Goal: Transaction & Acquisition: Purchase product/service

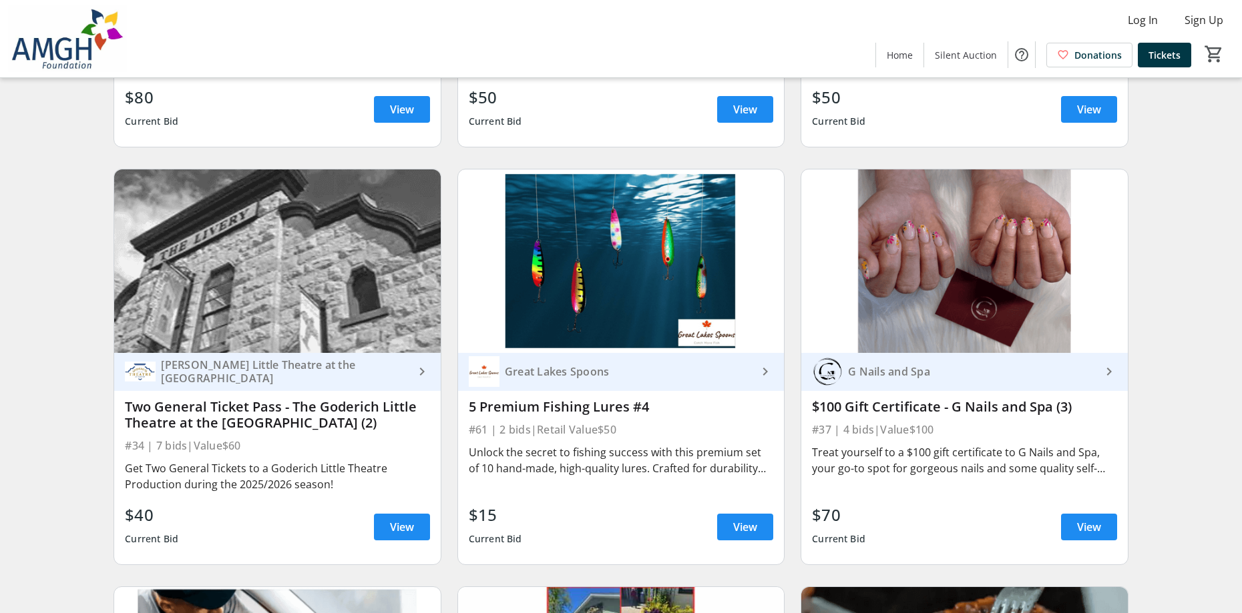
scroll to position [5073, 0]
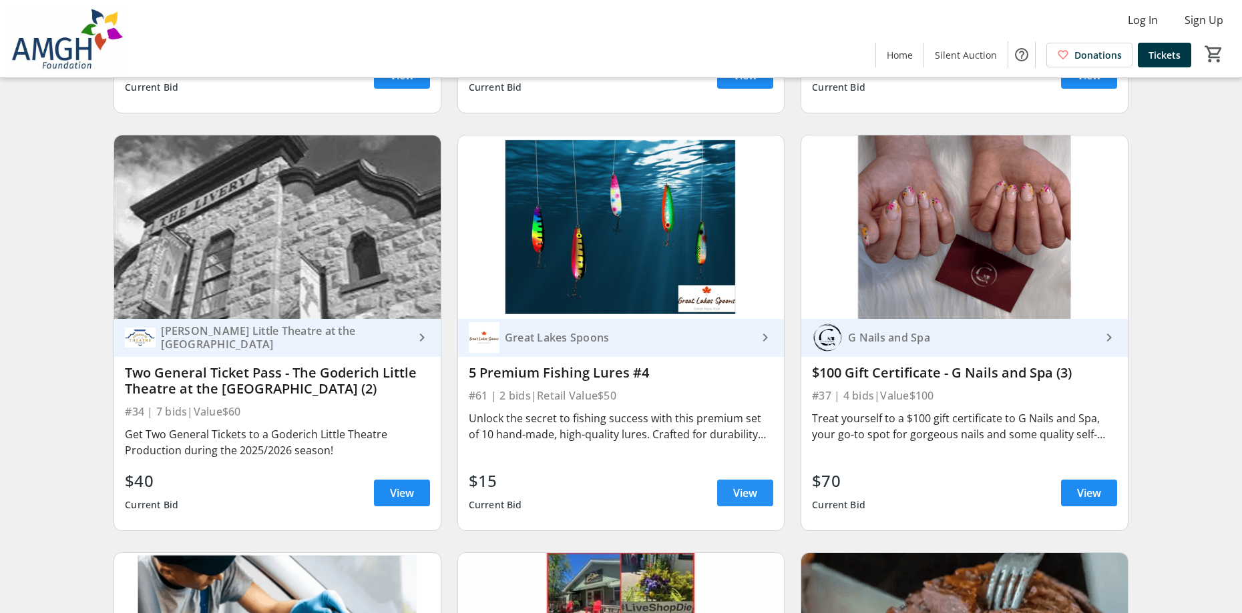
click at [747, 501] on span "View" at bounding box center [745, 493] width 24 height 16
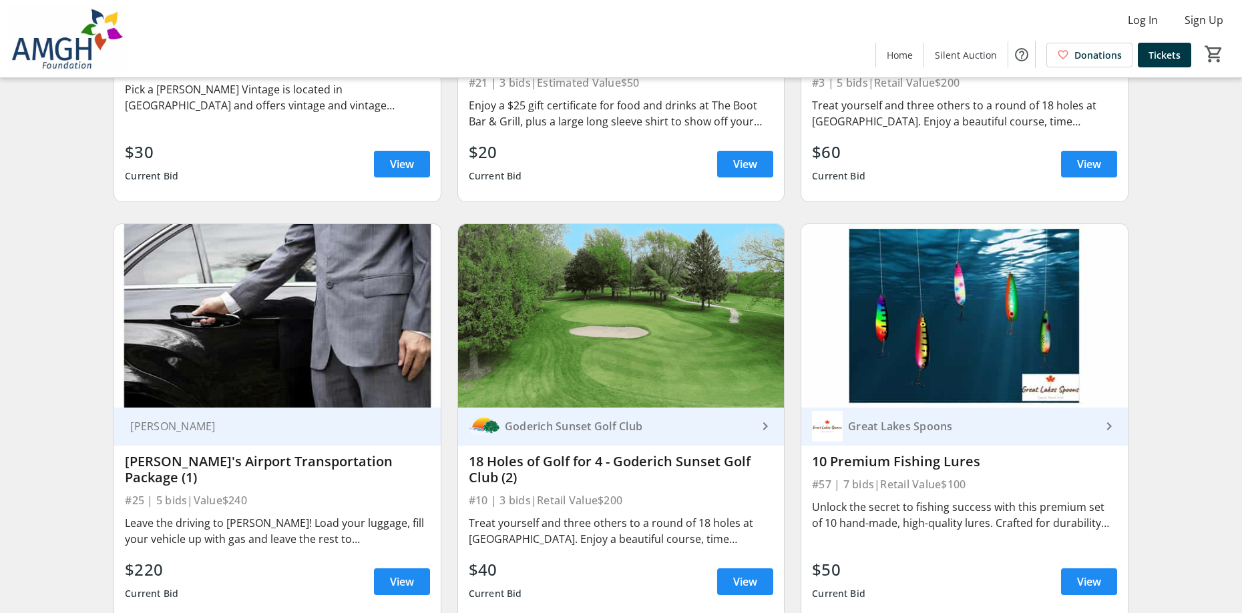
scroll to position [3338, 0]
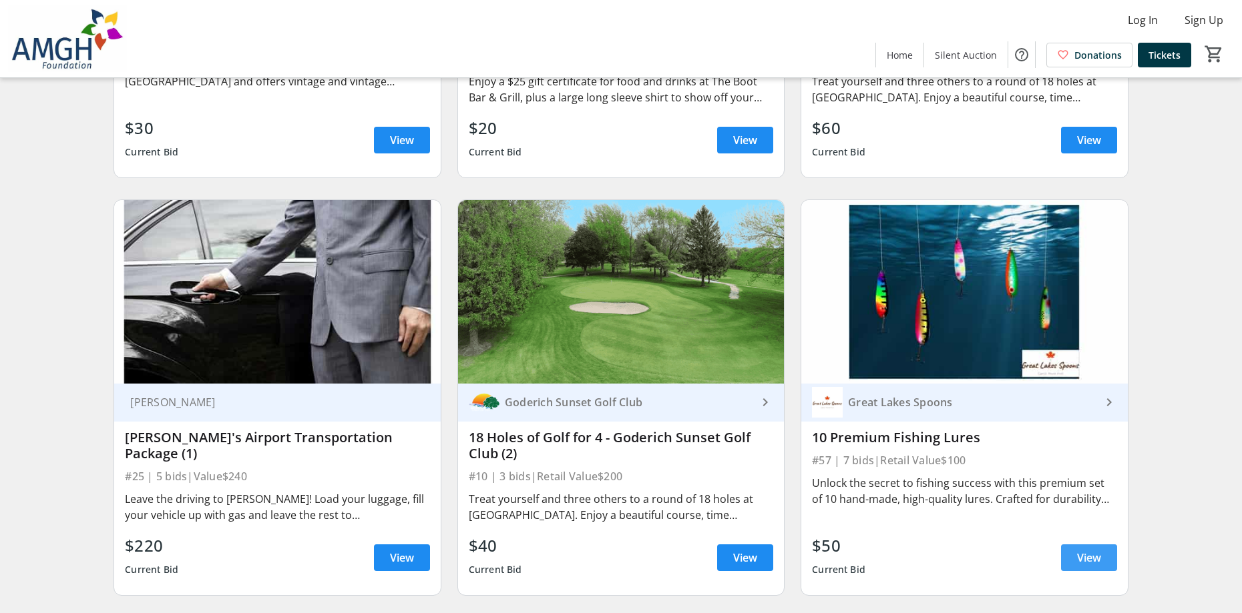
click at [1087, 566] on span "View" at bounding box center [1089, 558] width 24 height 16
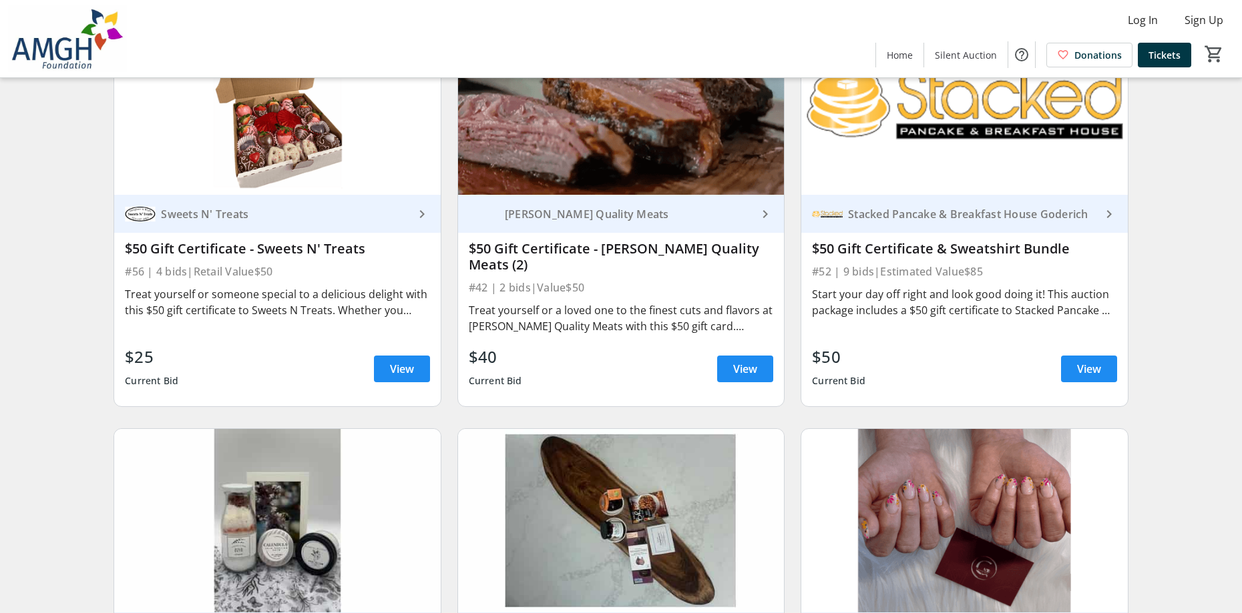
scroll to position [6875, 0]
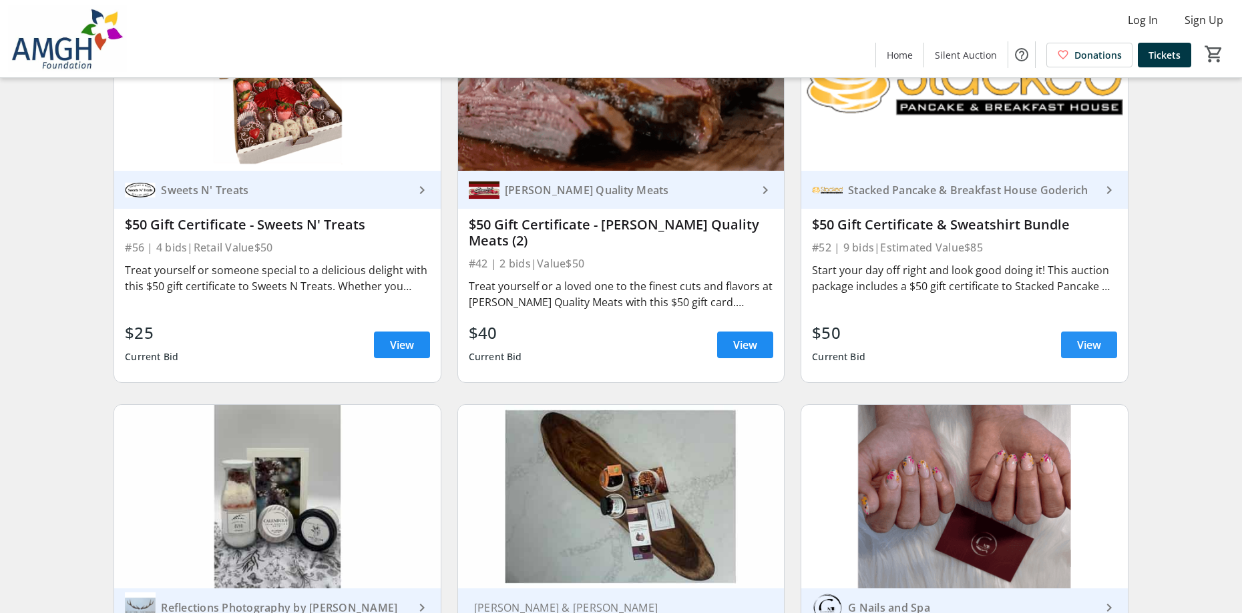
click at [1077, 353] on span "View" at bounding box center [1089, 345] width 24 height 16
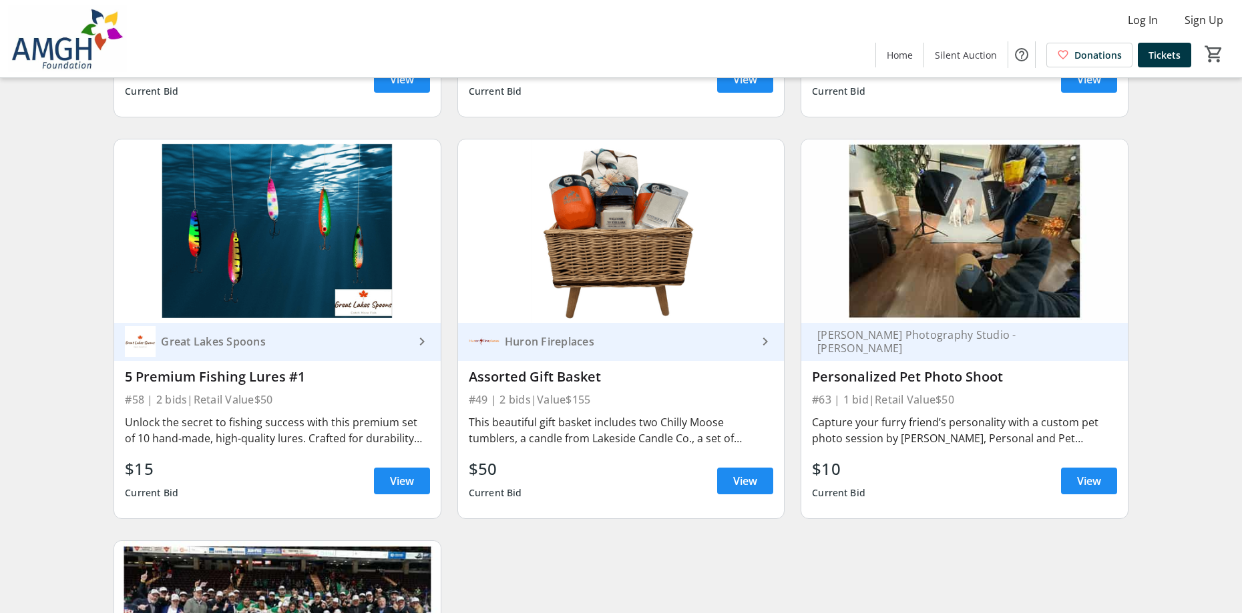
scroll to position [7610, 0]
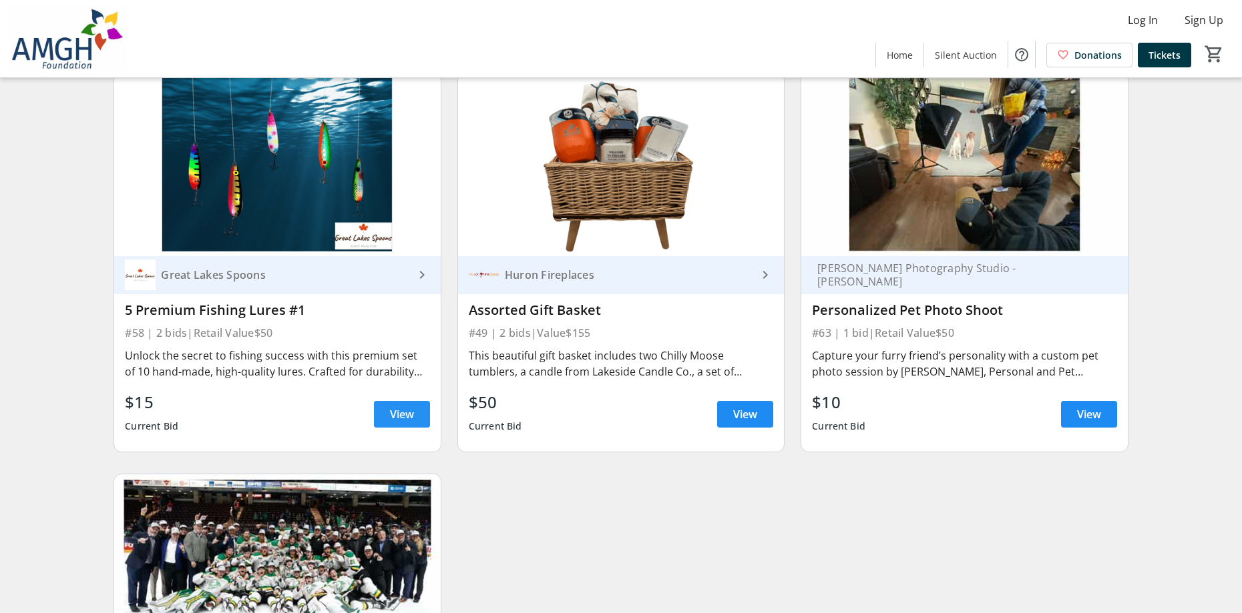
click at [399, 423] on span "View" at bounding box center [402, 415] width 24 height 16
drag, startPoint x: 399, startPoint y: 428, endPoint x: 390, endPoint y: 429, distance: 9.4
click at [399, 423] on span "View" at bounding box center [402, 415] width 24 height 16
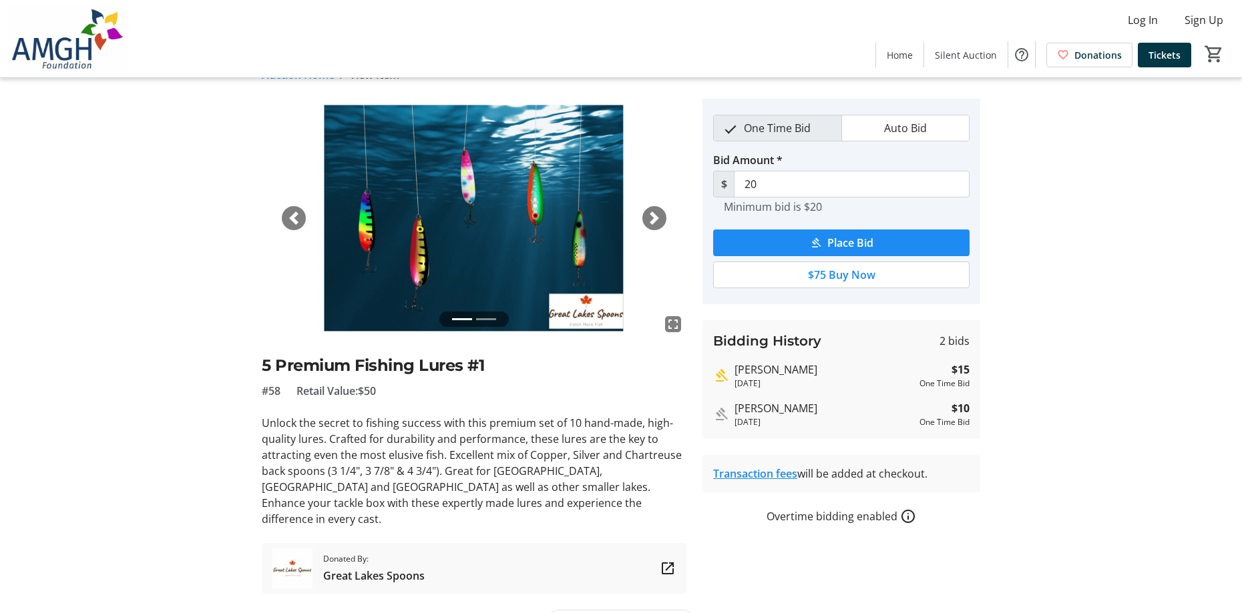
scroll to position [43, 0]
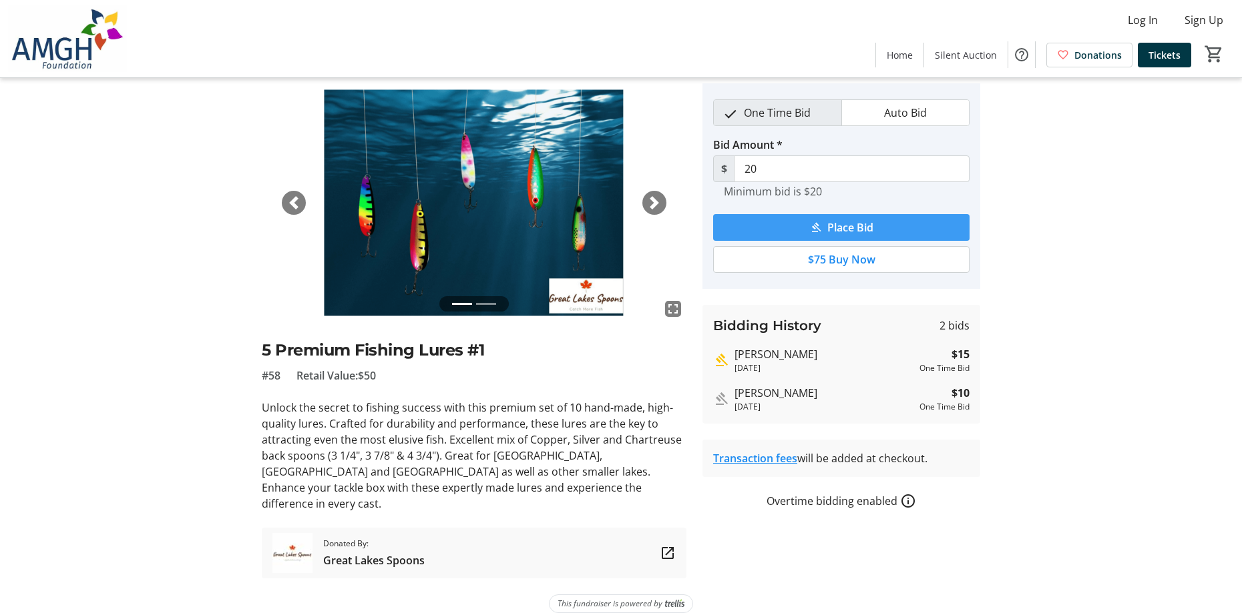
click at [842, 223] on span "Place Bid" at bounding box center [850, 228] width 46 height 16
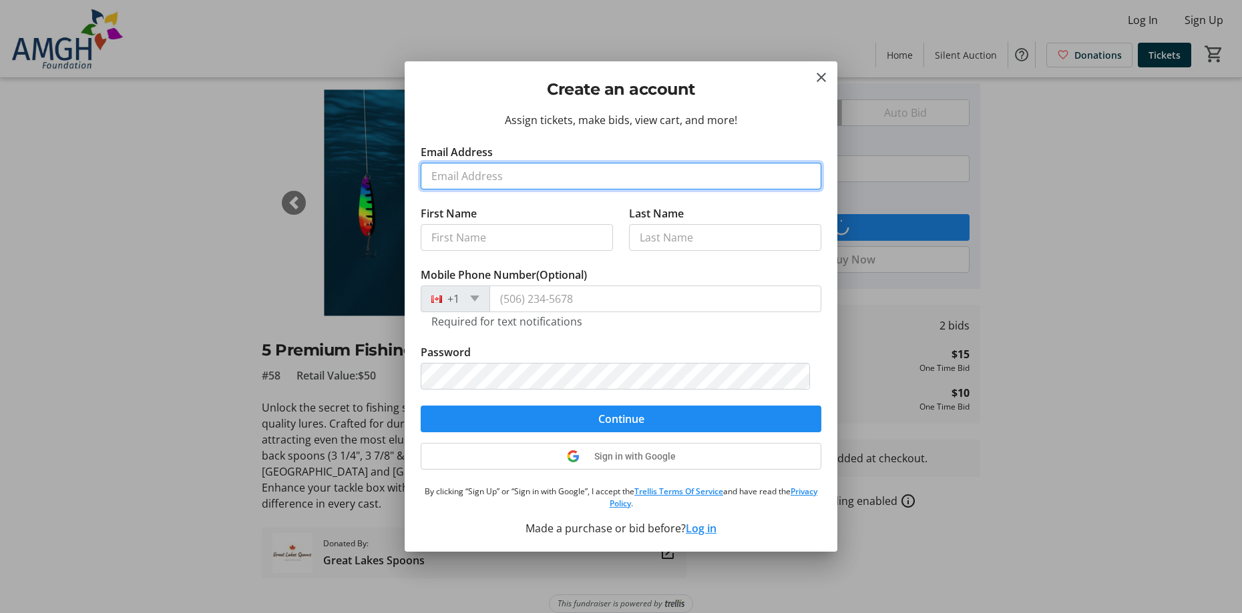
click at [443, 174] on input "Email Address" at bounding box center [621, 176] width 401 height 27
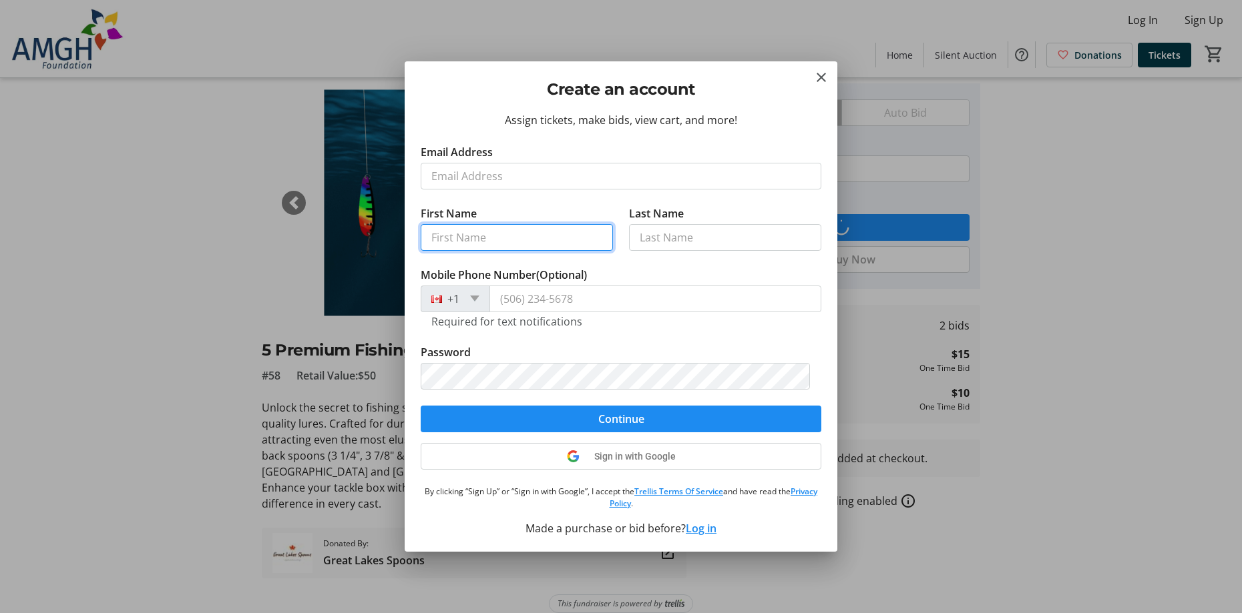
click at [433, 238] on tr-form-field "First Name" at bounding box center [517, 236] width 192 height 61
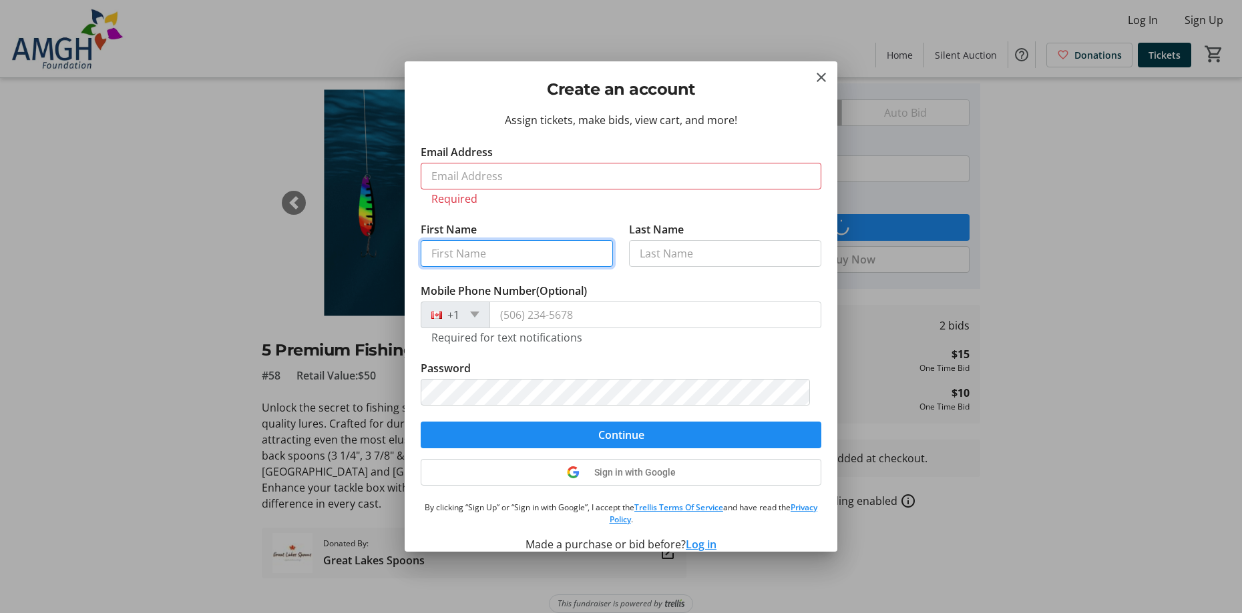
type input "Tielman"
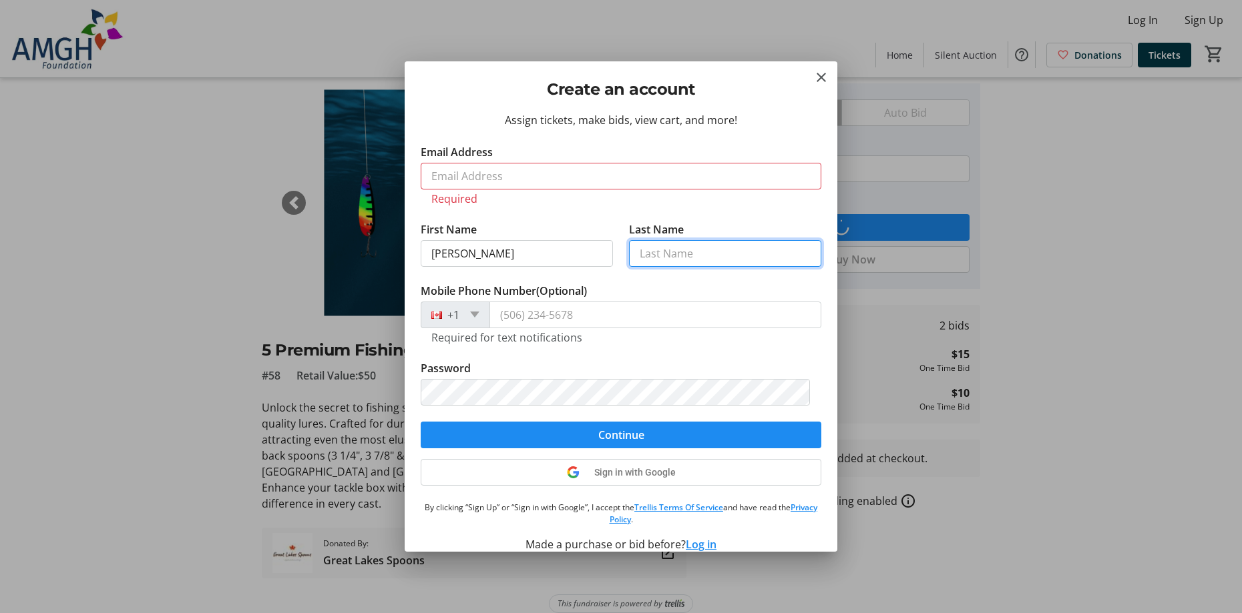
click at [649, 260] on input "Last Name" at bounding box center [725, 253] width 192 height 27
type input "Westerhout"
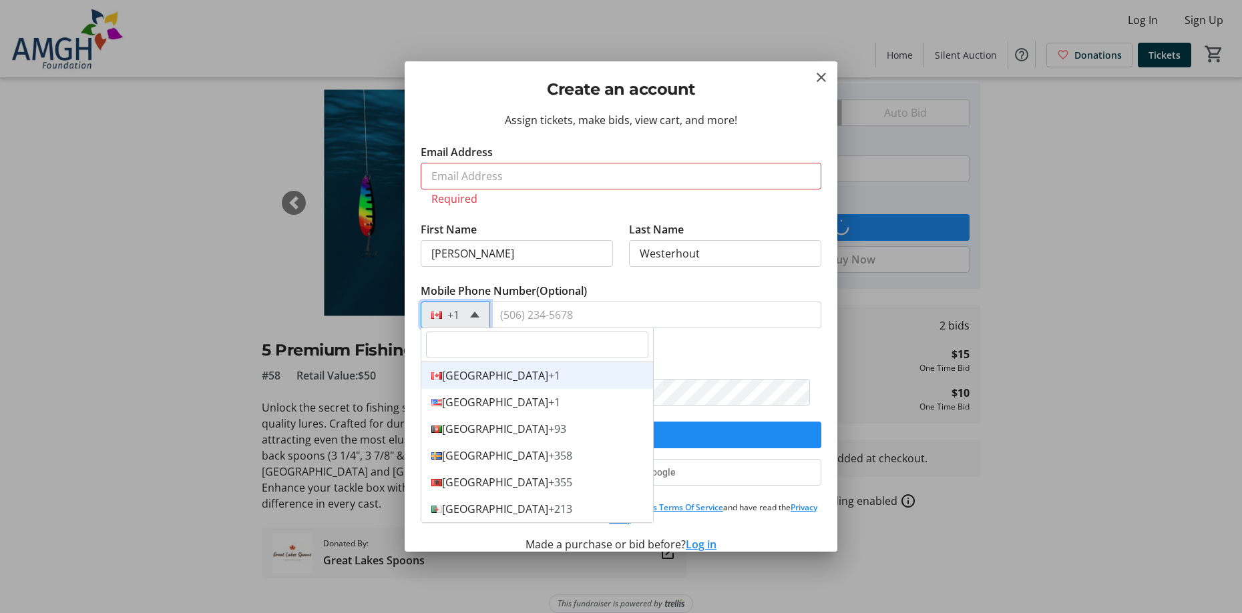
click at [474, 312] on span at bounding box center [474, 315] width 9 height 6
click at [580, 318] on input "Mobile Phone Number (Optional)" at bounding box center [655, 315] width 332 height 27
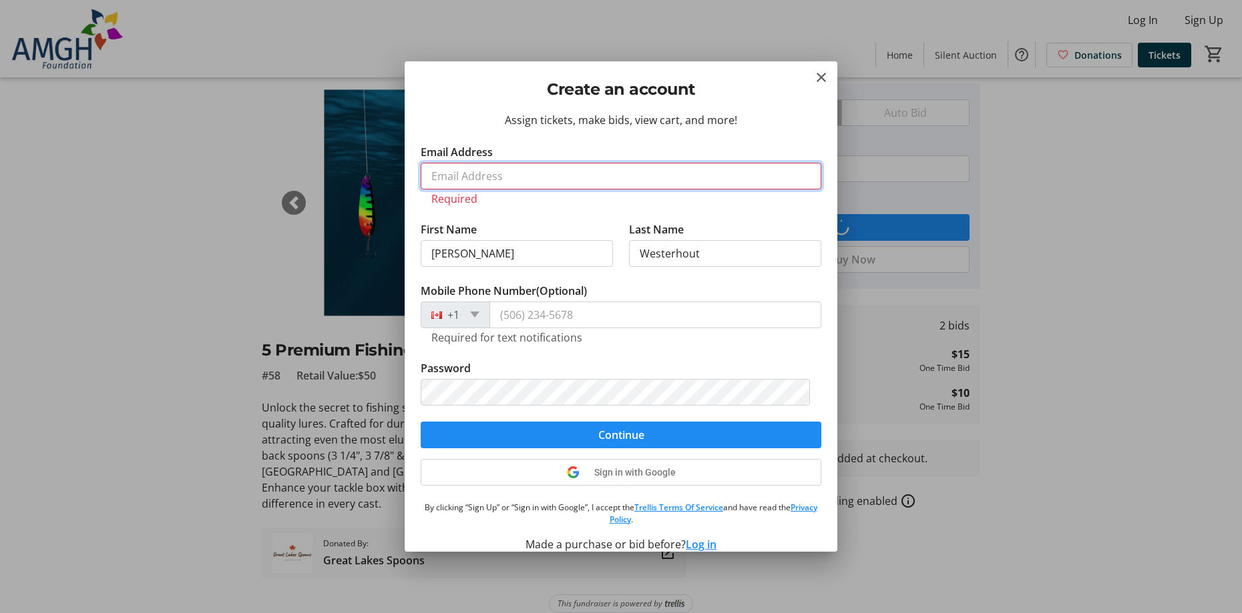
click at [483, 176] on input "Email Address" at bounding box center [621, 176] width 401 height 27
type input "tielwesterhout@cabletv.on.ca"
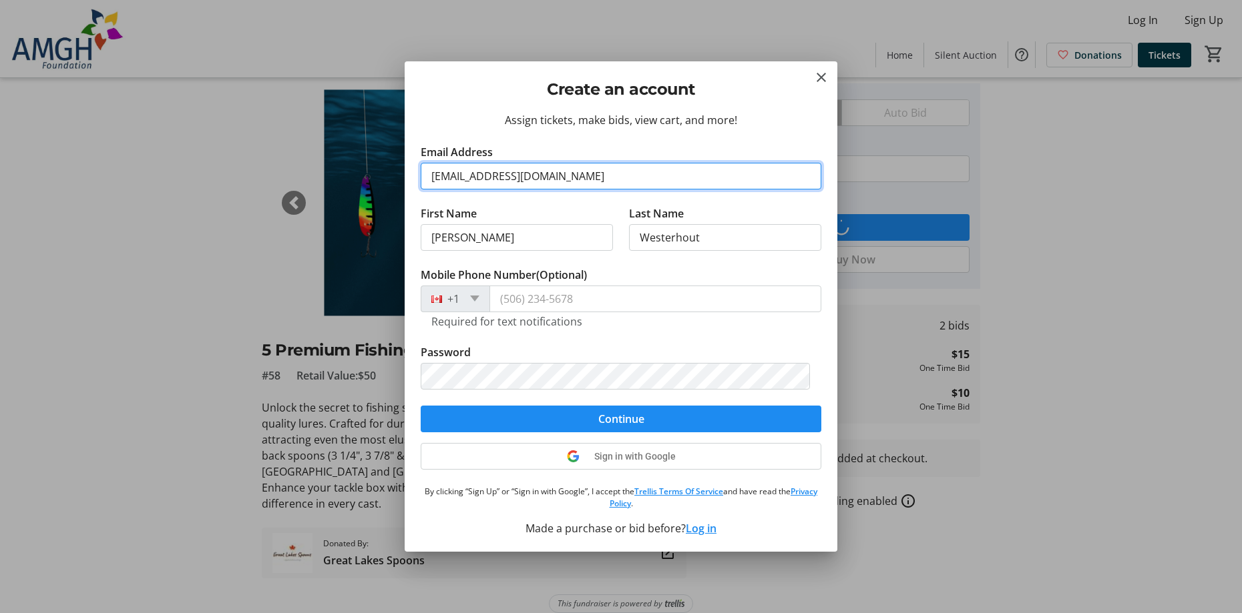
scroll to position [1, 0]
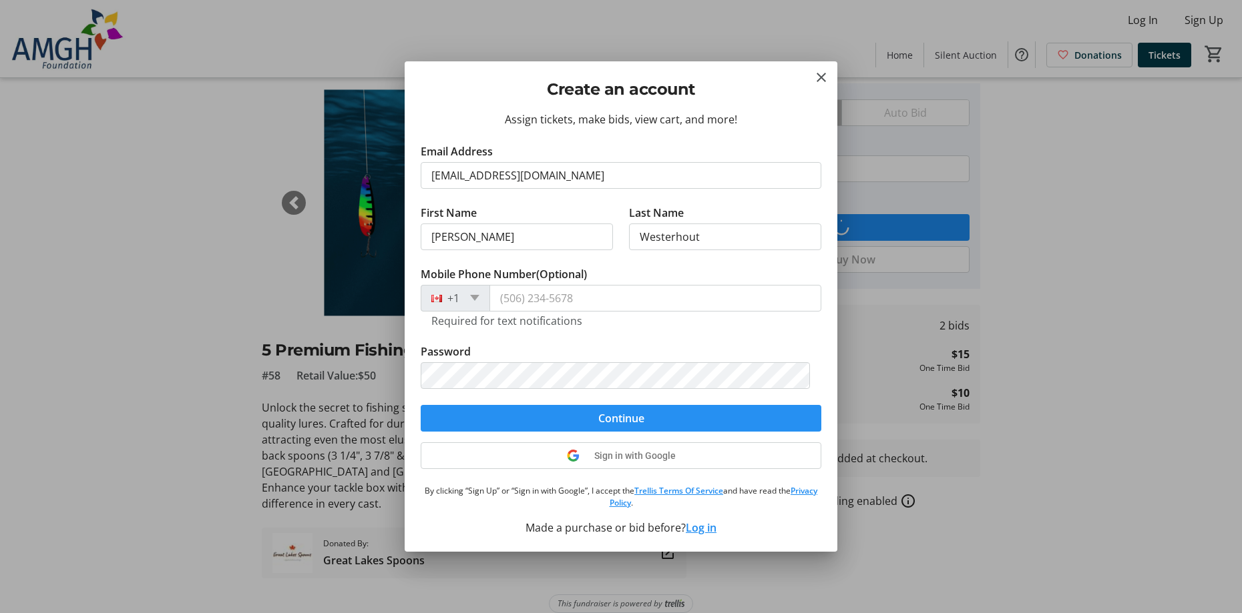
click at [615, 420] on span "Continue" at bounding box center [621, 419] width 46 height 16
click at [619, 414] on span "Continue" at bounding box center [621, 419] width 46 height 16
click at [619, 443] on div "Sign in with Google" at bounding box center [621, 456] width 401 height 27
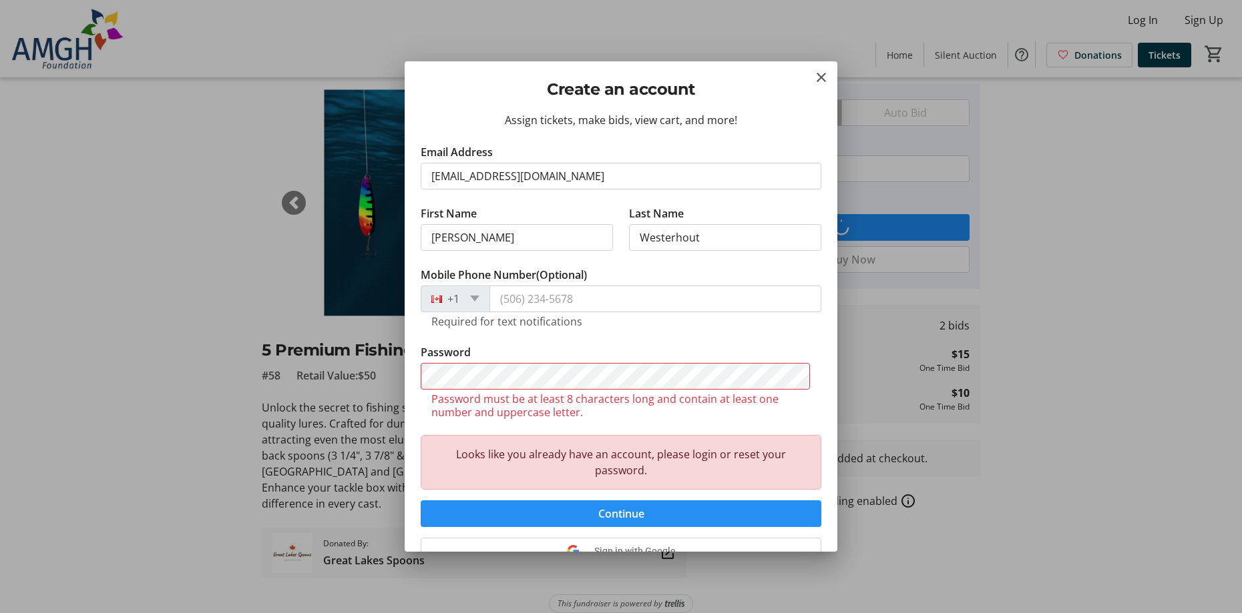
click at [615, 517] on span "Continue" at bounding box center [621, 514] width 46 height 16
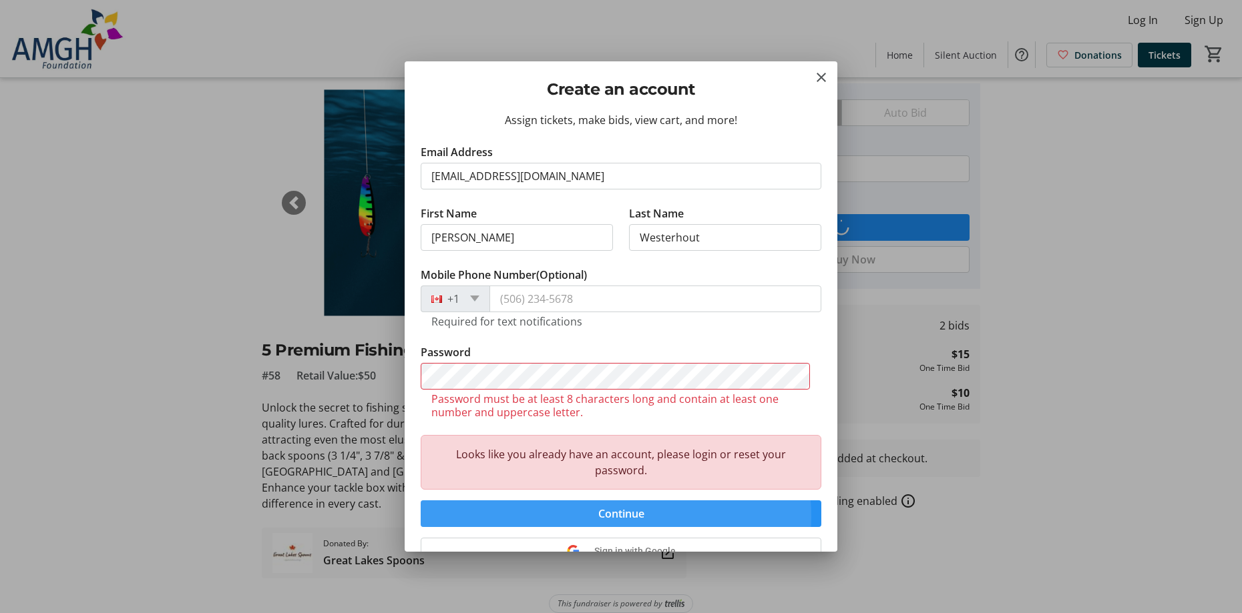
scroll to position [95, 0]
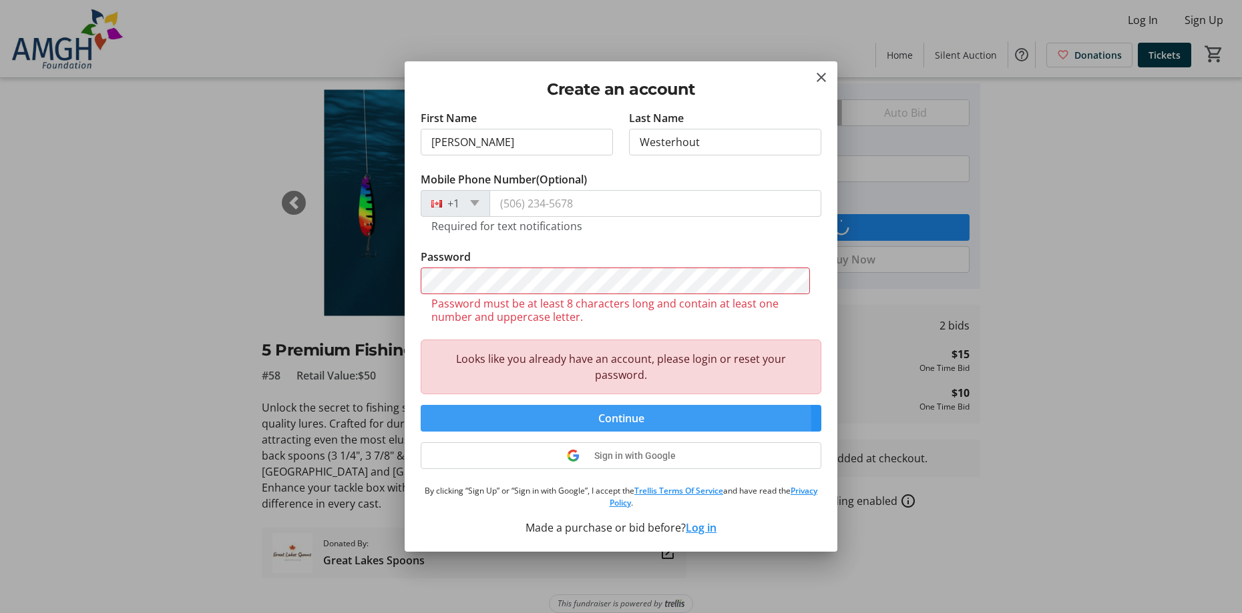
click at [615, 420] on span "Continue" at bounding box center [621, 419] width 46 height 16
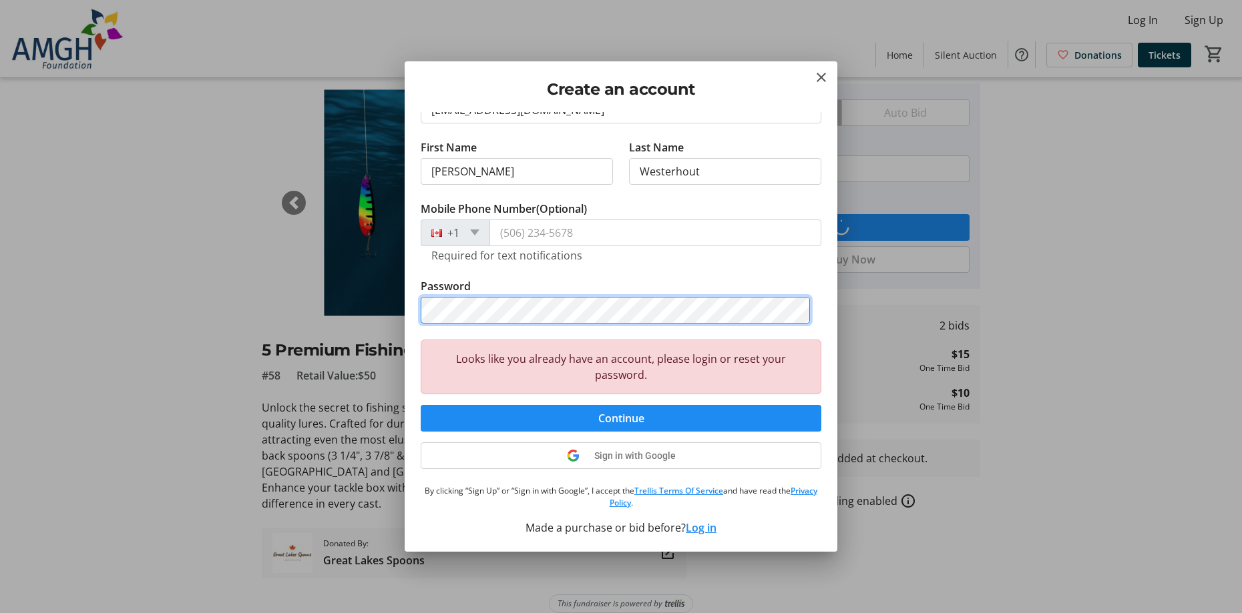
scroll to position [66, 0]
click at [598, 417] on span "Continue" at bounding box center [621, 419] width 46 height 16
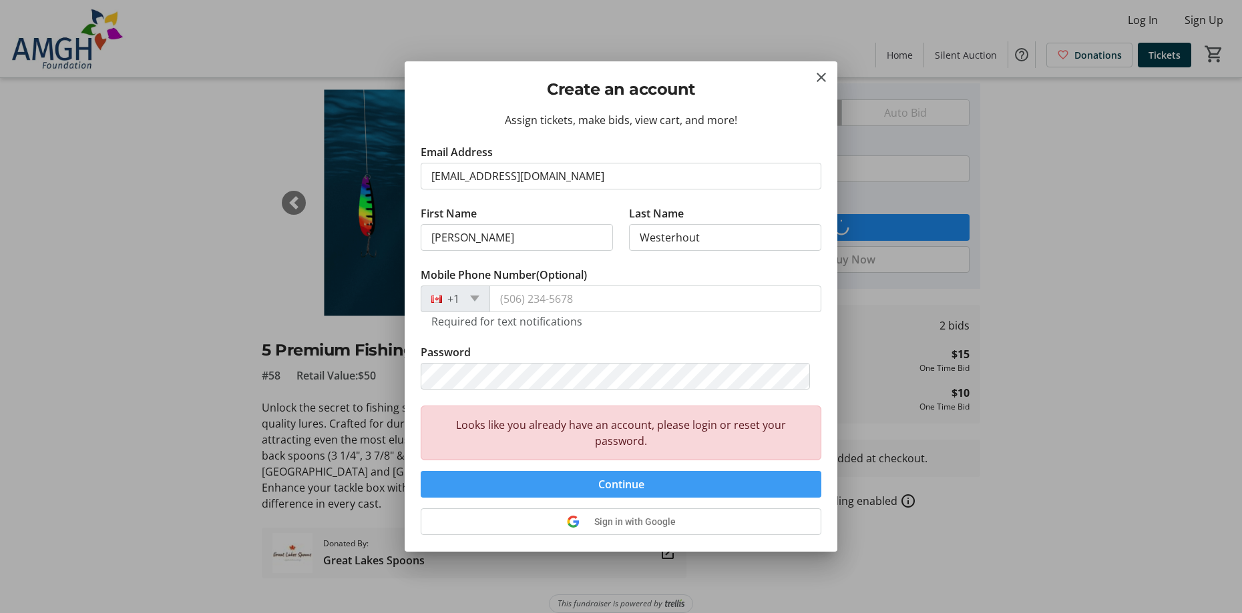
click at [656, 476] on span "submit" at bounding box center [621, 485] width 401 height 32
click at [820, 76] on mat-icon "Close" at bounding box center [821, 77] width 16 height 16
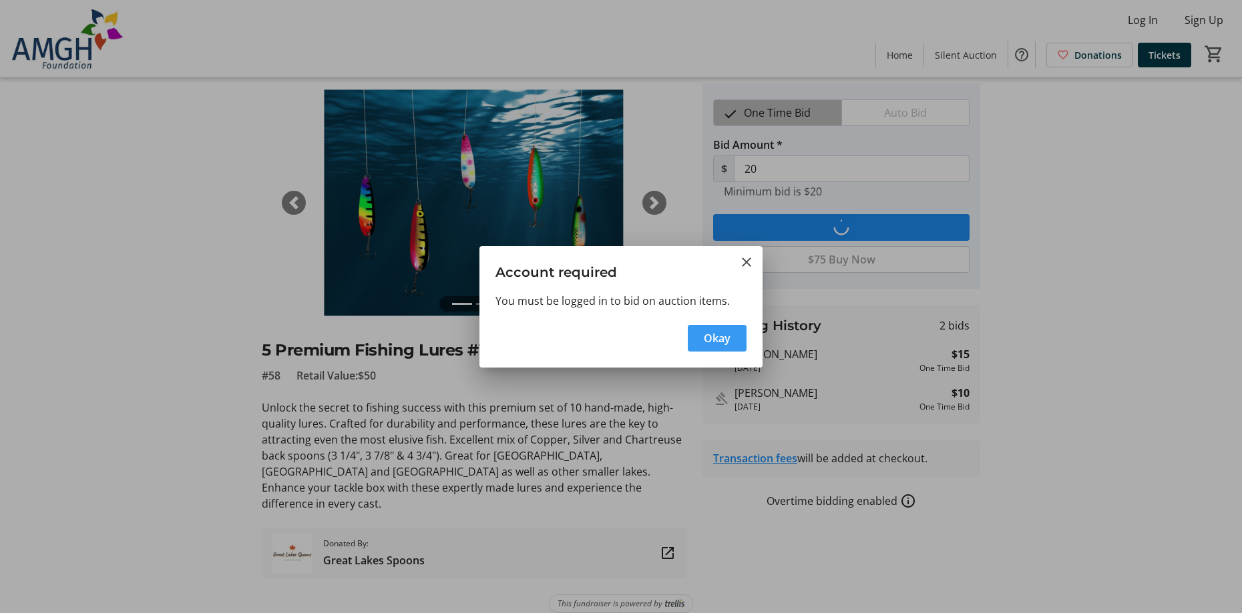
click at [726, 341] on span "Okay" at bounding box center [717, 338] width 27 height 16
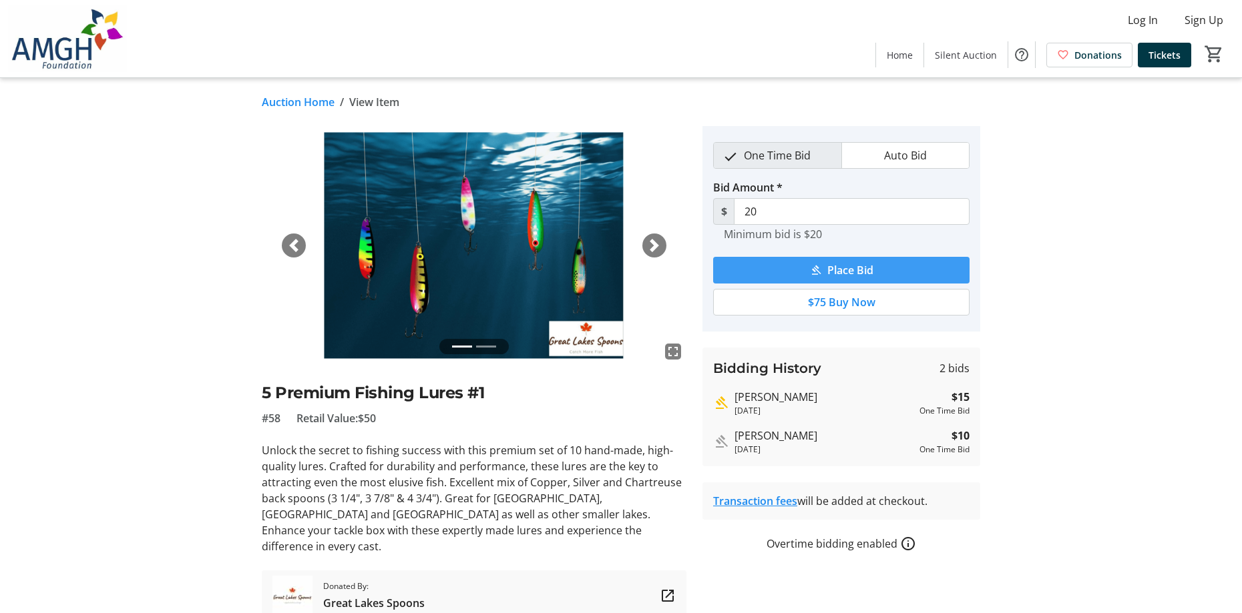
click at [847, 270] on span "Place Bid" at bounding box center [850, 270] width 46 height 16
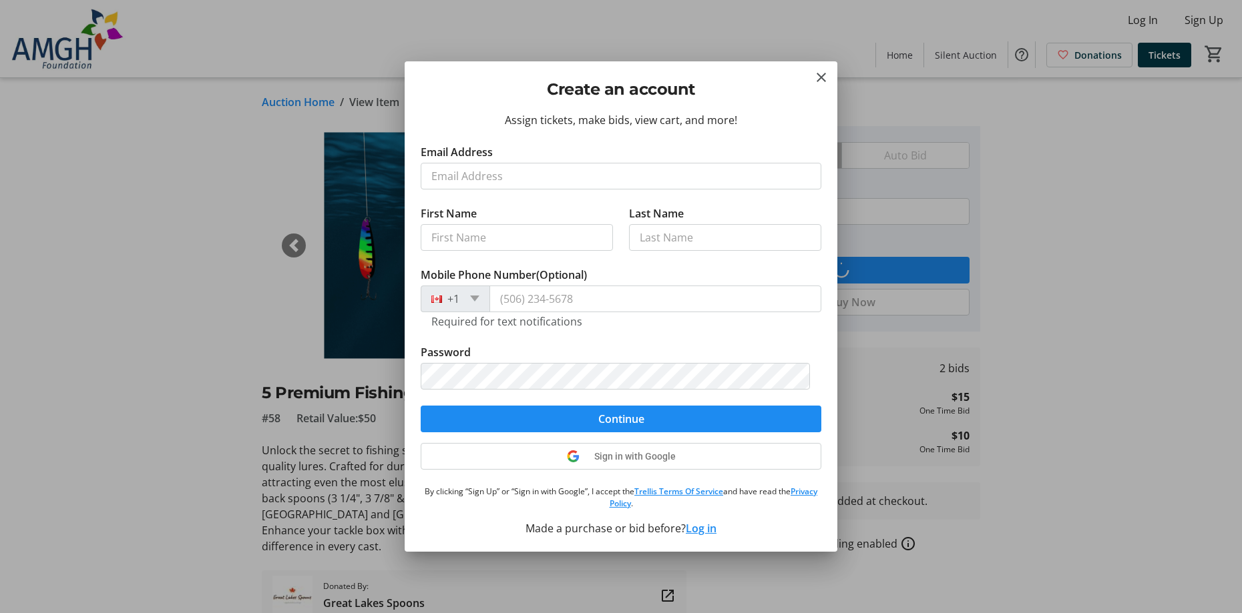
click at [449, 180] on input "Email Address" at bounding box center [621, 176] width 401 height 27
type input "tielwesterhout@cabletv.on.ca"
click at [477, 236] on input "First Name" at bounding box center [517, 237] width 192 height 27
type input "Tiel"
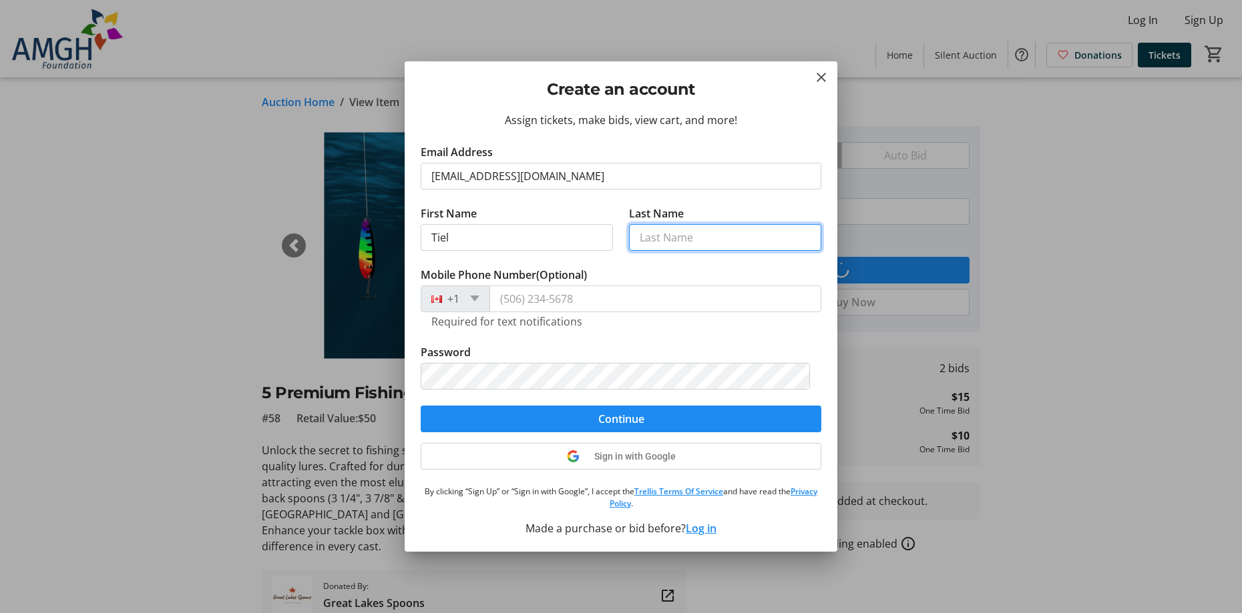
click at [639, 232] on input "Last Name" at bounding box center [725, 237] width 192 height 27
type input "Westerhout"
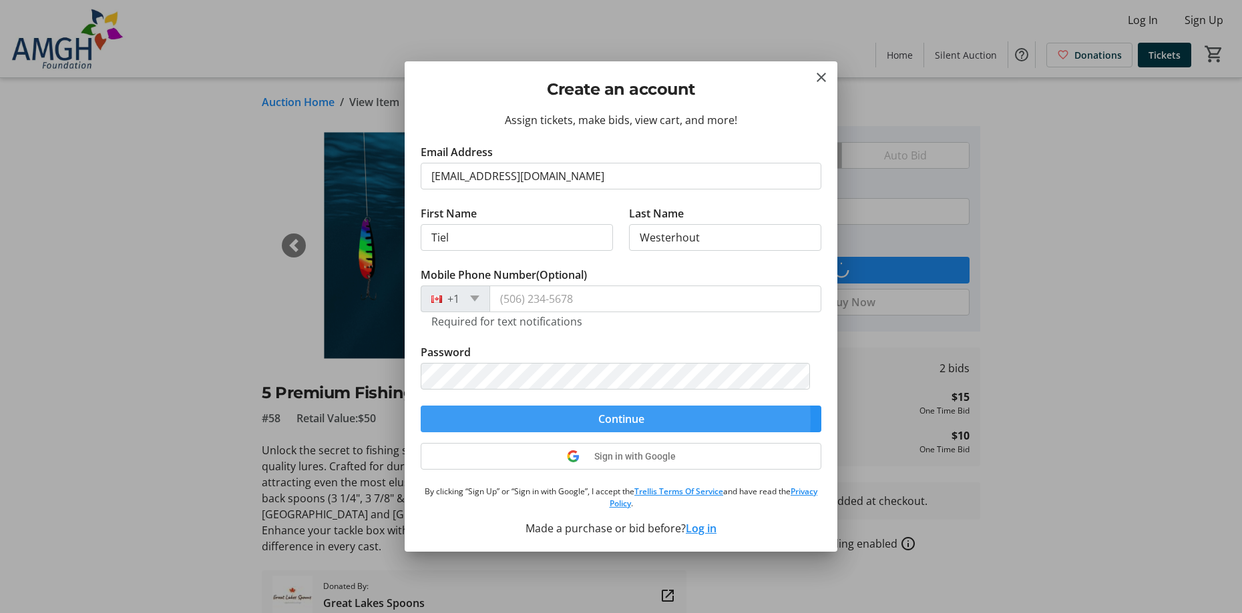
click at [598, 420] on span "Continue" at bounding box center [621, 419] width 46 height 16
click at [626, 418] on span "Continue" at bounding box center [621, 419] width 46 height 16
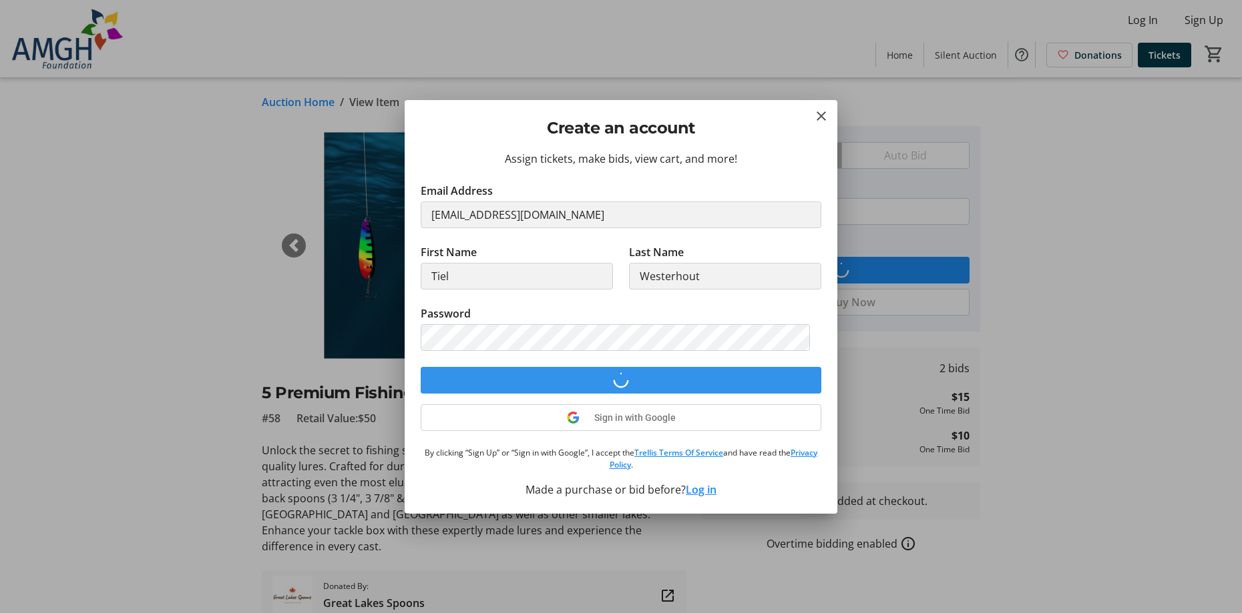
scroll to position [0, 0]
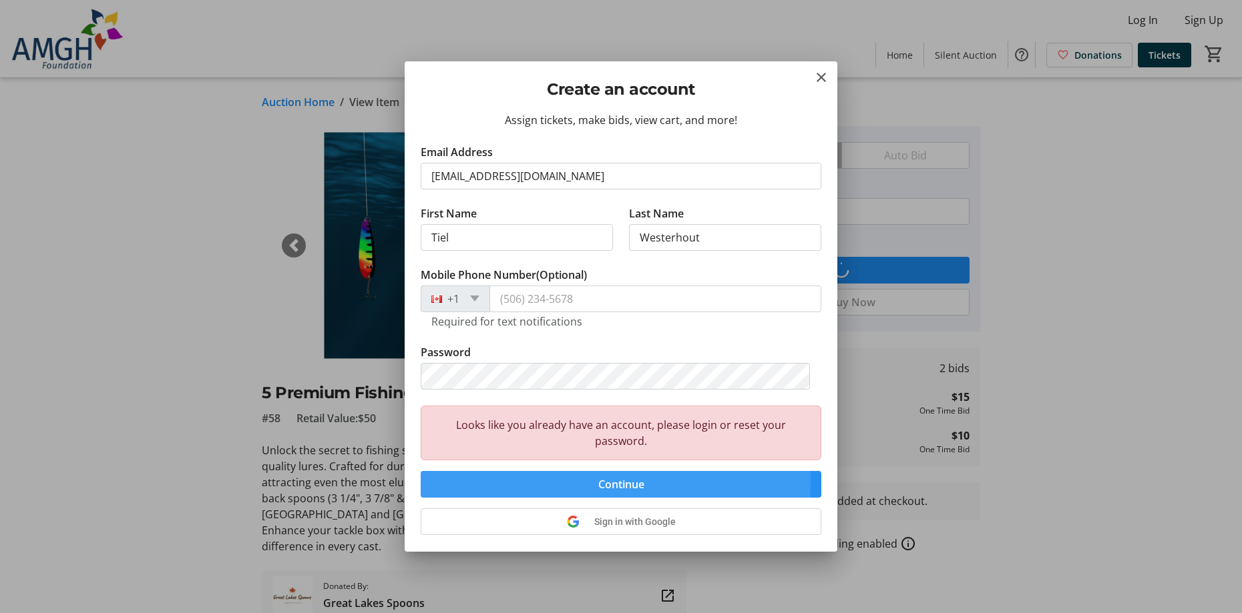
click at [573, 482] on span "submit" at bounding box center [621, 485] width 401 height 32
click at [817, 76] on mat-icon "Close" at bounding box center [821, 77] width 16 height 16
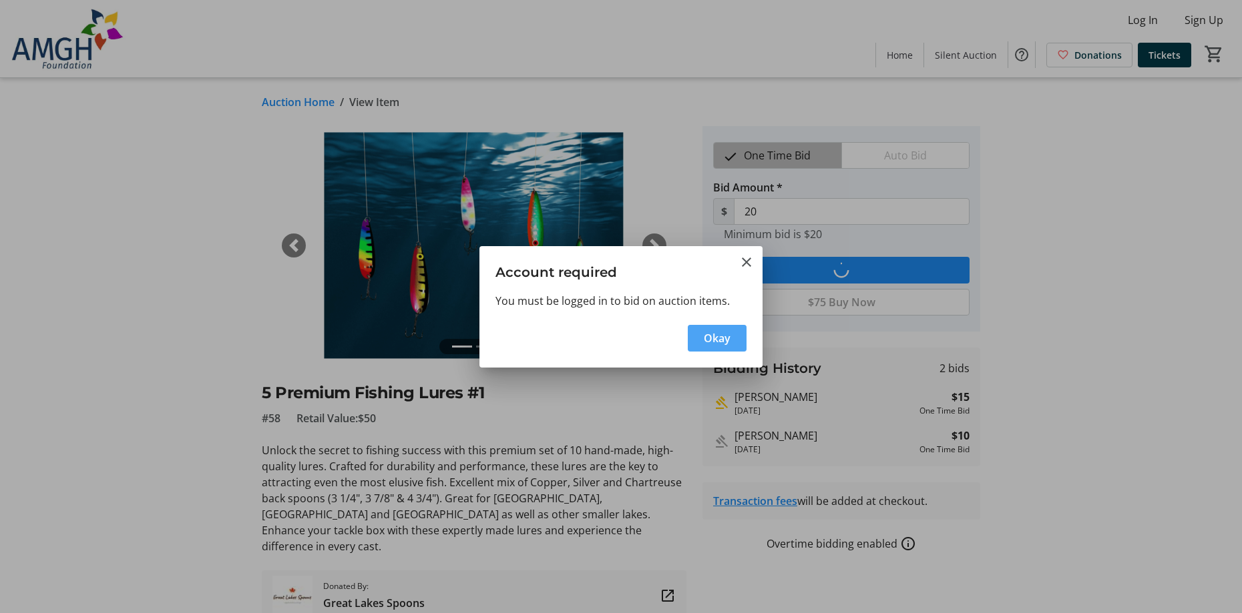
click at [706, 342] on span "Okay" at bounding box center [717, 338] width 27 height 16
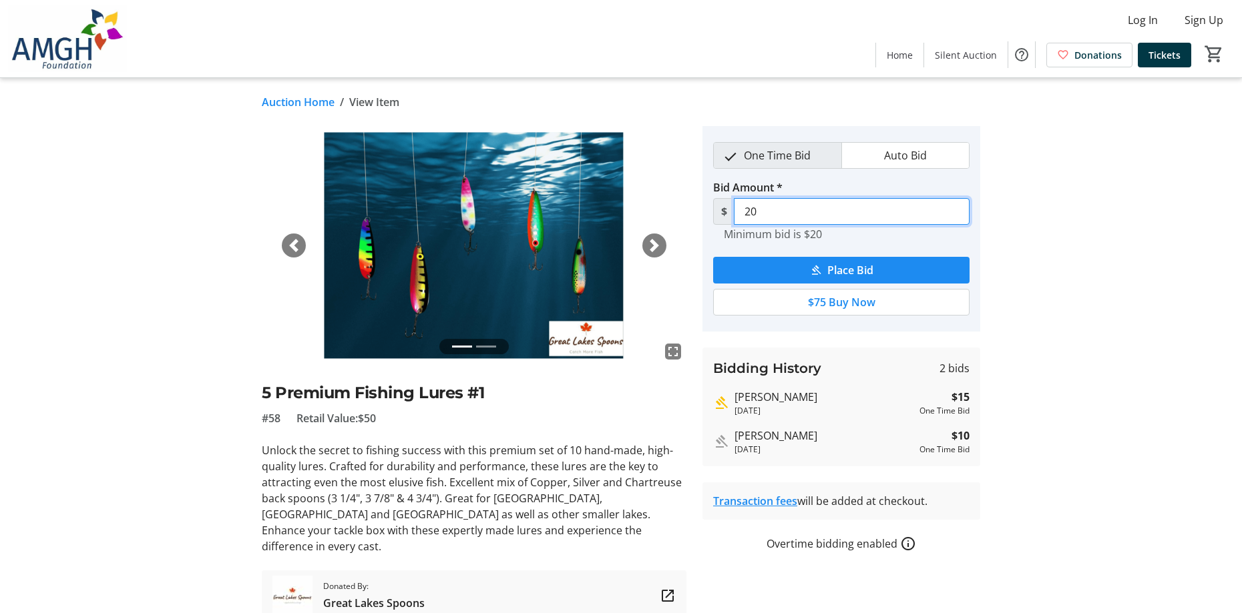
click at [766, 208] on input "20" at bounding box center [852, 211] width 236 height 27
click at [1069, 227] on tr-auction-item-details-ui "Auction Home / View Item fullscreen fullscreen Previous Next 5 Premium Fishing …" at bounding box center [621, 375] width 1242 height 594
click at [862, 272] on span "Place Bid" at bounding box center [850, 270] width 46 height 16
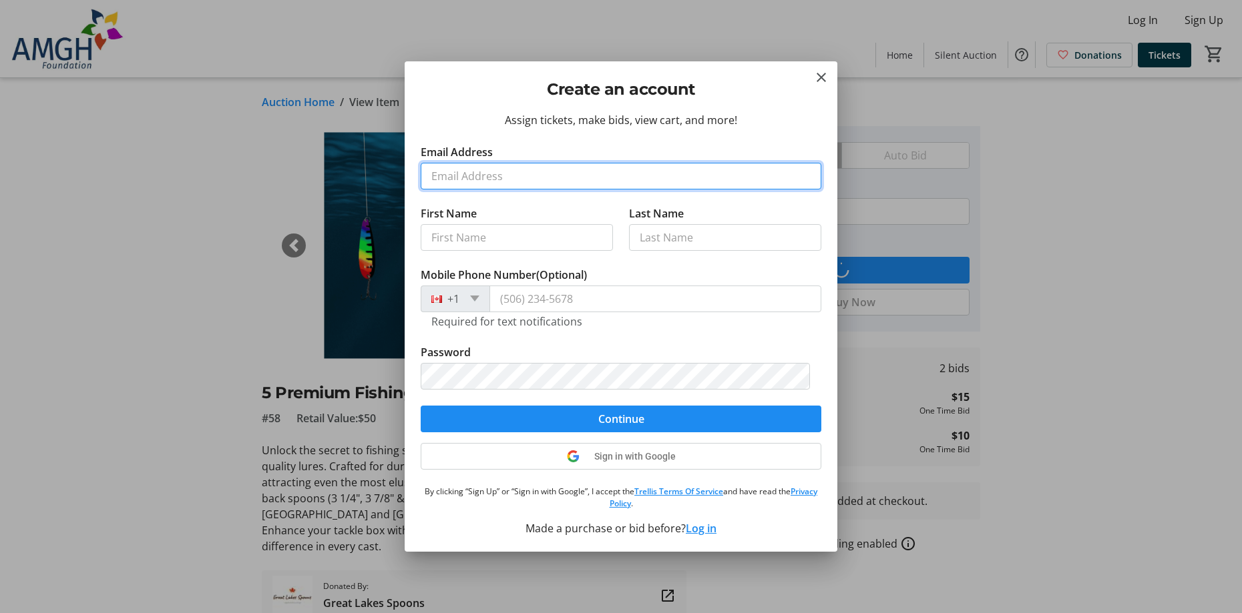
click at [443, 177] on input "Email Address" at bounding box center [621, 176] width 401 height 27
type input "tielwesterhout@cabletv.on.ca"
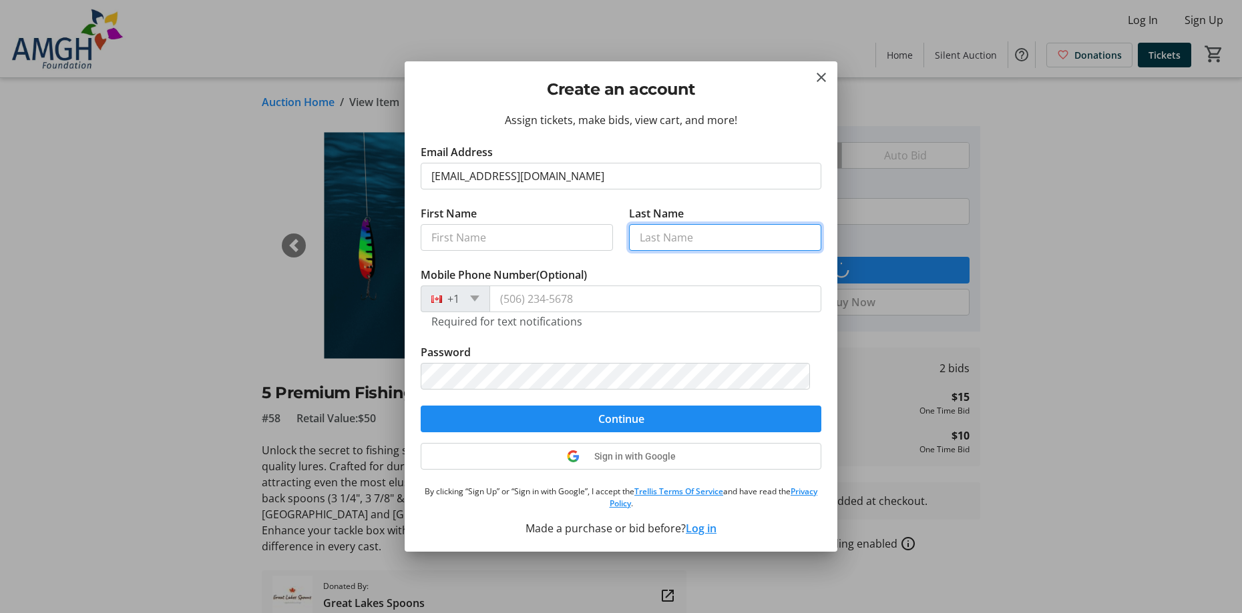
click at [651, 240] on input "Last Name" at bounding box center [725, 237] width 192 height 27
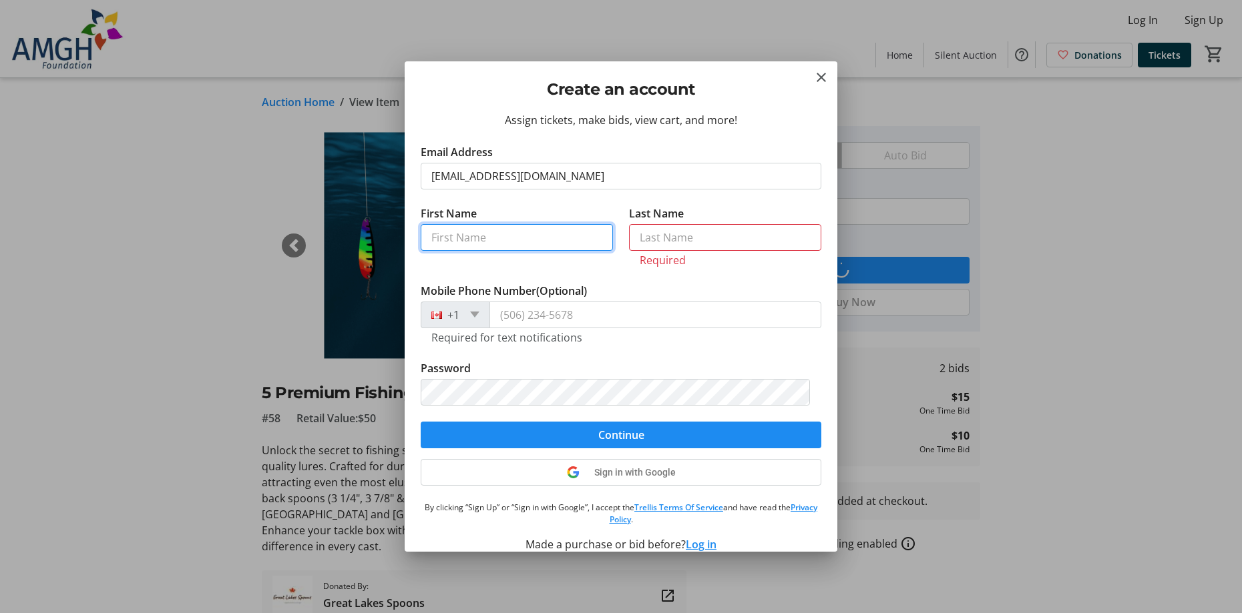
click at [483, 242] on input "First Name" at bounding box center [517, 237] width 192 height 27
type input "Tielman"
click at [647, 227] on input "Last Name" at bounding box center [725, 237] width 192 height 27
type input "Westerhout"
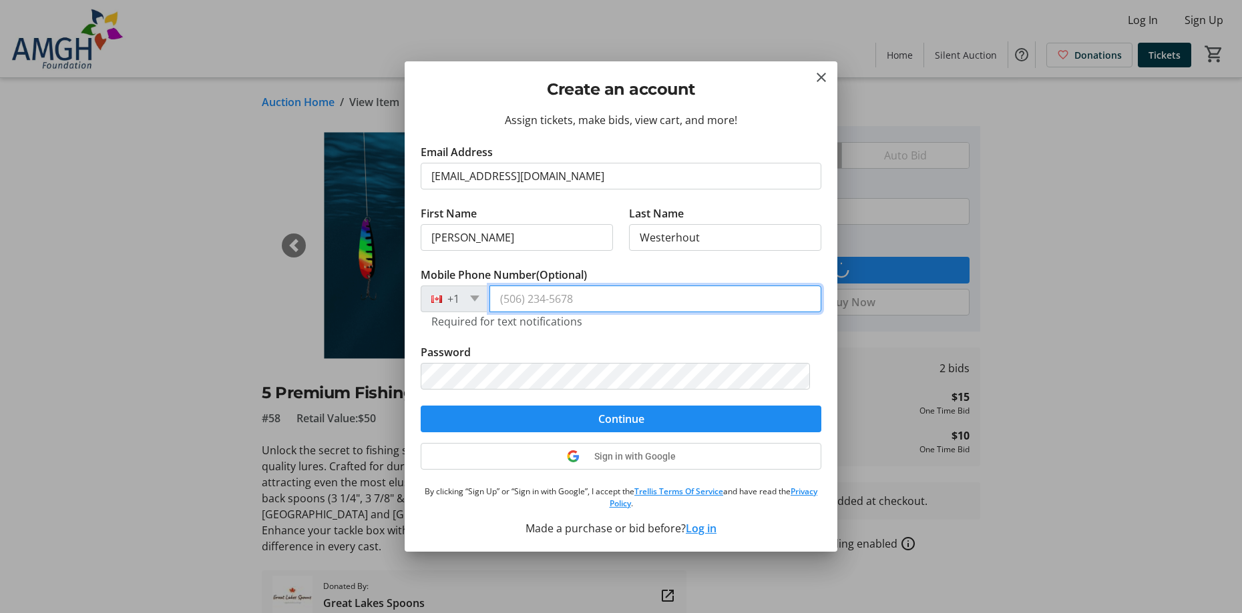
click at [520, 297] on input "Mobile Phone Number (Optional)" at bounding box center [655, 299] width 332 height 27
type input "(519) 525-2497"
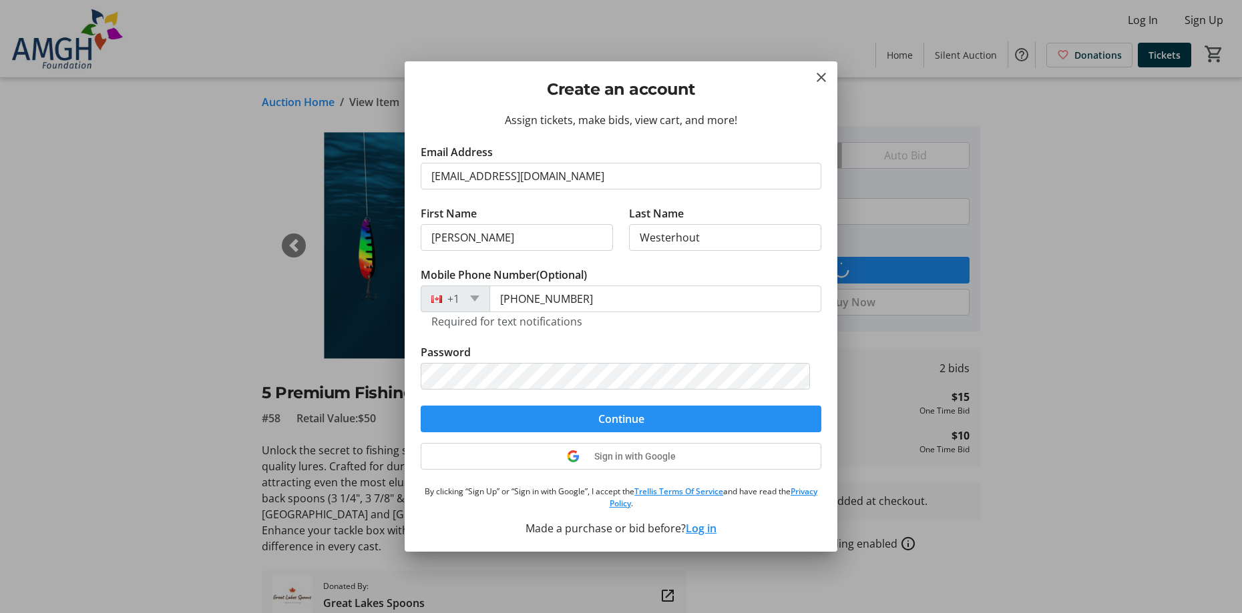
click at [625, 414] on span "Continue" at bounding box center [621, 419] width 46 height 16
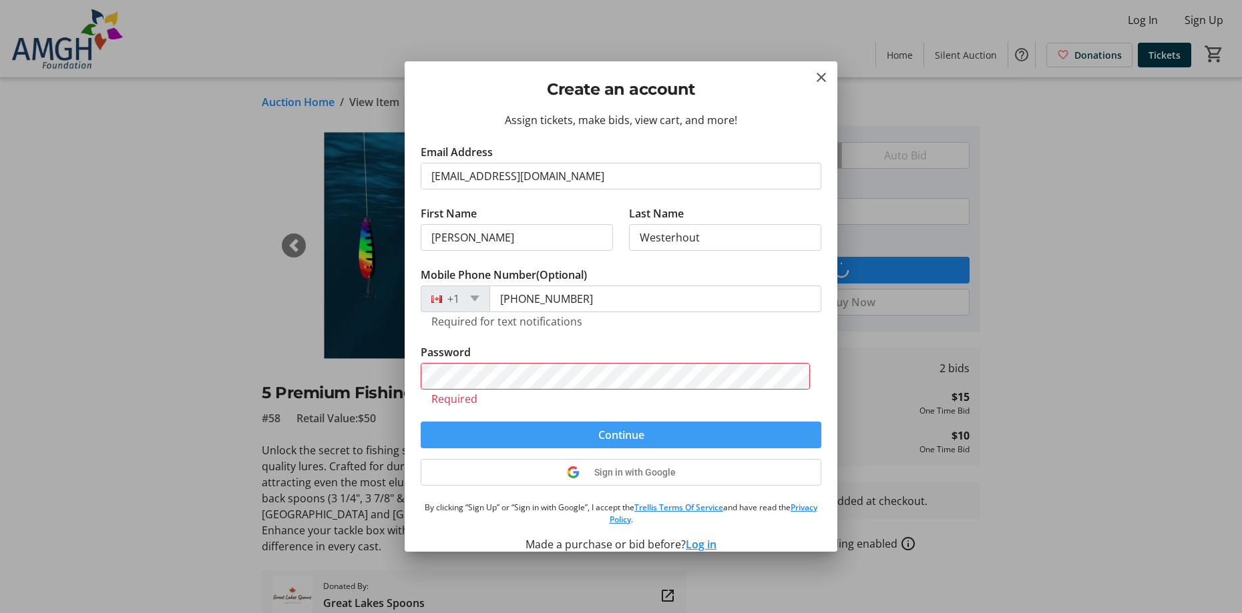
scroll to position [1, 0]
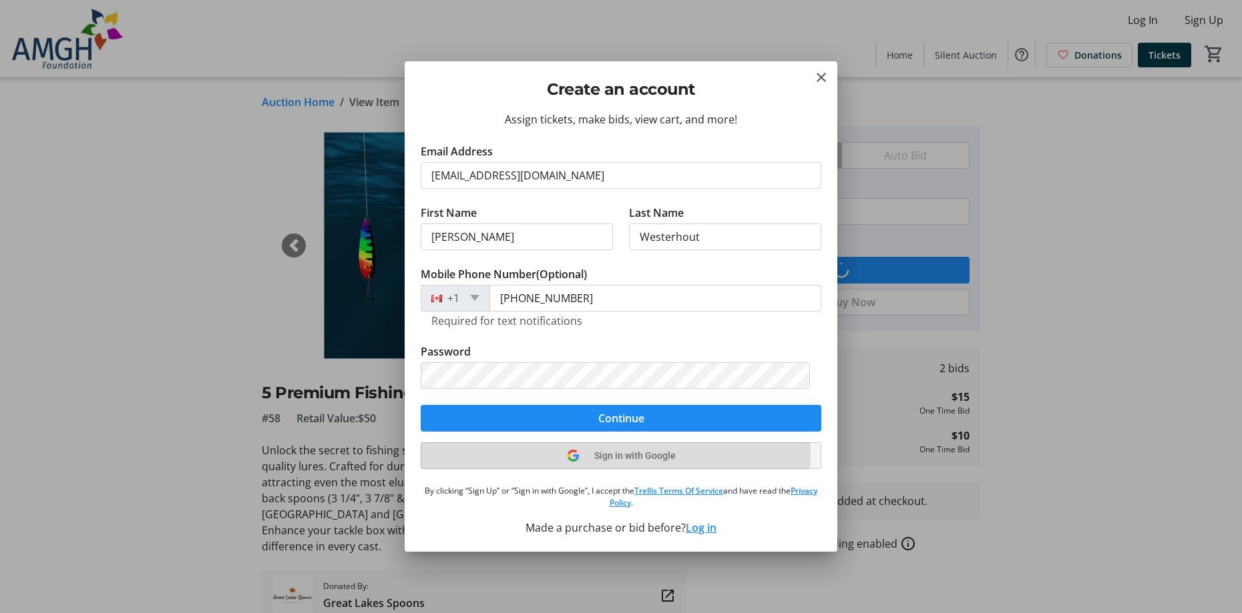
click at [598, 453] on span "Sign in with Google" at bounding box center [634, 456] width 81 height 11
click at [598, 485] on p "By clicking “Sign Up” or “Sign in with Google”, I accept the Trellis Terms Of S…" at bounding box center [621, 497] width 401 height 24
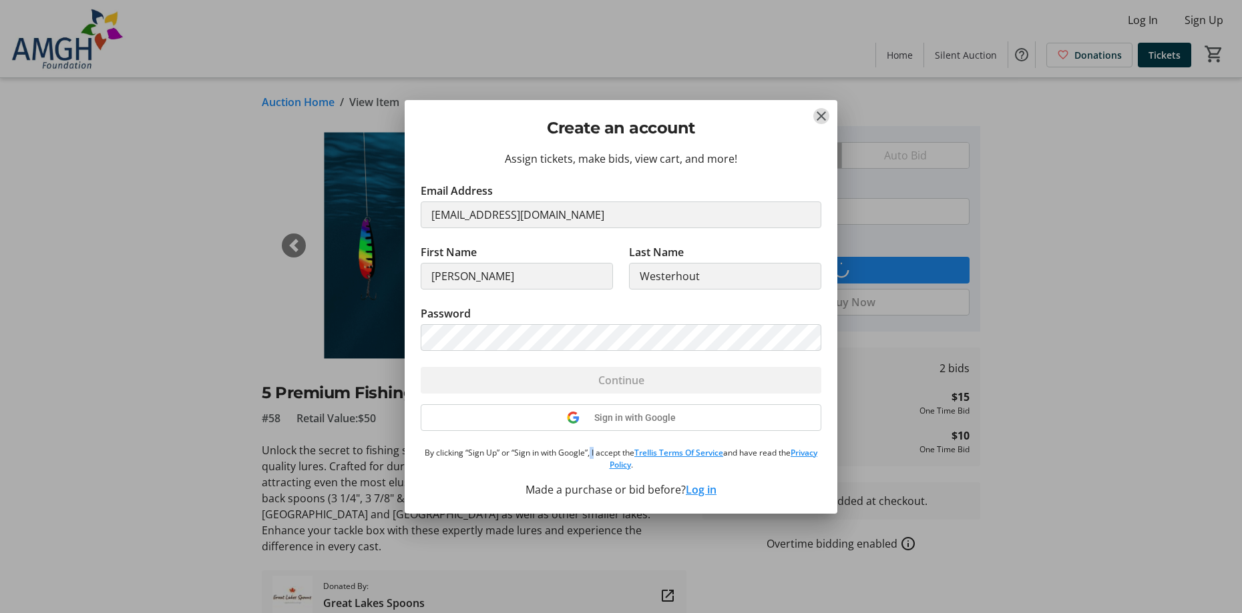
click at [822, 113] on mat-icon "Close" at bounding box center [821, 116] width 16 height 16
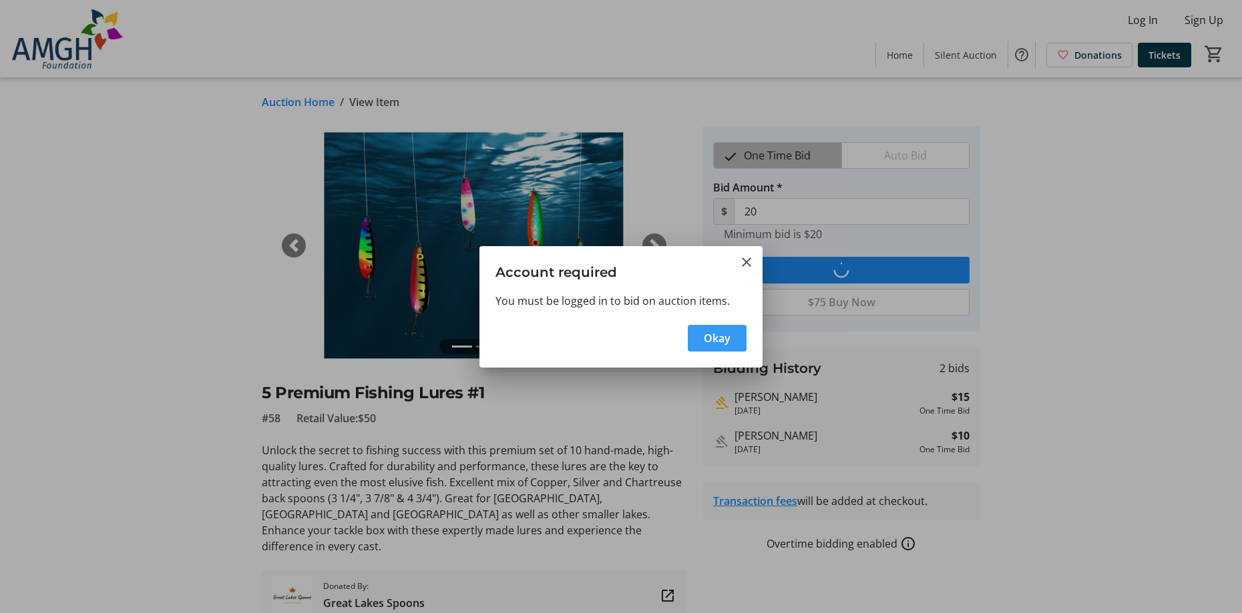
click at [738, 343] on span "button" at bounding box center [717, 338] width 59 height 32
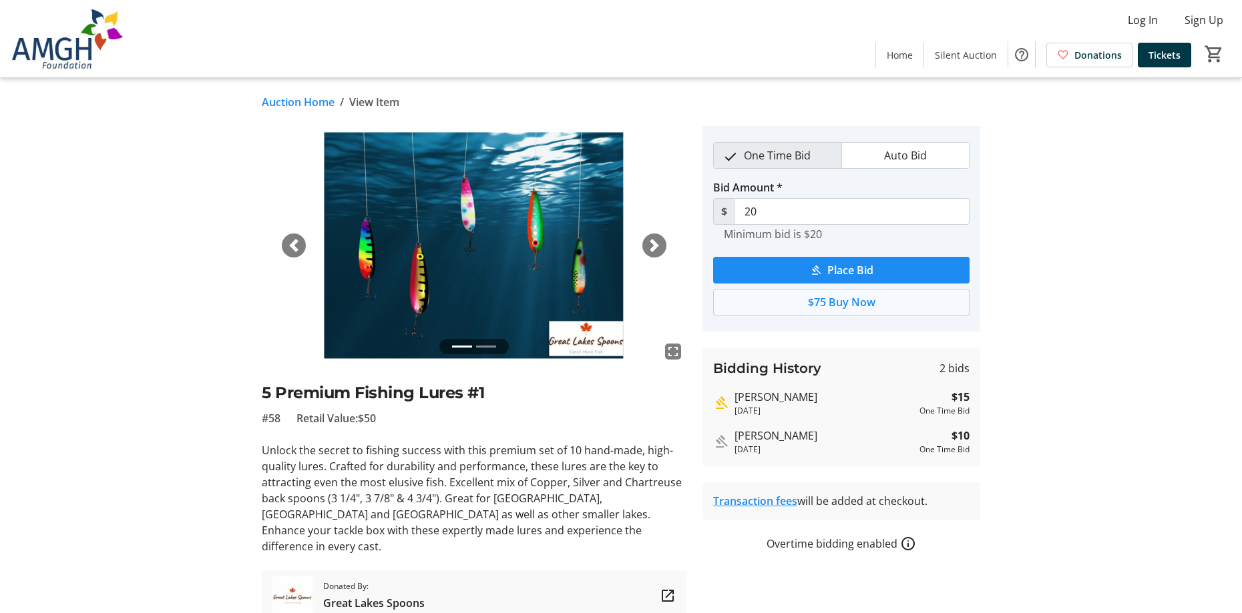
click at [859, 306] on span "$75 Buy Now" at bounding box center [841, 302] width 67 height 16
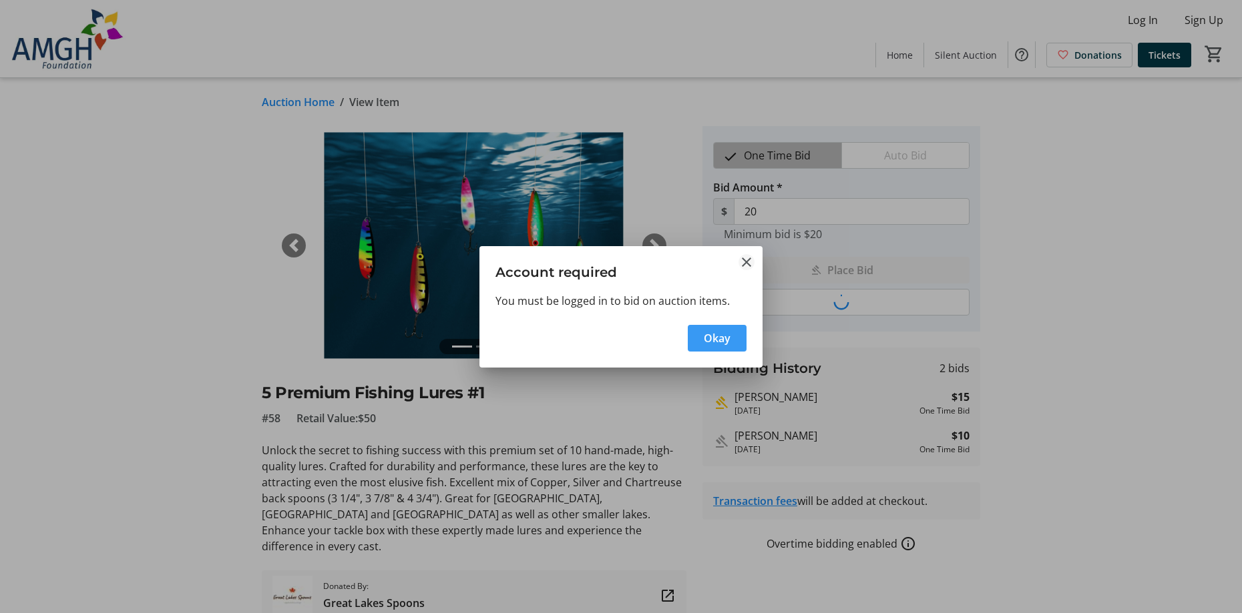
click at [744, 263] on mat-icon "Close" at bounding box center [746, 262] width 16 height 16
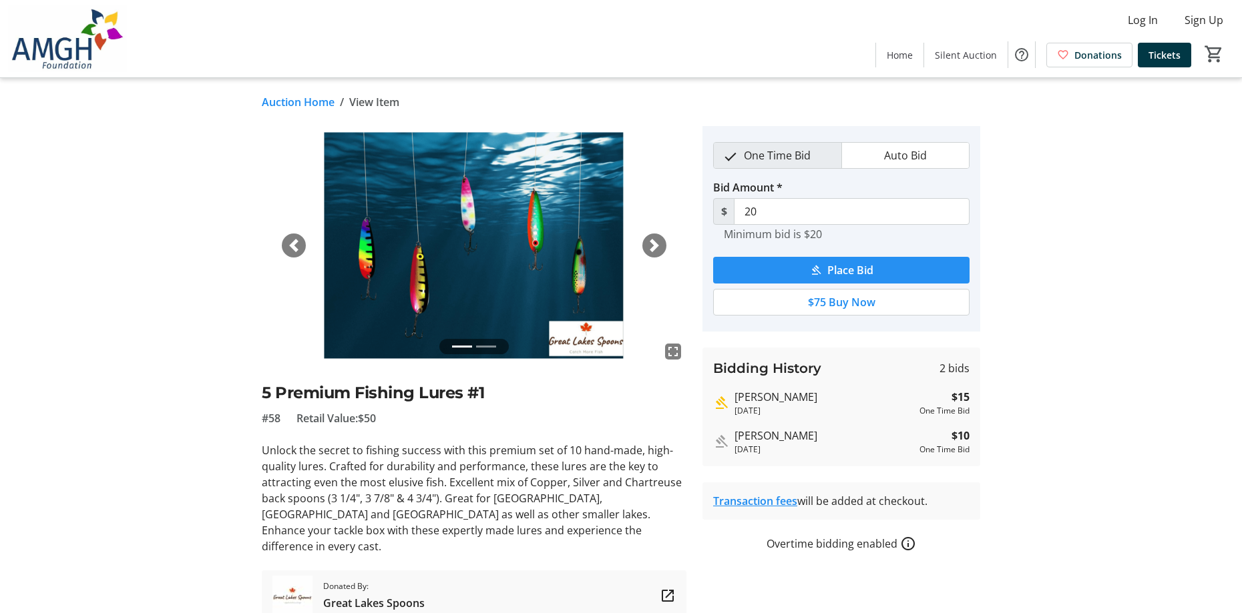
click at [856, 268] on span "Place Bid" at bounding box center [850, 270] width 46 height 16
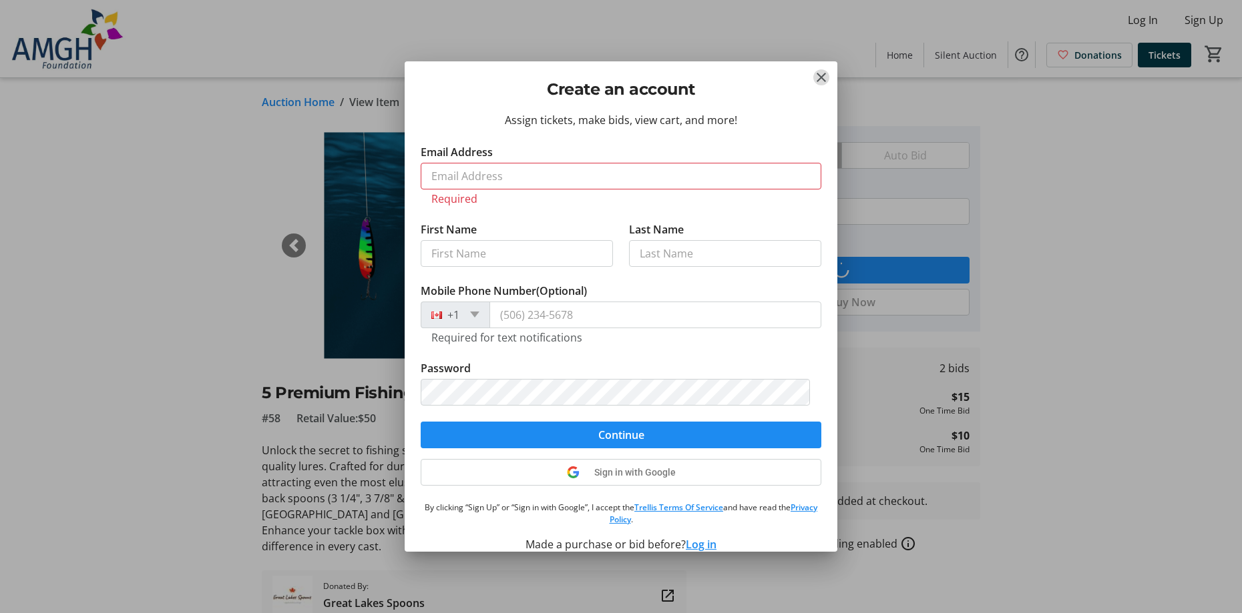
click at [824, 77] on mat-icon "Close" at bounding box center [821, 77] width 16 height 16
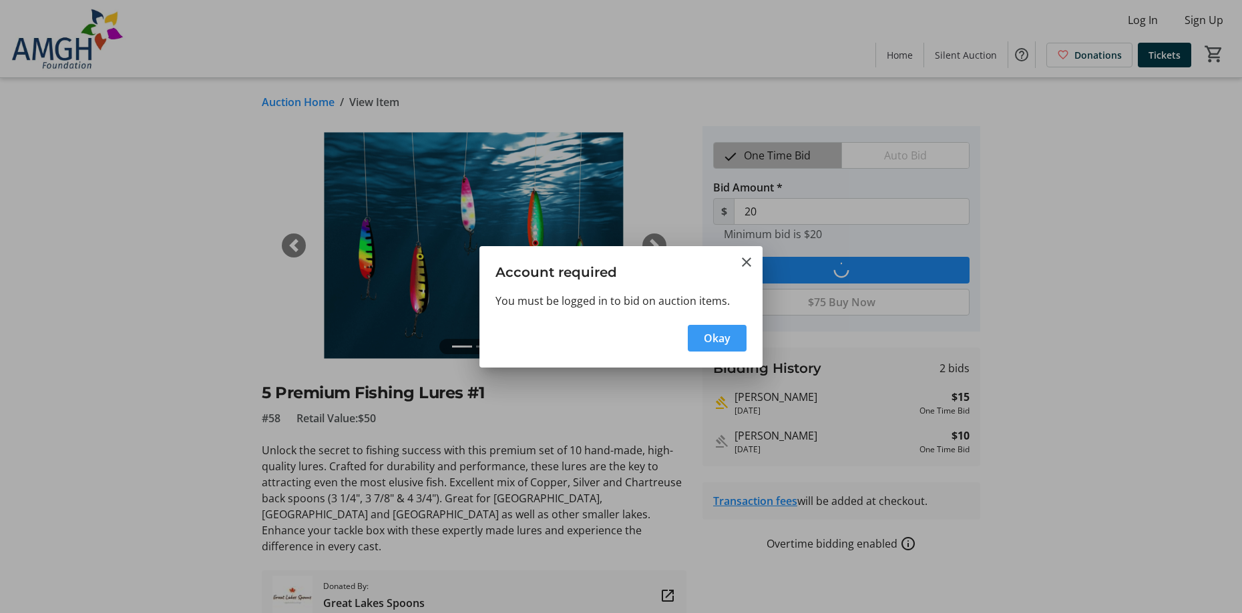
drag, startPoint x: 1112, startPoint y: 249, endPoint x: 1112, endPoint y: 258, distance: 8.7
click at [1112, 254] on div at bounding box center [621, 306] width 1242 height 613
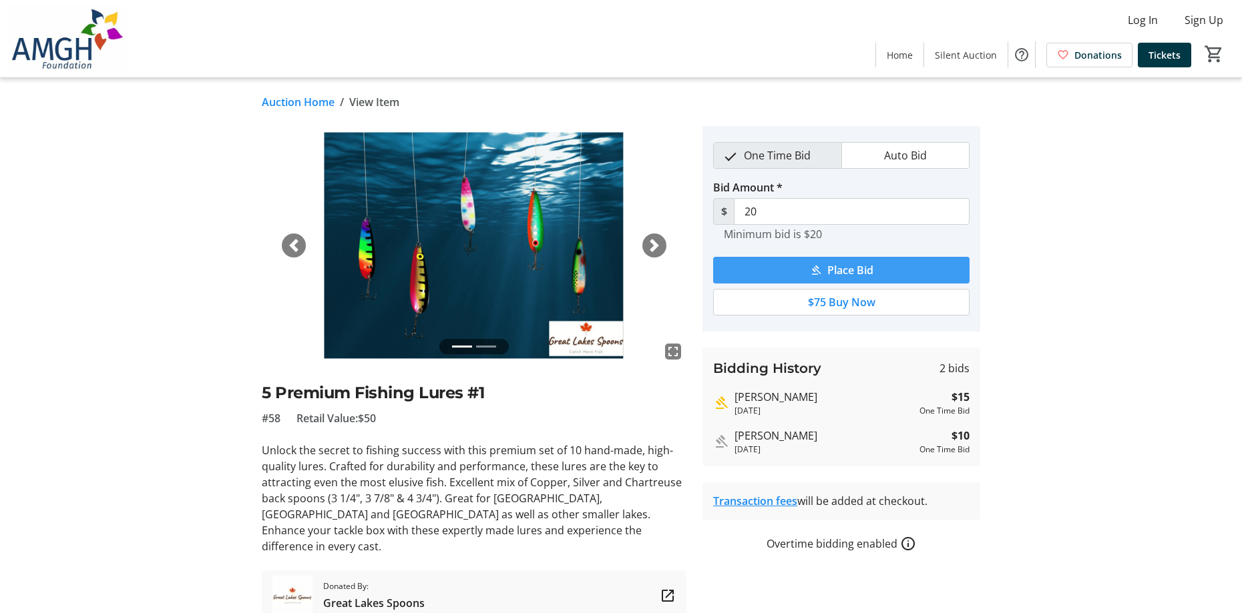
click at [833, 269] on span "Place Bid" at bounding box center [850, 270] width 46 height 16
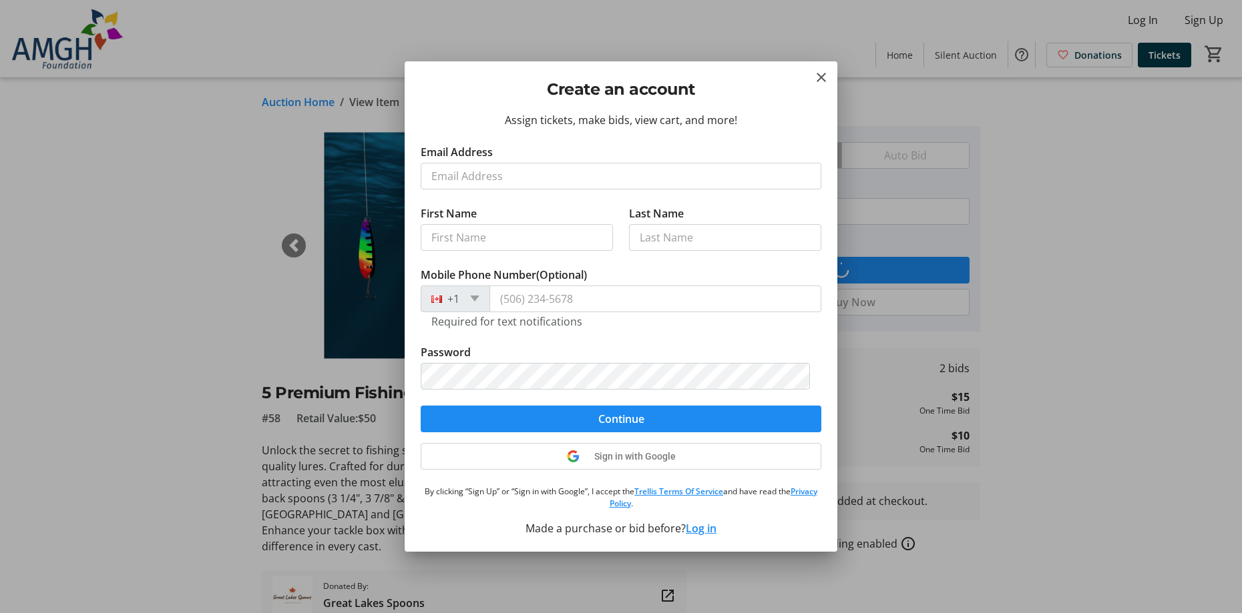
click at [471, 176] on input "Email Address" at bounding box center [621, 176] width 401 height 27
type input "tielwesterhout@cabletv.on.ca"
click at [590, 418] on span "submit" at bounding box center [621, 419] width 401 height 32
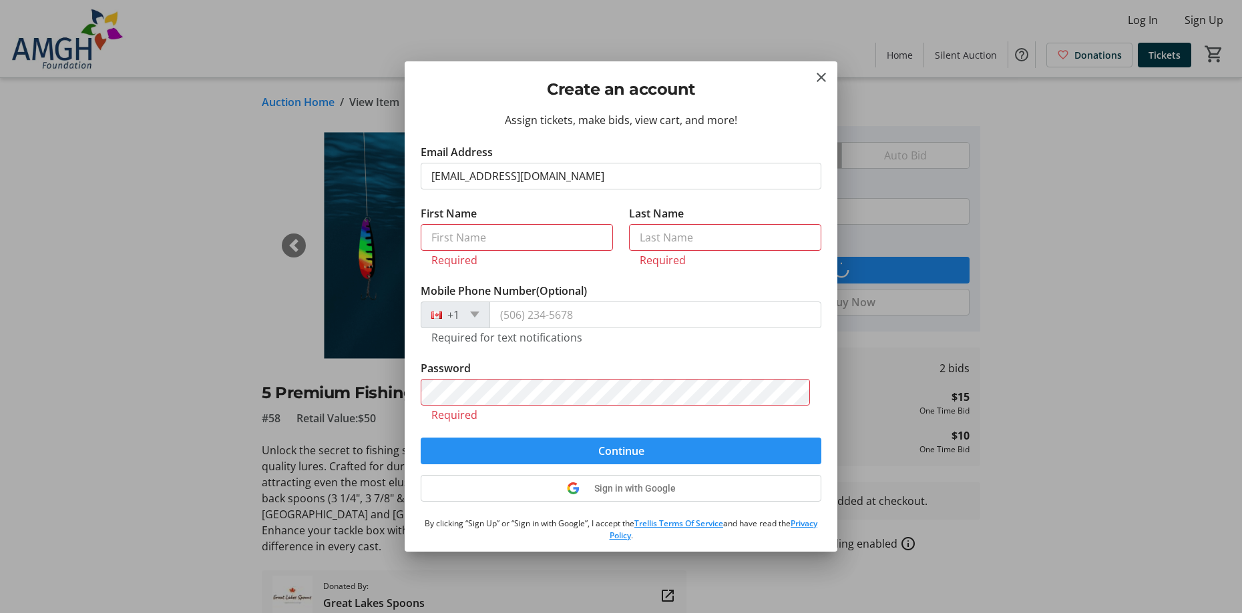
scroll to position [1, 0]
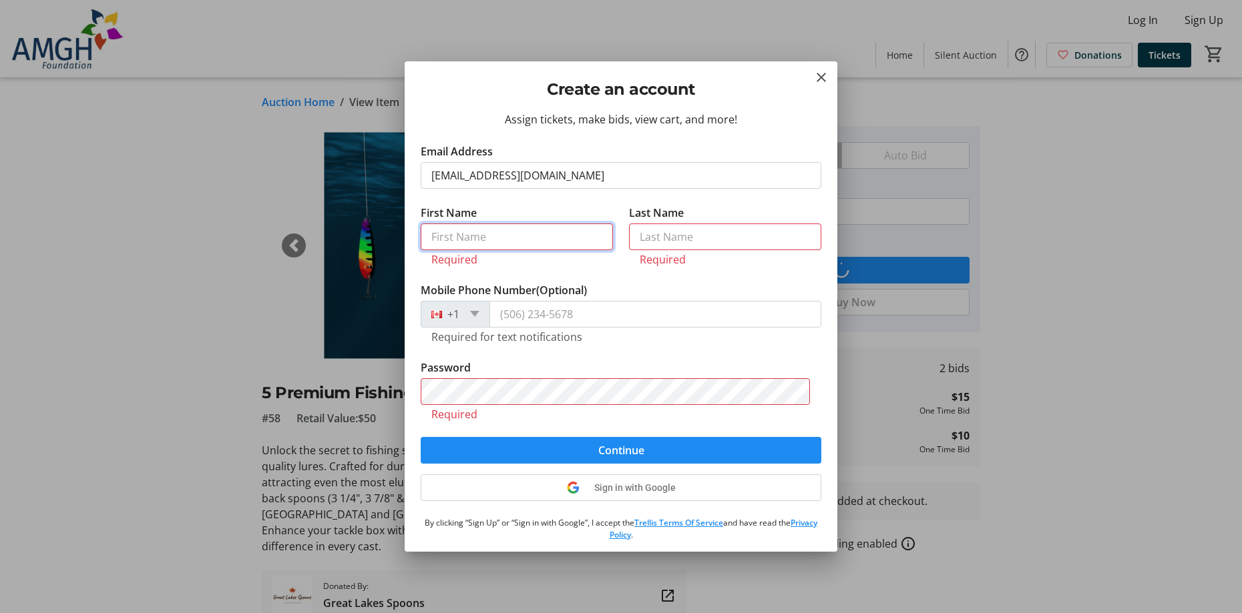
click at [436, 241] on input "First Name" at bounding box center [517, 237] width 192 height 27
type input "Tielman"
click at [644, 236] on input "Last Name" at bounding box center [725, 237] width 192 height 27
type input "Westerhout"
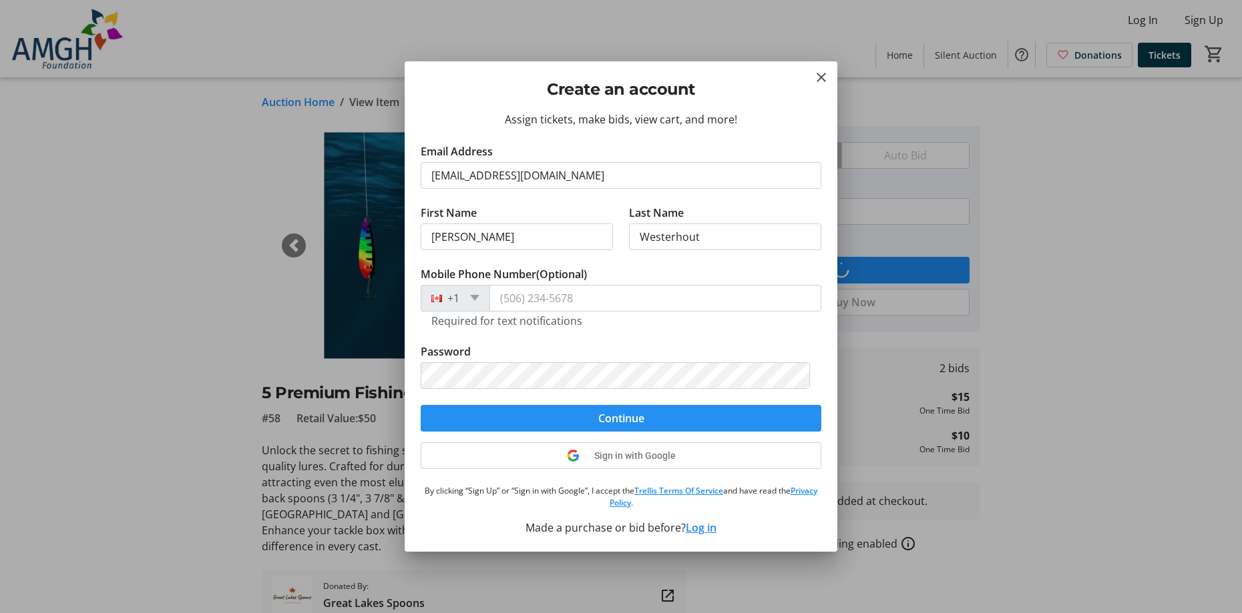
click at [559, 424] on span "submit" at bounding box center [621, 419] width 401 height 32
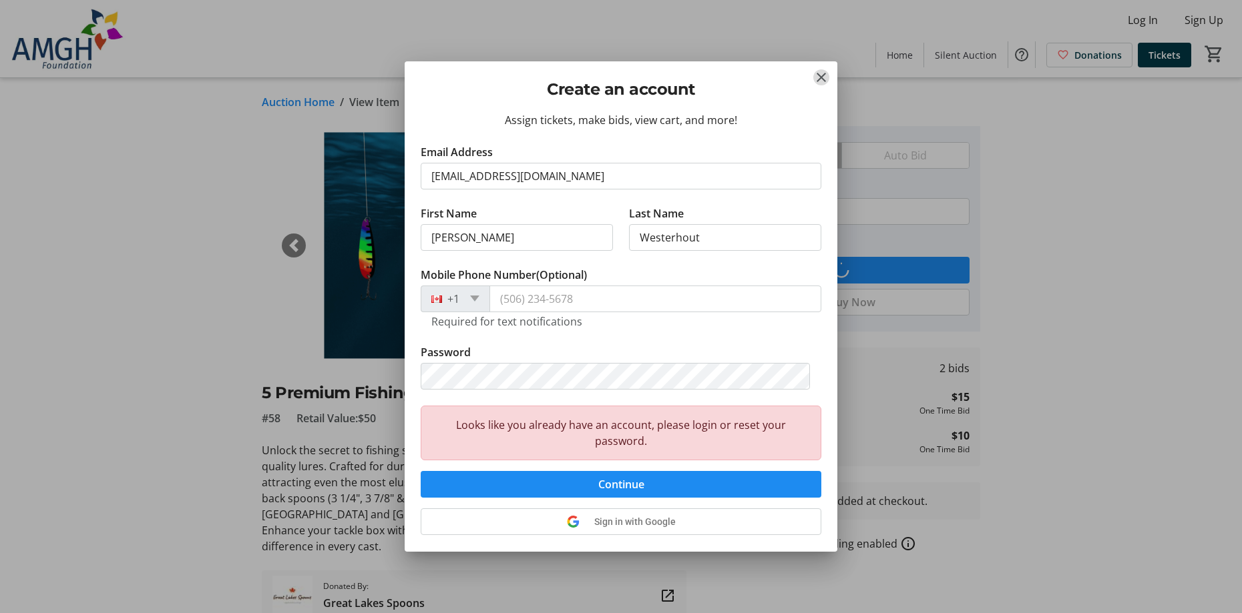
click at [819, 76] on mat-icon "Close" at bounding box center [821, 77] width 16 height 16
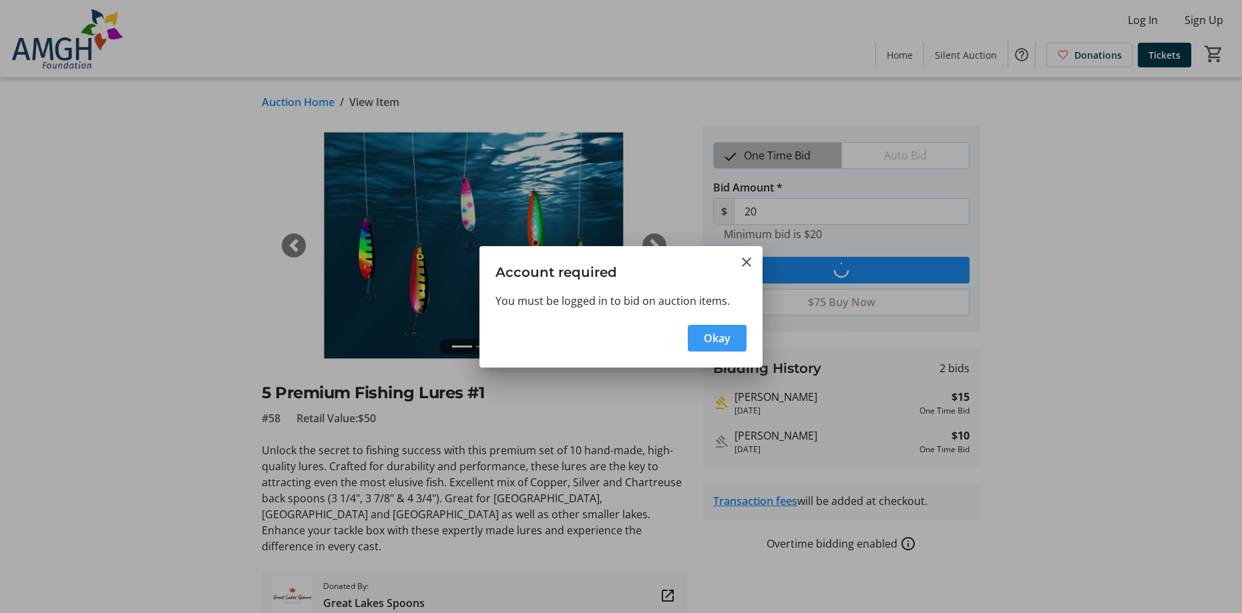
click at [709, 339] on span "Okay" at bounding box center [717, 338] width 27 height 16
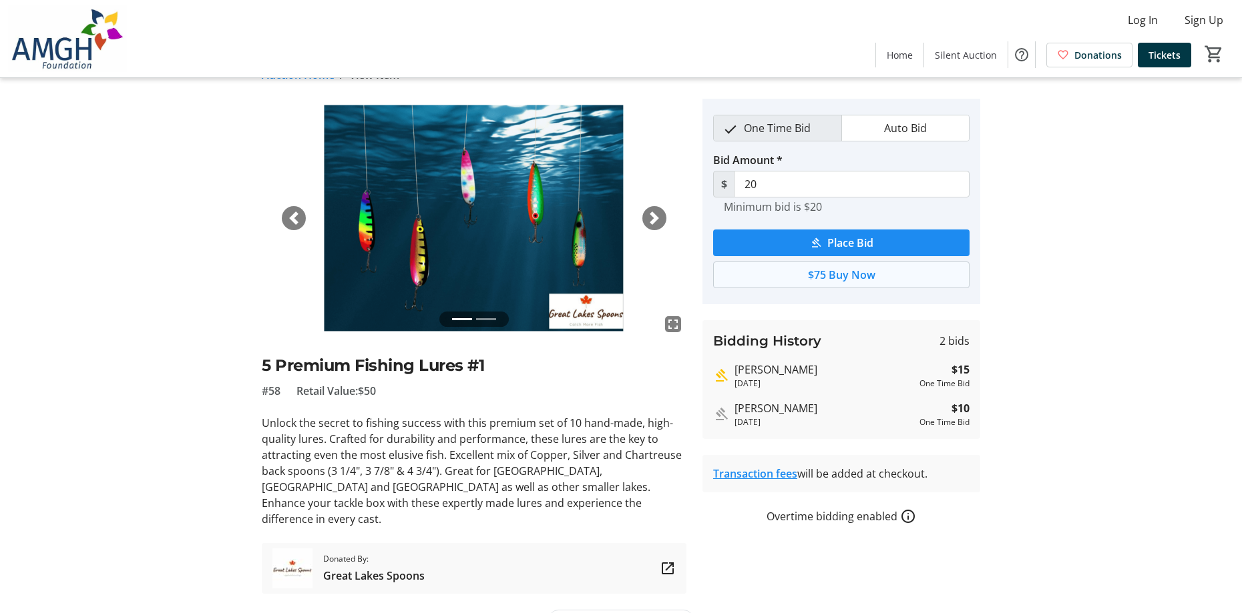
scroll to position [43, 0]
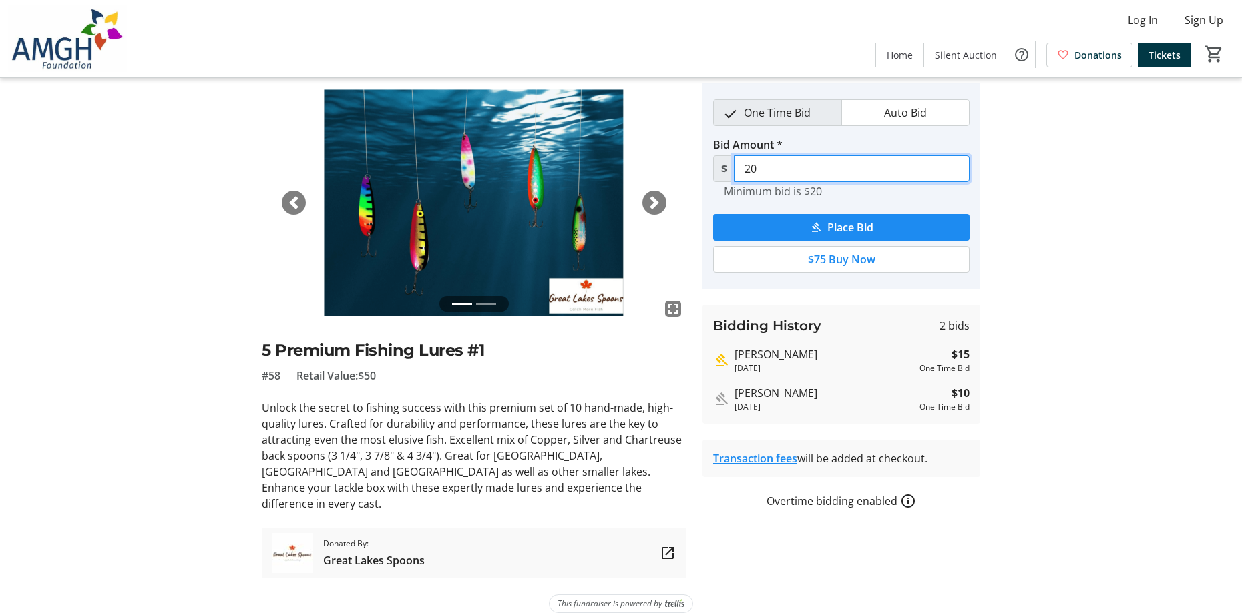
click at [763, 162] on input "20" at bounding box center [852, 169] width 236 height 27
type input "2"
type input "25"
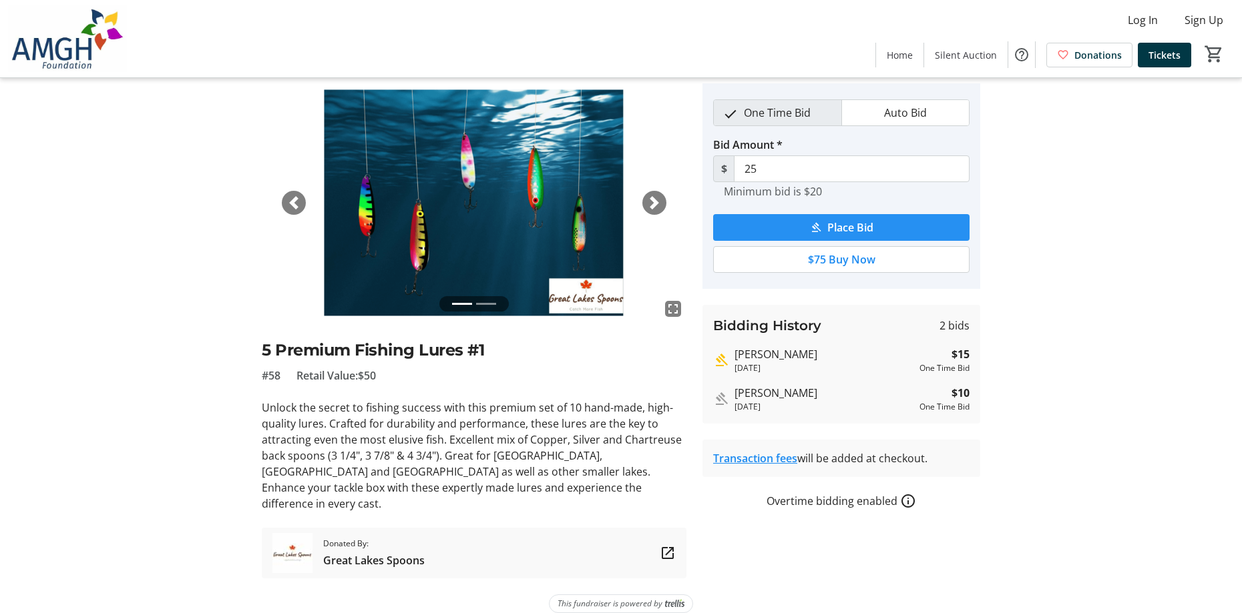
click at [832, 231] on span "Place Bid" at bounding box center [850, 228] width 46 height 16
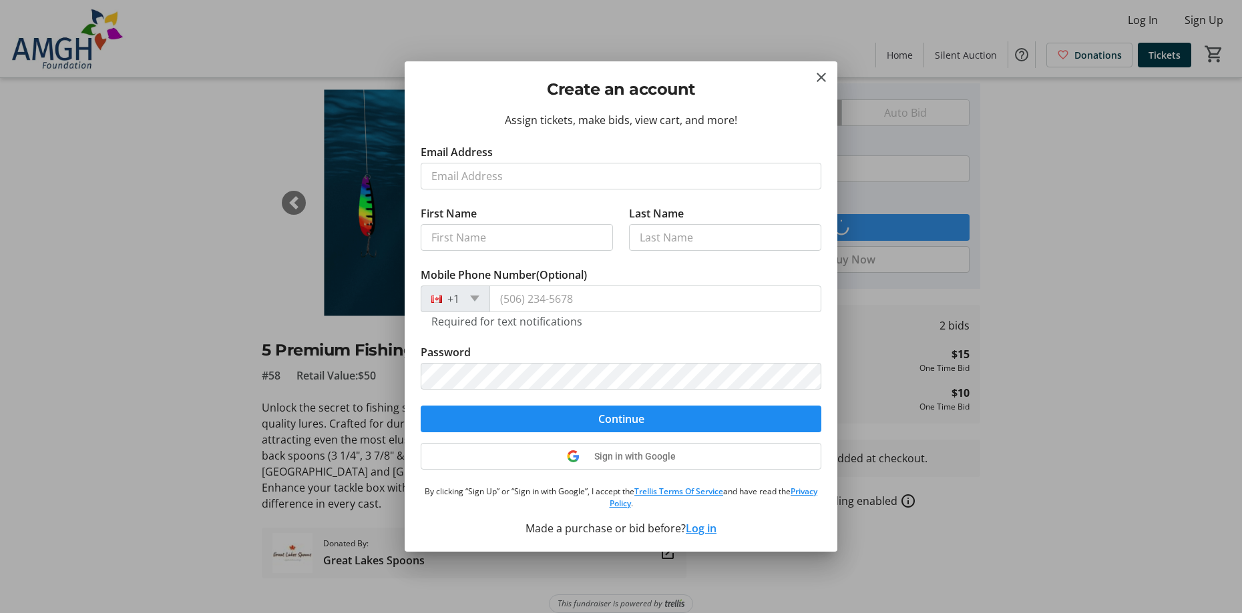
scroll to position [0, 0]
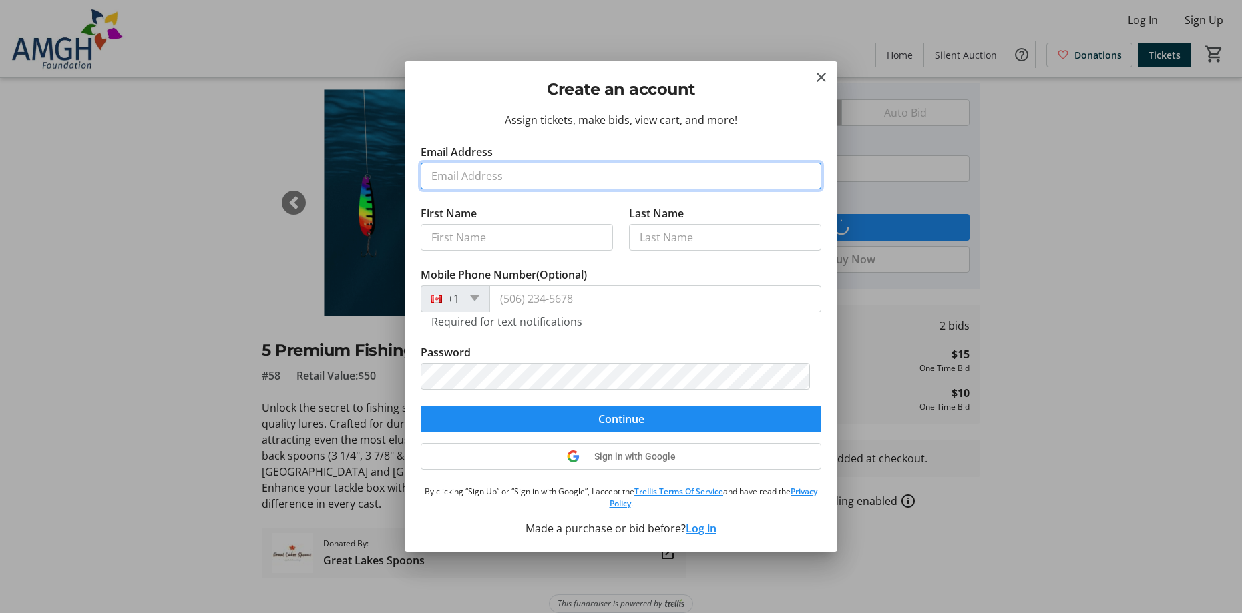
click at [491, 176] on input "Email Address" at bounding box center [621, 176] width 401 height 27
type input "tielwesterhout@cabletv.on.ca"
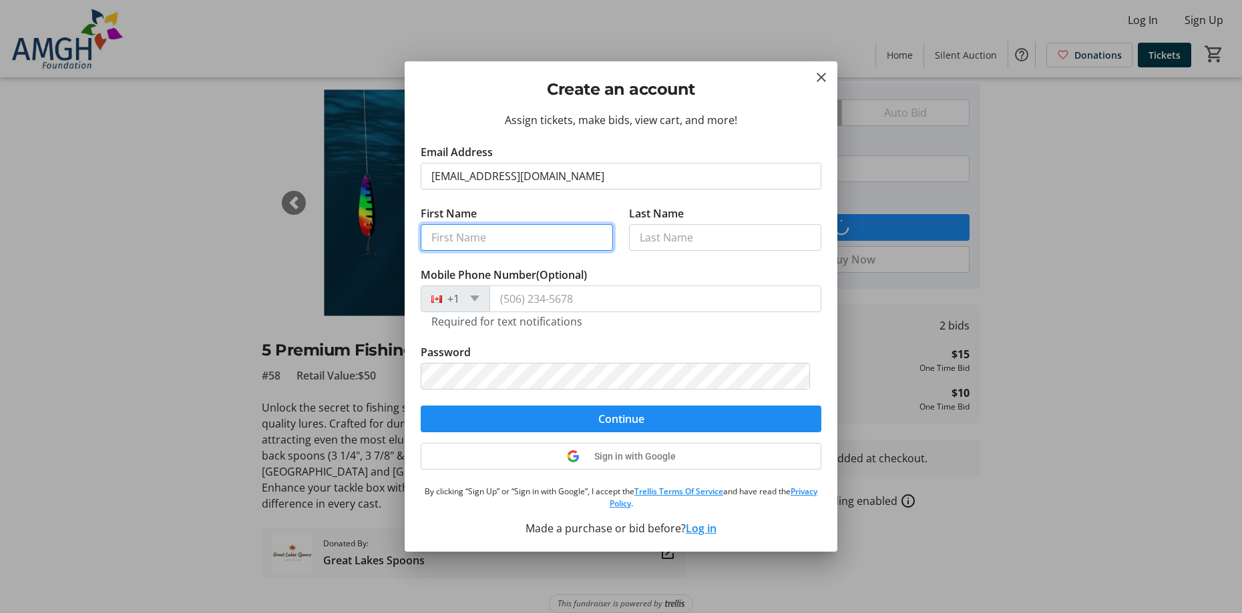
click at [540, 238] on input "First Name" at bounding box center [517, 237] width 192 height 27
click at [463, 229] on input "First Name" at bounding box center [517, 237] width 192 height 27
type input "Tielman"
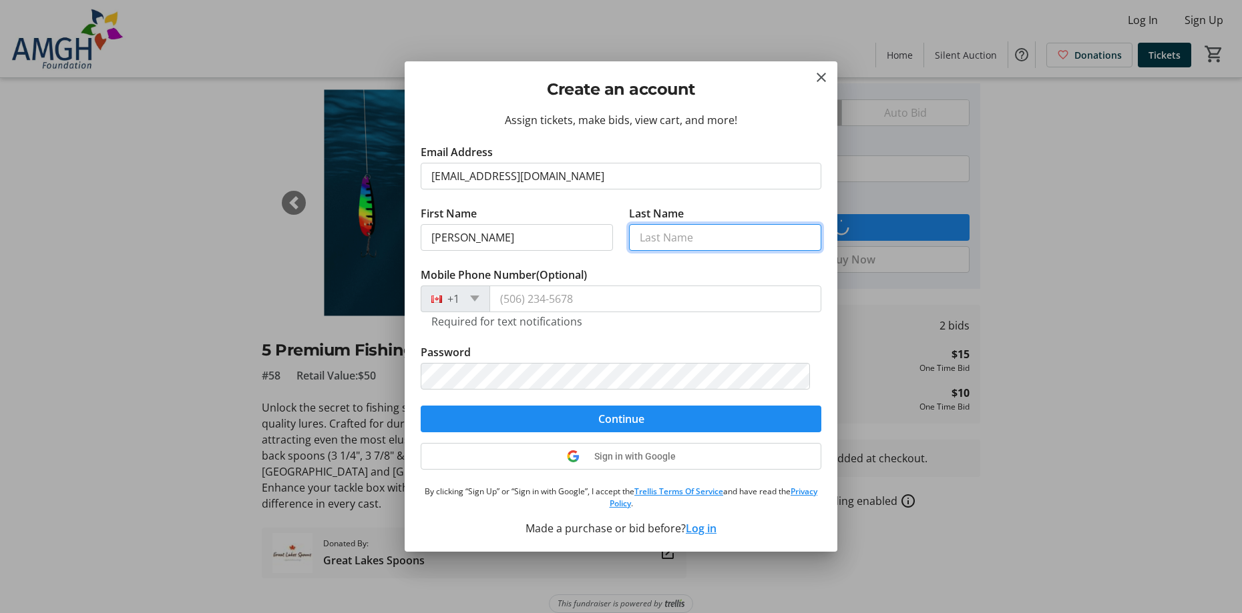
click at [642, 237] on input "Last Name" at bounding box center [725, 237] width 192 height 27
type input "Westerhout"
click at [633, 420] on span "Continue" at bounding box center [621, 419] width 46 height 16
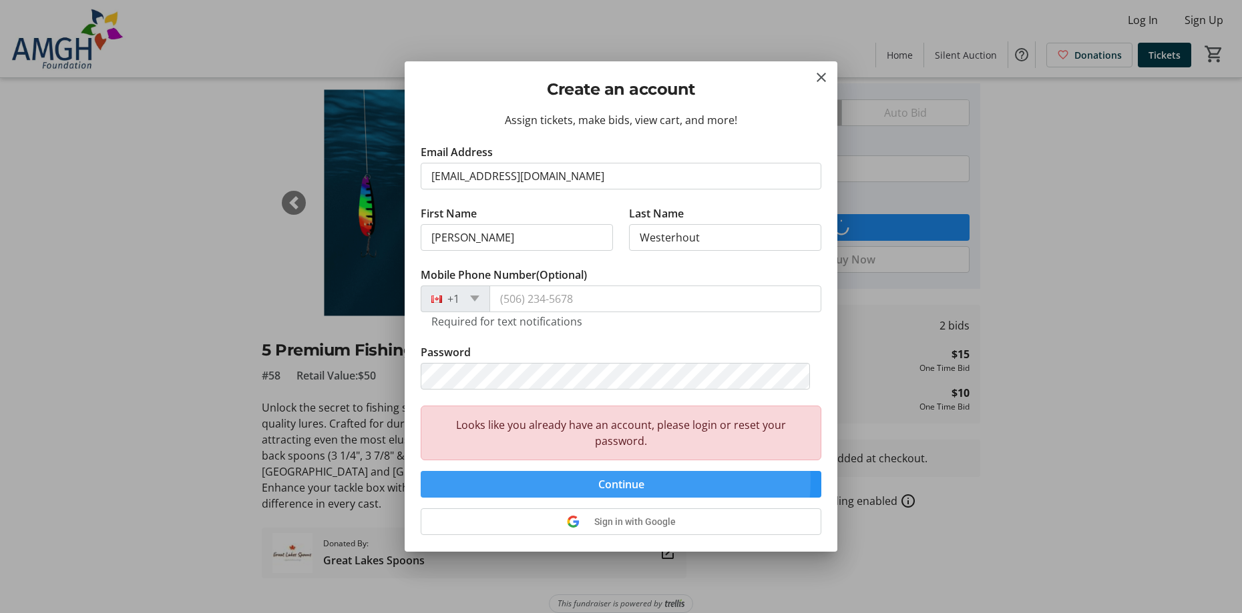
click at [605, 480] on span "Continue" at bounding box center [621, 485] width 46 height 16
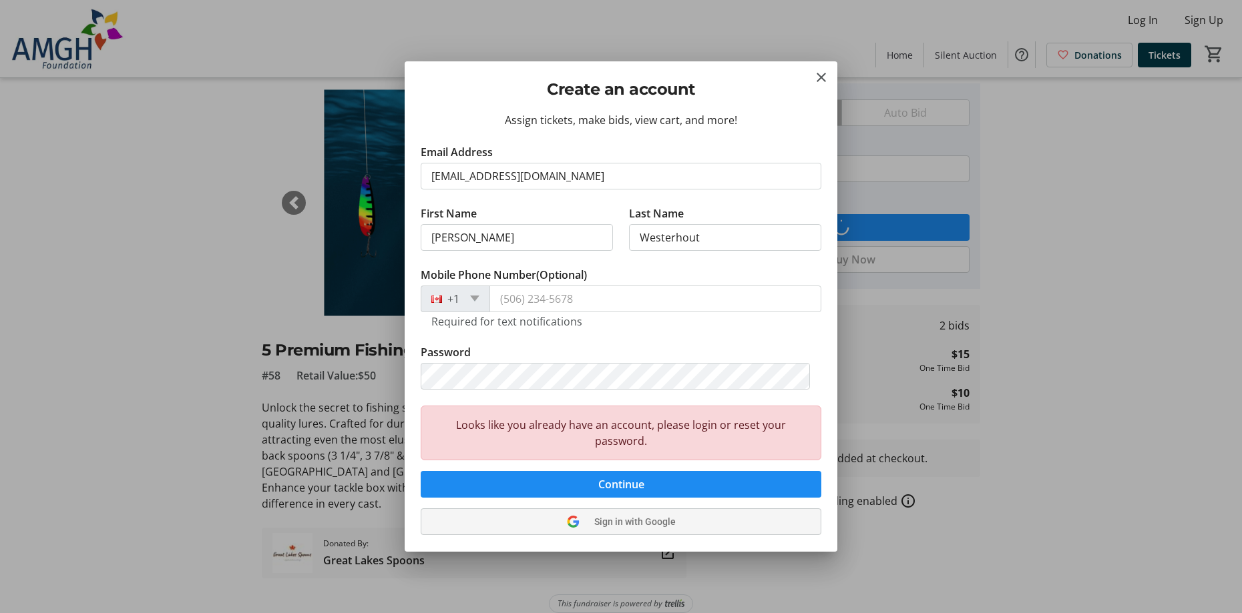
click at [606, 523] on span "Sign in with Google" at bounding box center [634, 522] width 81 height 11
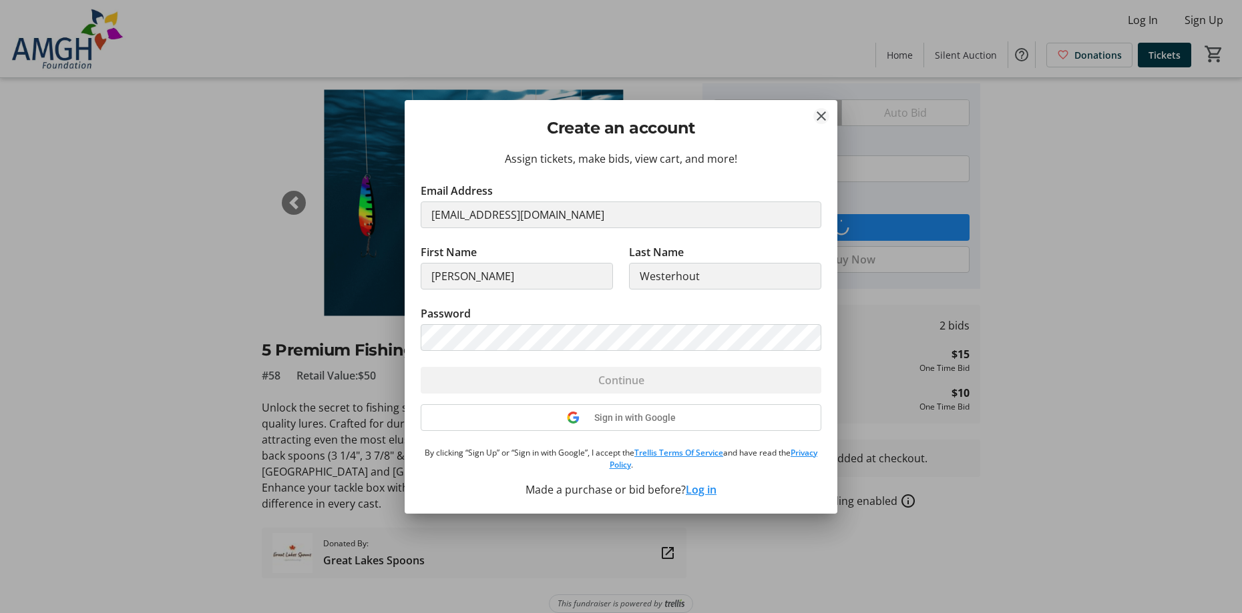
click at [825, 119] on mat-icon "Close" at bounding box center [821, 116] width 16 height 16
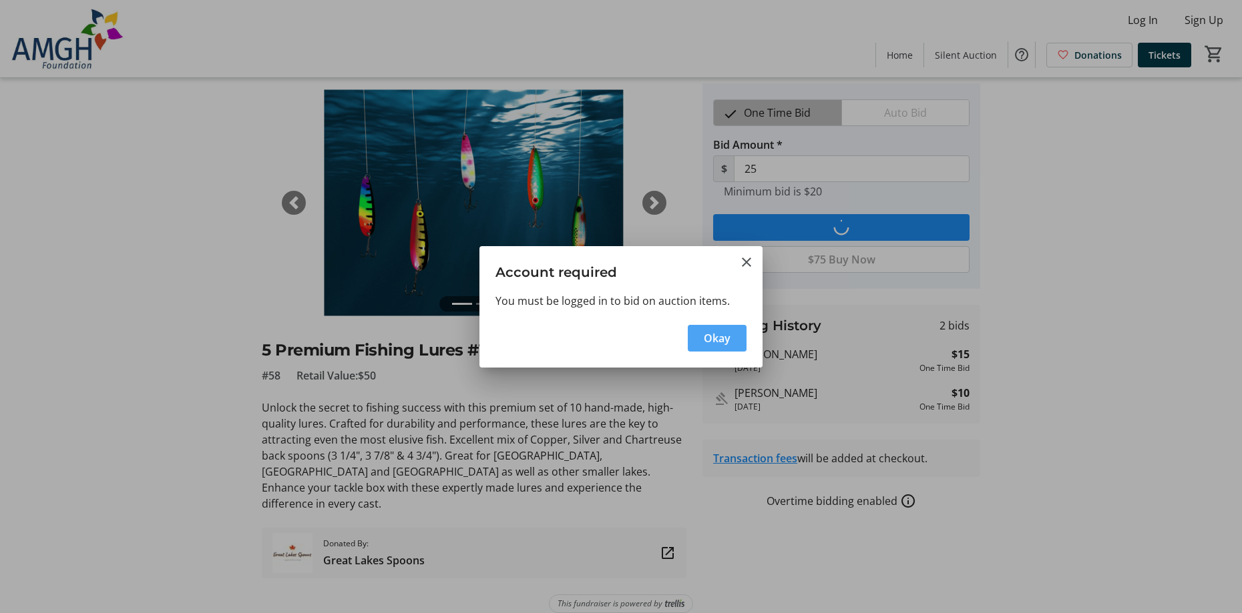
click at [714, 333] on span "Okay" at bounding box center [717, 338] width 27 height 16
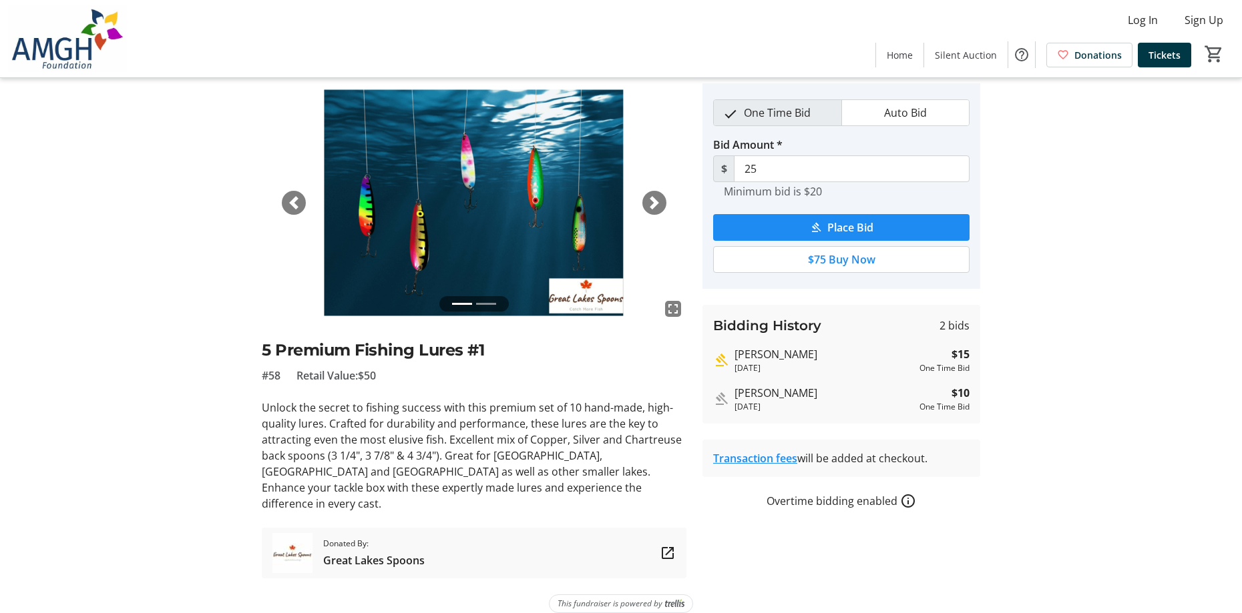
click at [649, 200] on span "button" at bounding box center [653, 202] width 13 height 13
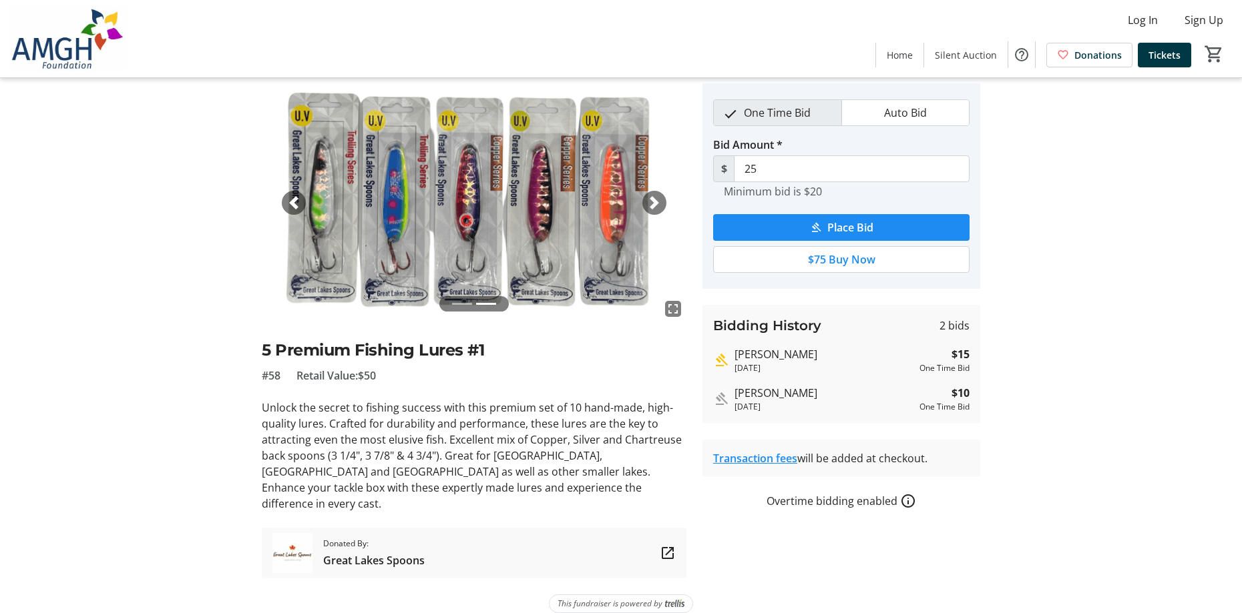
click at [650, 200] on span "button" at bounding box center [653, 202] width 13 height 13
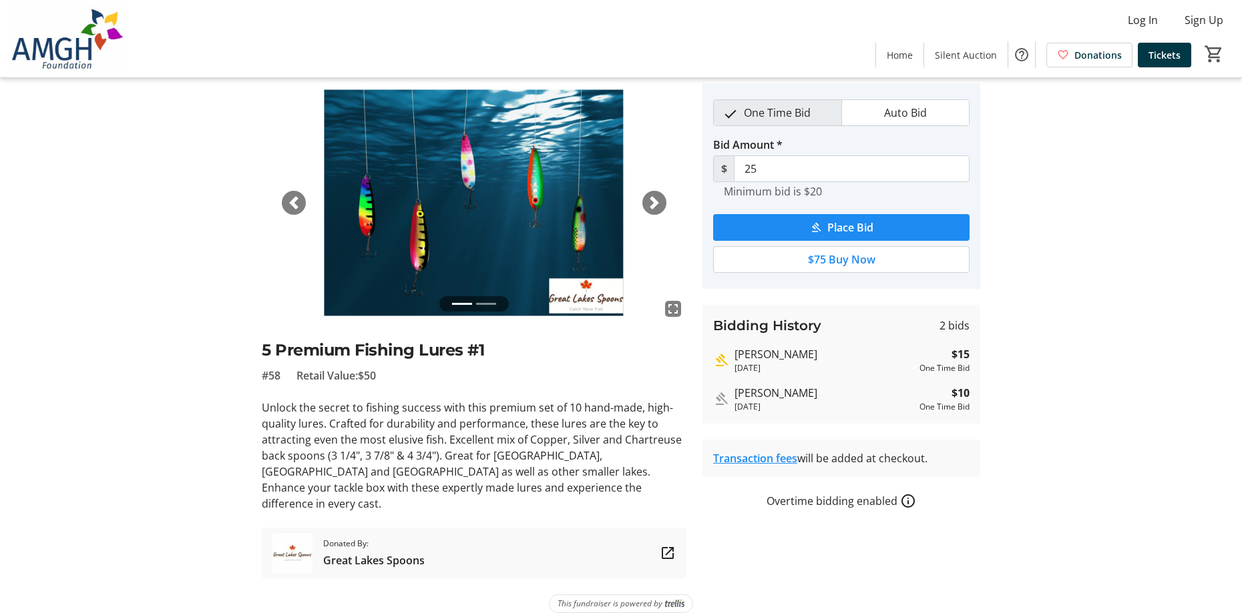
click at [650, 200] on span "button" at bounding box center [653, 202] width 13 height 13
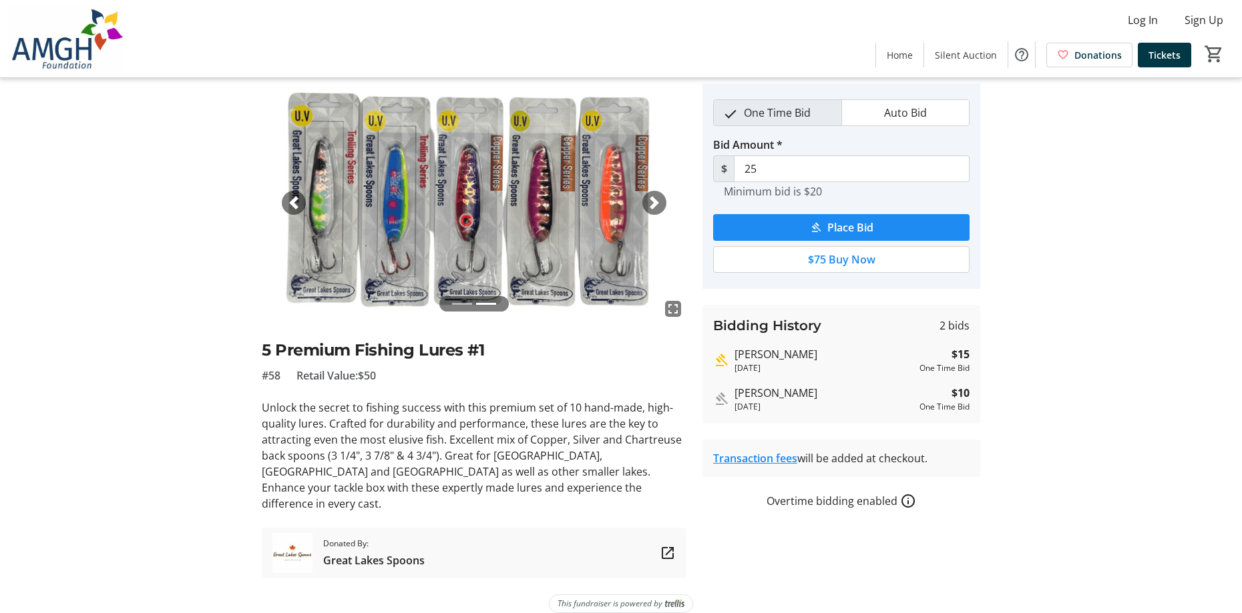
click at [733, 461] on link "Transaction fees" at bounding box center [755, 458] width 84 height 15
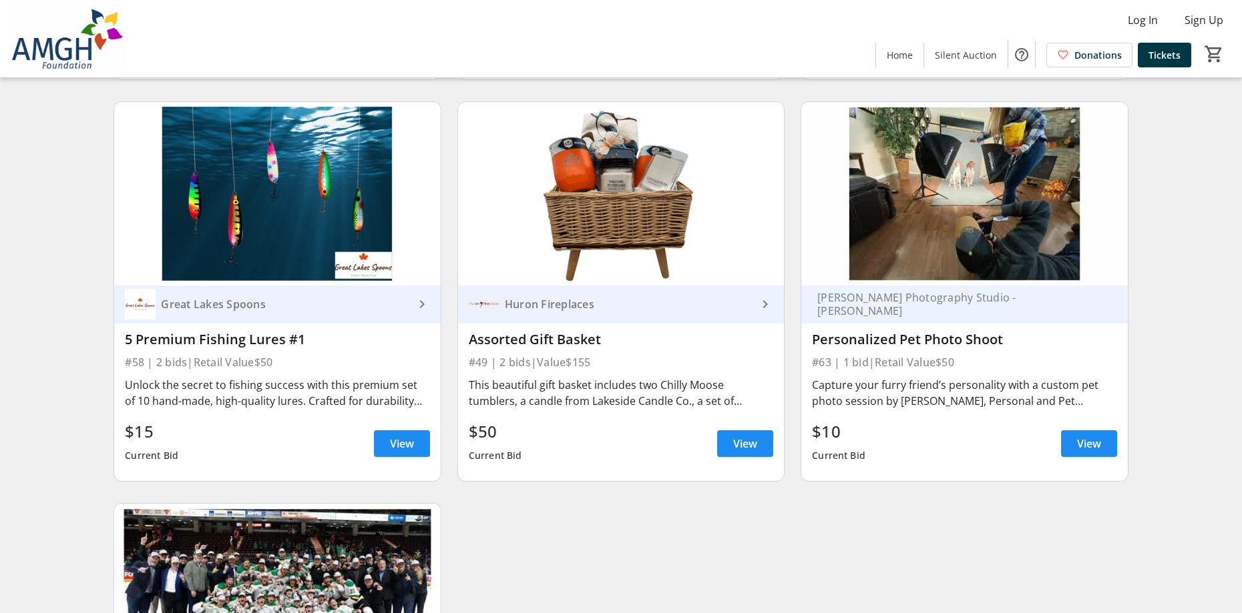
scroll to position [7582, 0]
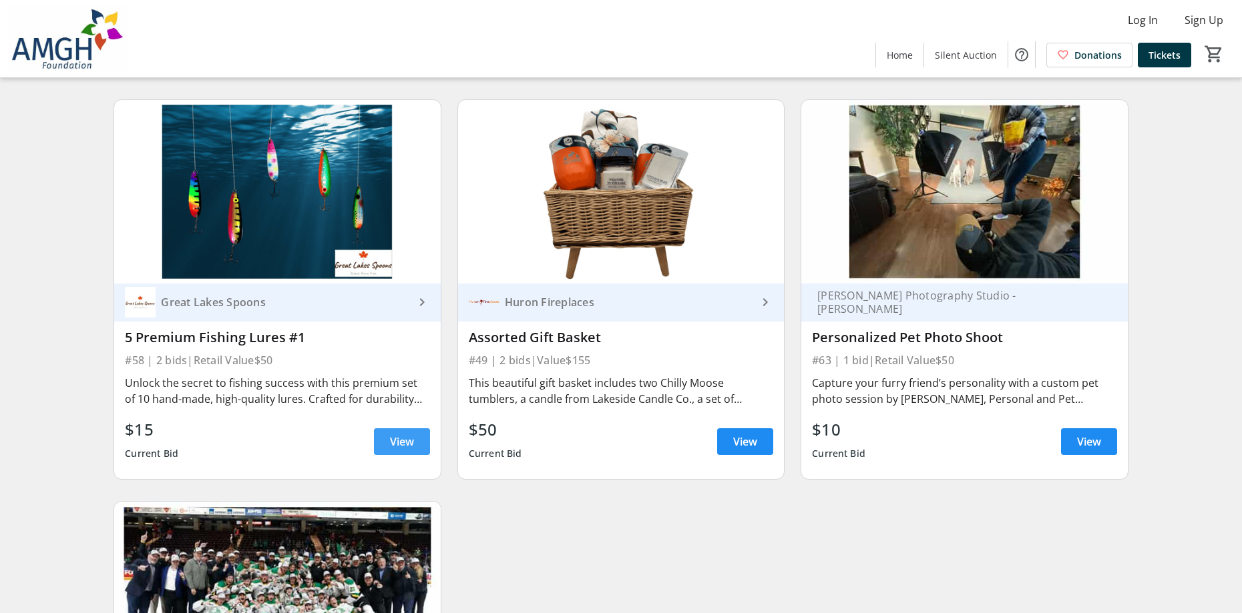
click at [384, 451] on span at bounding box center [402, 442] width 56 height 32
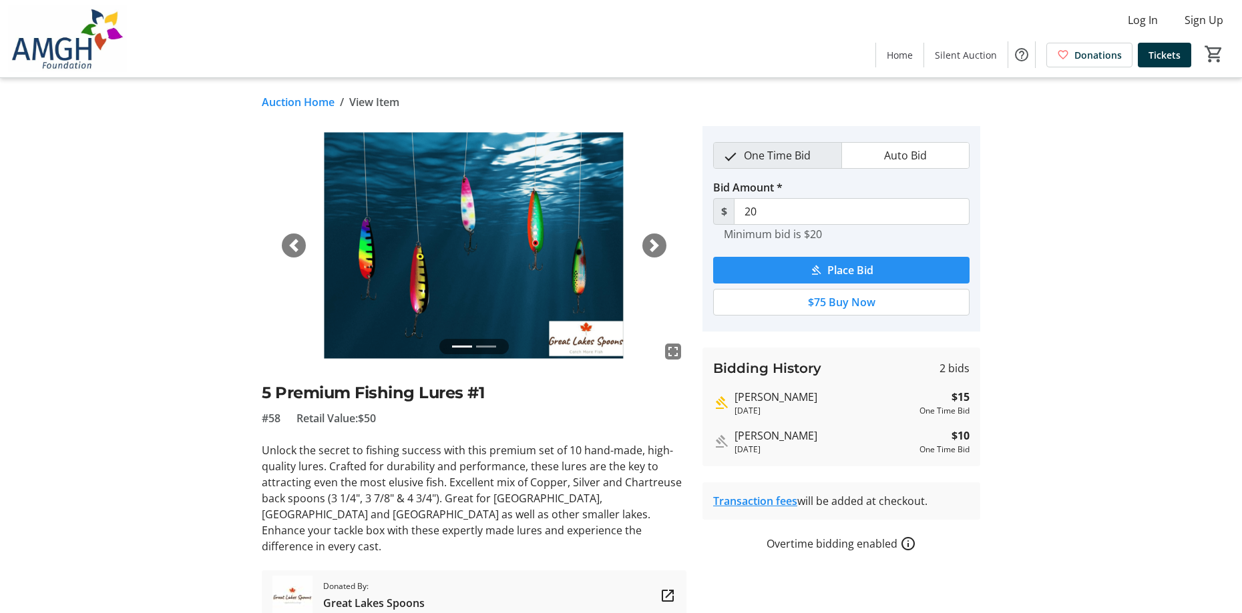
click at [808, 270] on span "submit" at bounding box center [841, 270] width 256 height 32
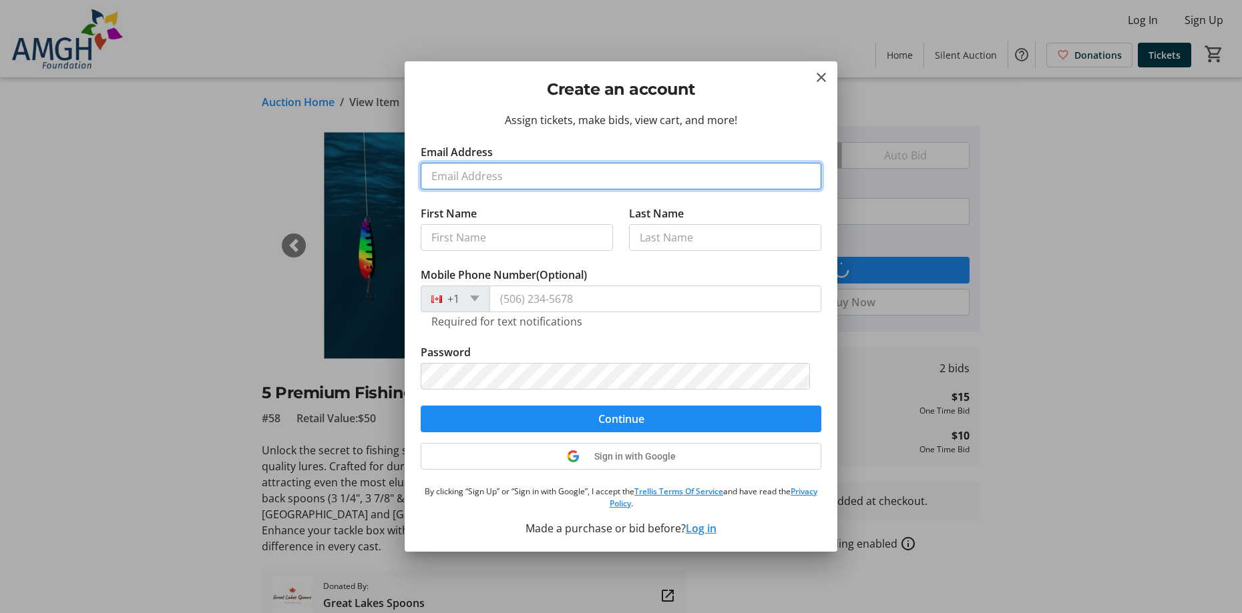
click at [465, 170] on input "Email Address" at bounding box center [621, 176] width 401 height 27
type input "tielwesterhout@cabletv.on.ca"
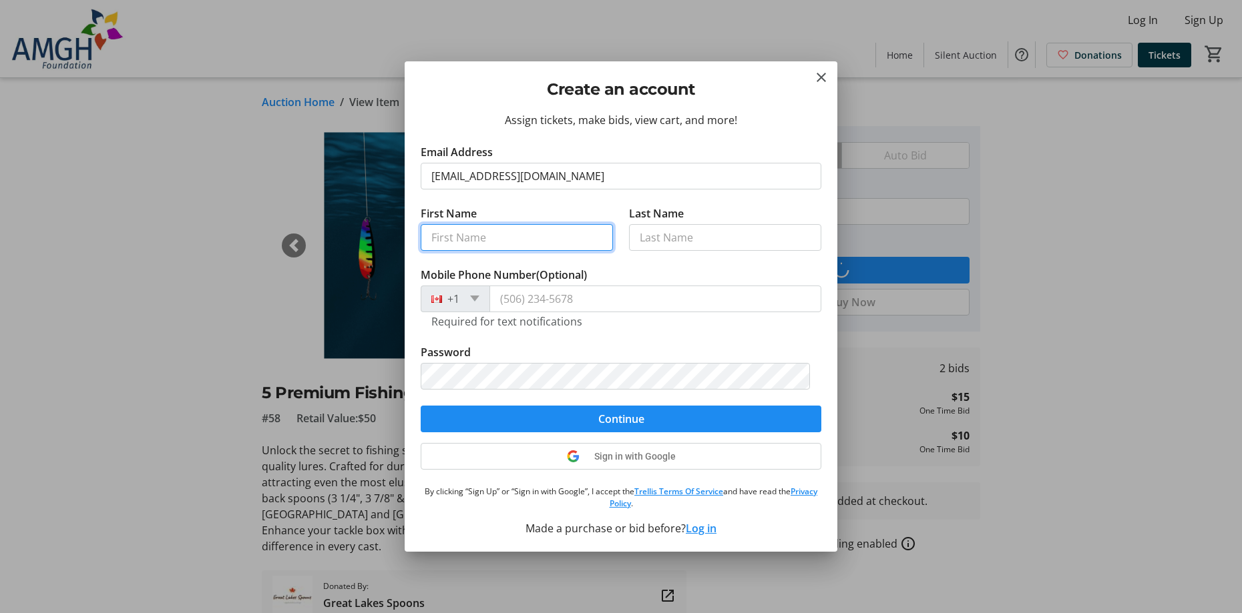
click at [518, 243] on input "First Name" at bounding box center [517, 237] width 192 height 27
type input "Tielman"
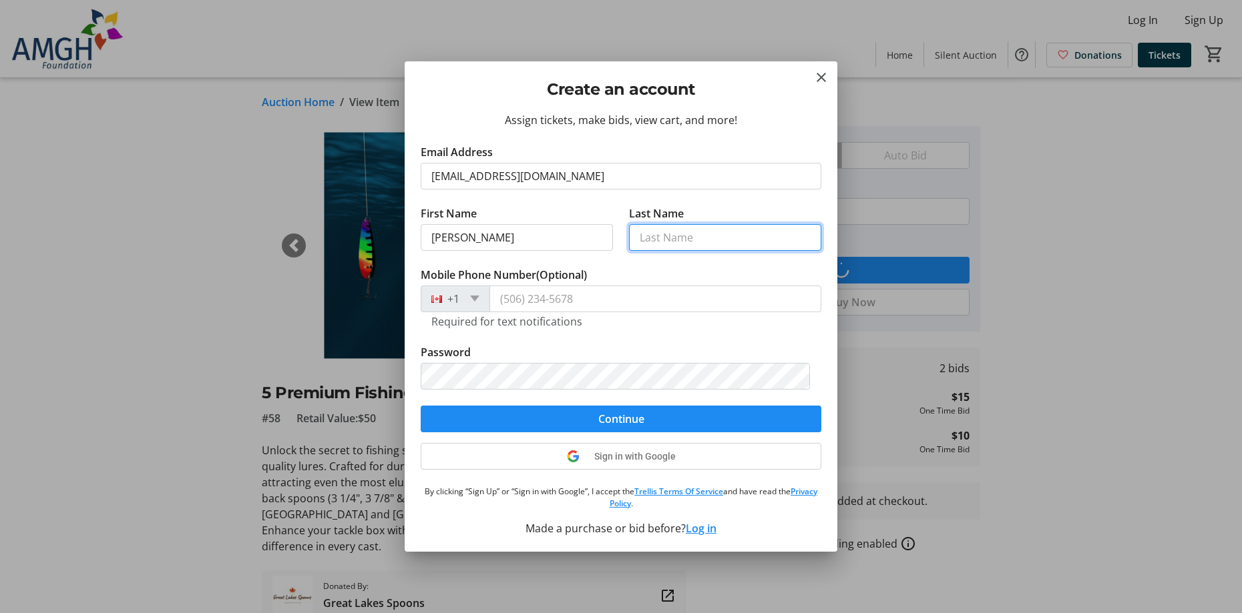
click at [652, 240] on input "Last Name" at bounding box center [725, 237] width 192 height 27
type input "Westerhout"
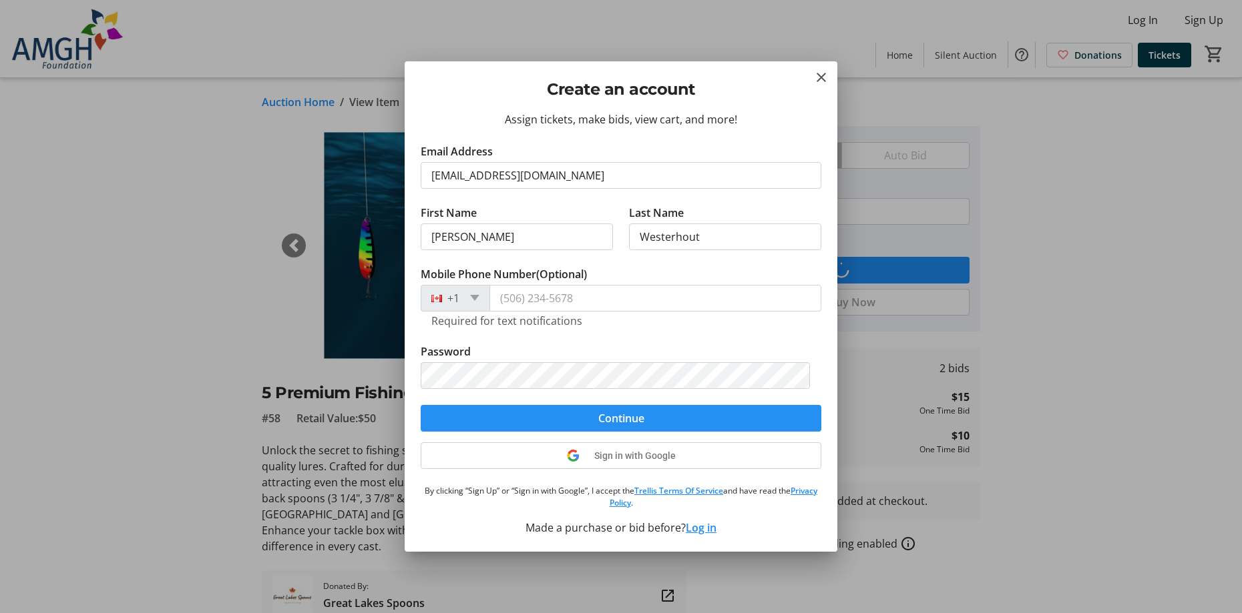
click at [564, 417] on span "submit" at bounding box center [621, 419] width 401 height 32
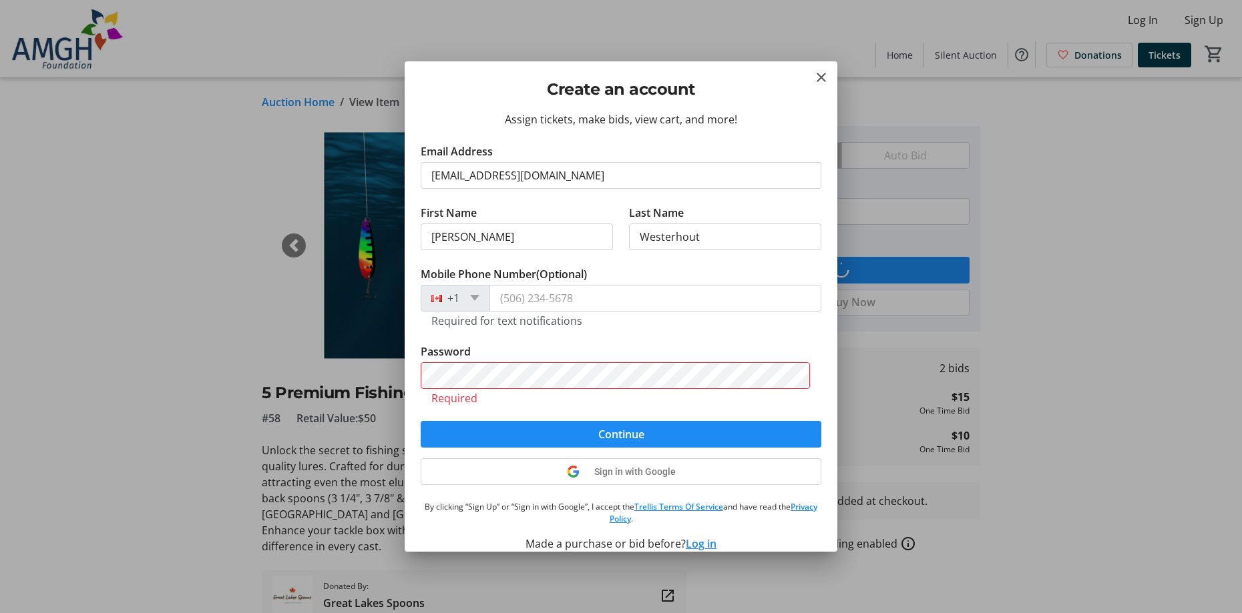
drag, startPoint x: 487, startPoint y: 390, endPoint x: 1069, endPoint y: 102, distance: 649.3
click at [1069, 102] on div at bounding box center [621, 306] width 1242 height 613
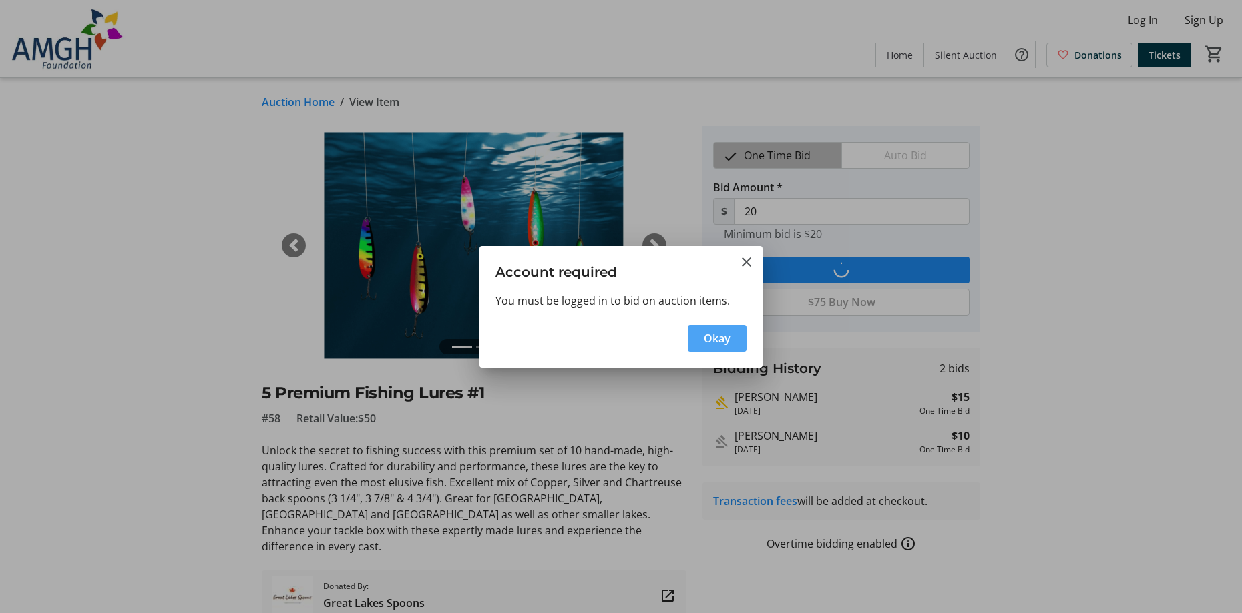
click at [726, 334] on span "Okay" at bounding box center [717, 338] width 27 height 16
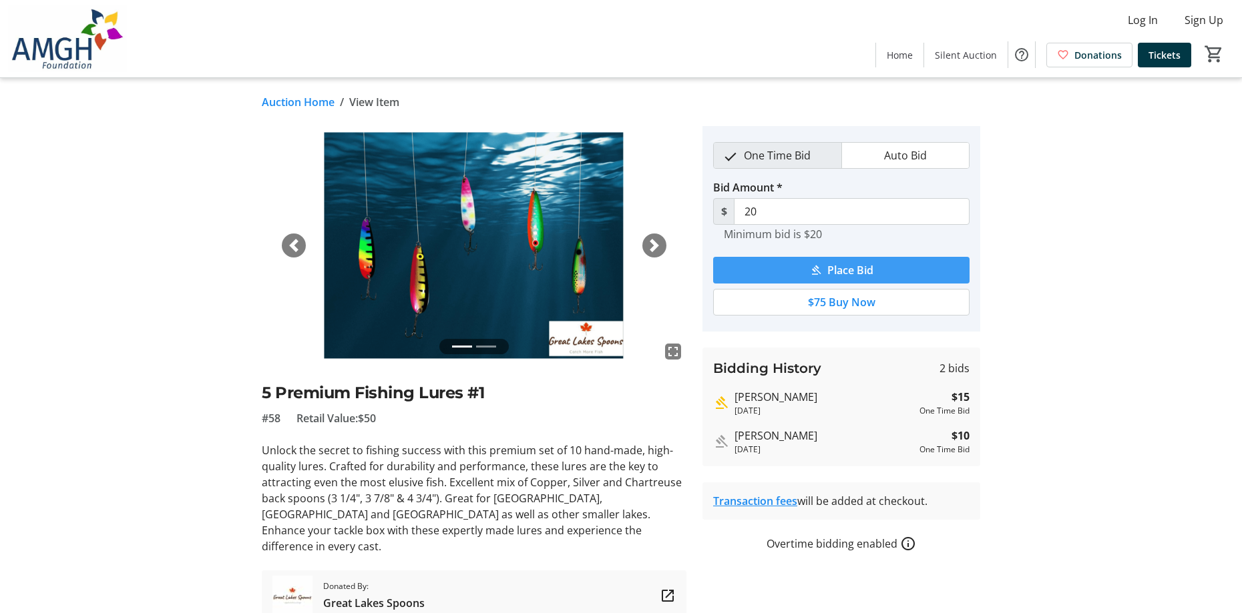
click at [782, 266] on span "submit" at bounding box center [841, 270] width 256 height 32
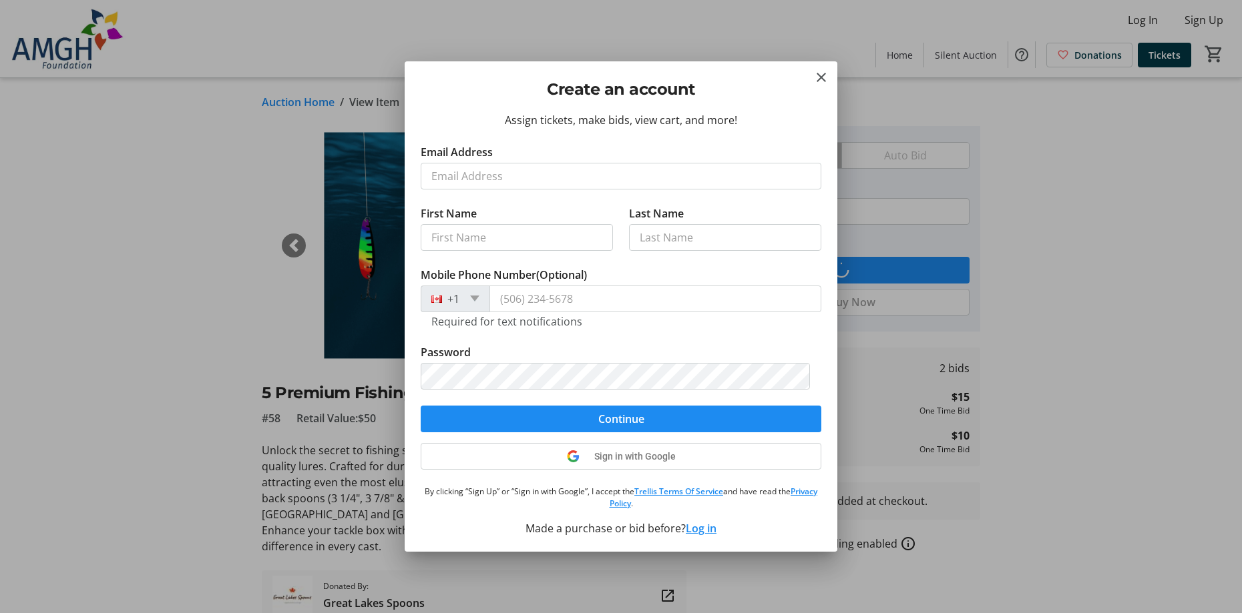
click at [457, 172] on input "Email Address" at bounding box center [621, 176] width 401 height 27
type input "tielwesterhout@cabletv.on.ca"
click at [493, 240] on input "First Name" at bounding box center [517, 237] width 192 height 27
type input "Tielman"
click at [645, 244] on input "Last Name" at bounding box center [725, 237] width 192 height 27
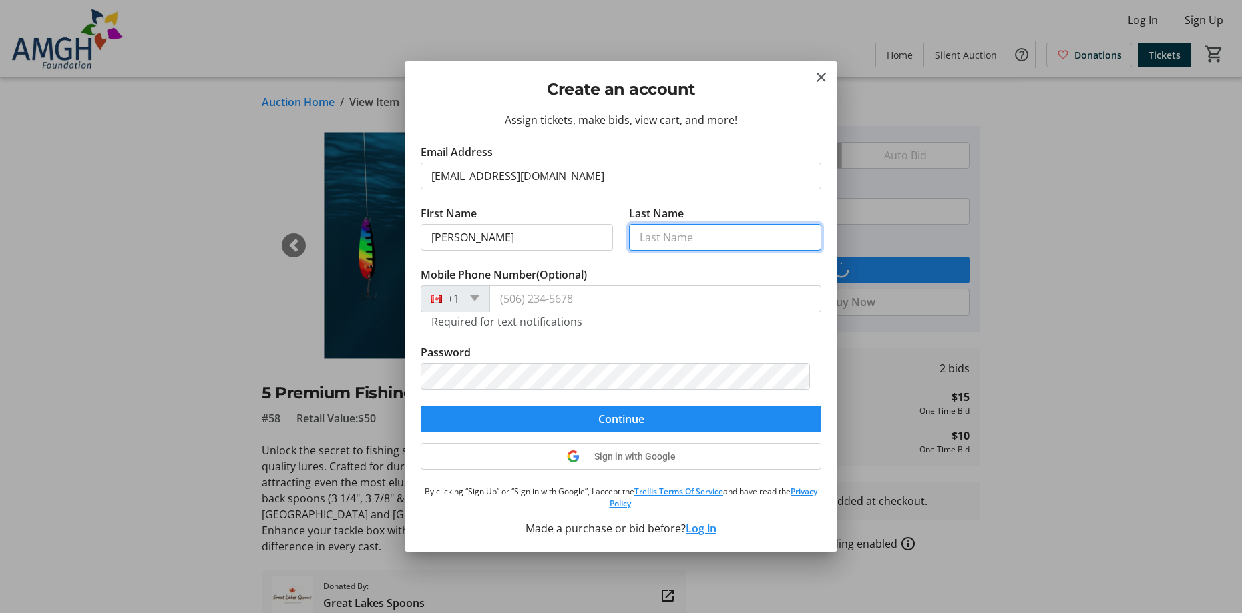
type input "Westerhout"
click at [535, 423] on span "submit" at bounding box center [621, 419] width 401 height 32
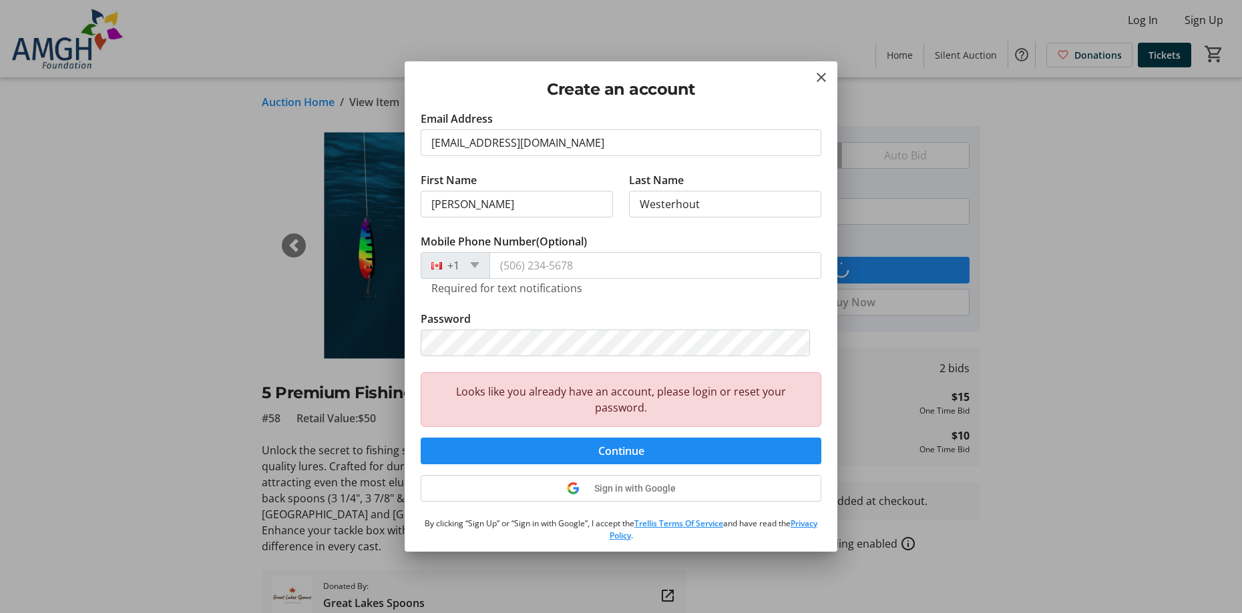
scroll to position [66, 0]
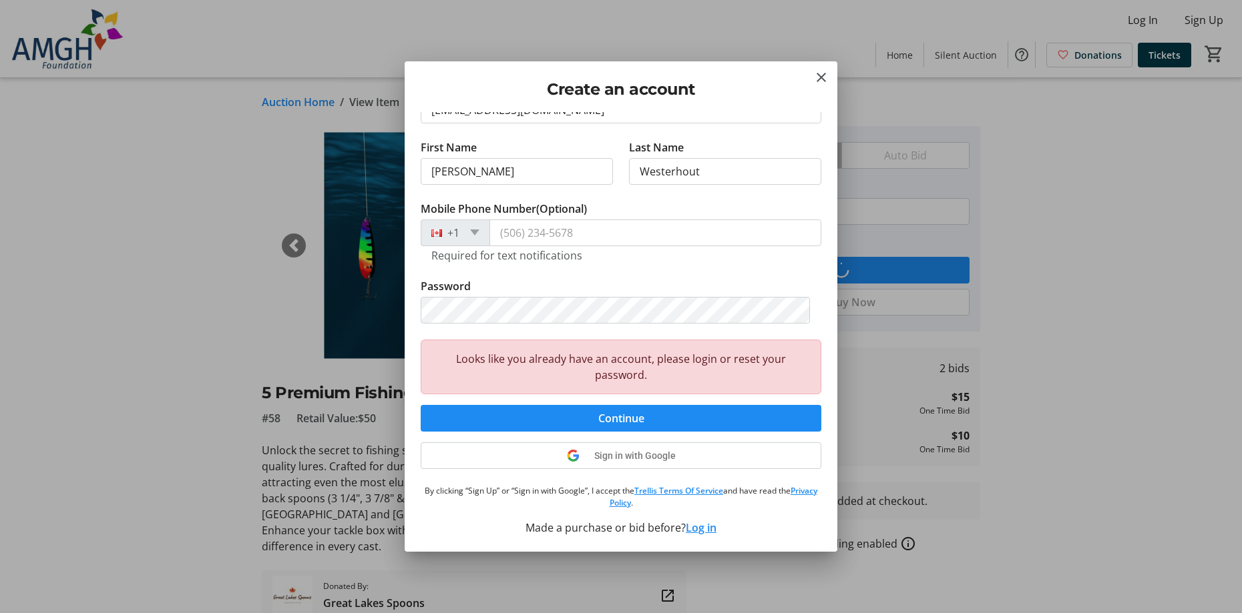
click at [701, 532] on button "Log in" at bounding box center [701, 528] width 31 height 16
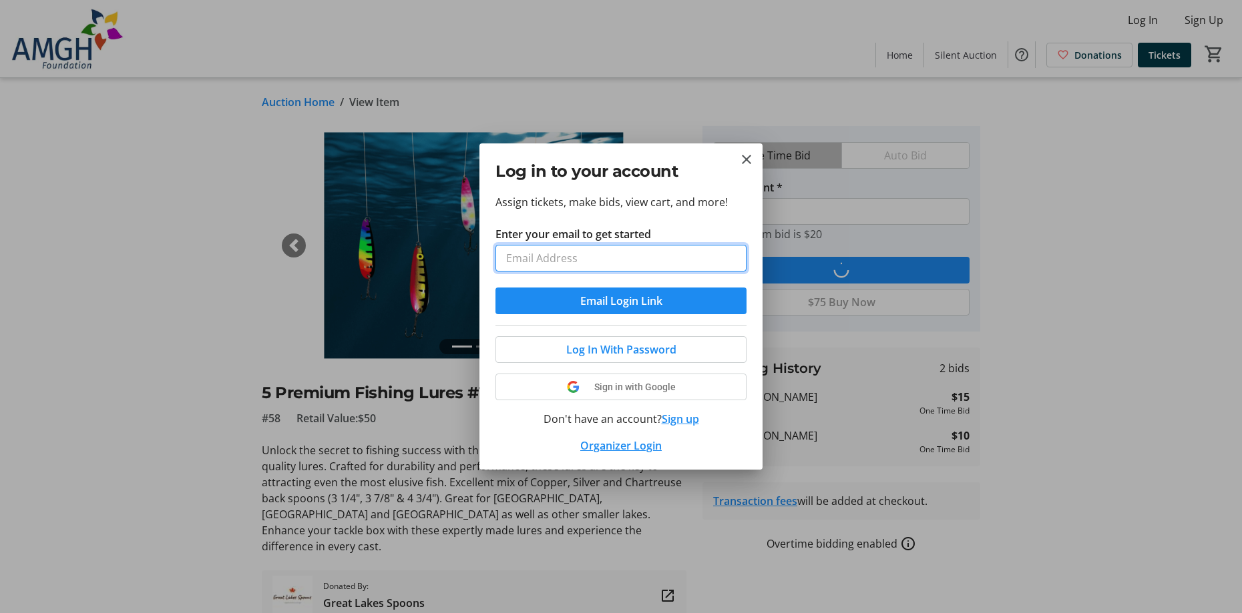
click at [518, 251] on input "Enter your email to get started" at bounding box center [620, 258] width 251 height 27
click at [516, 260] on input "Enter your email to get started" at bounding box center [620, 258] width 251 height 27
click at [512, 256] on input "Enter your email to get started" at bounding box center [620, 258] width 251 height 27
type input "tielwesterhout@cabletv.on.ca"
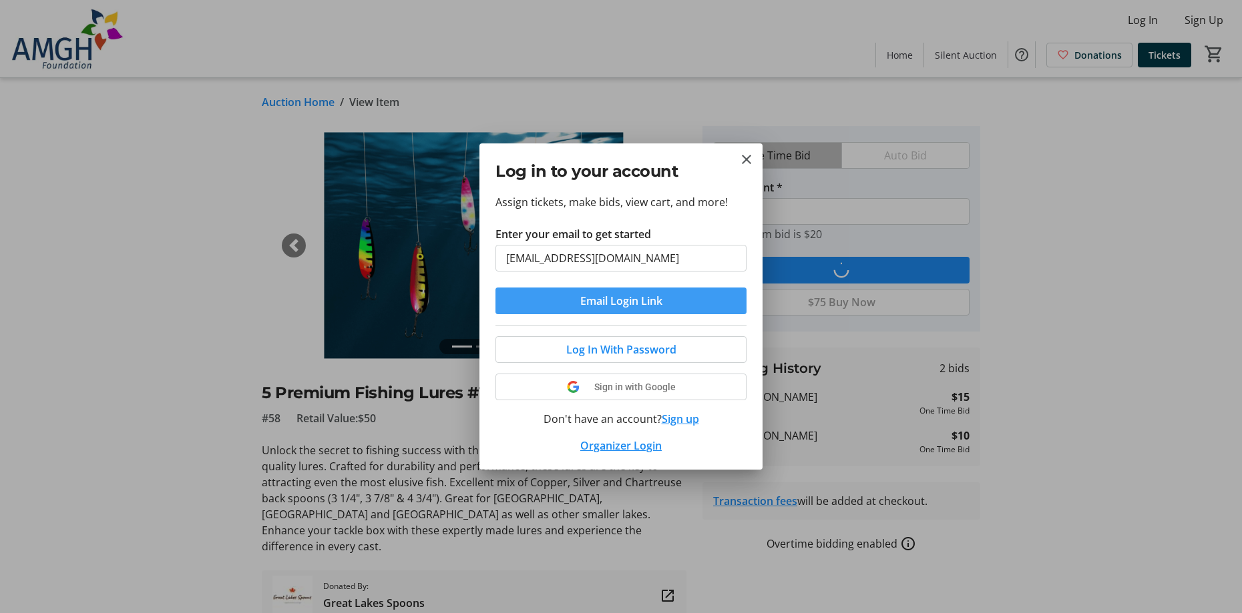
click at [601, 306] on span "Email Login Link" at bounding box center [621, 301] width 82 height 16
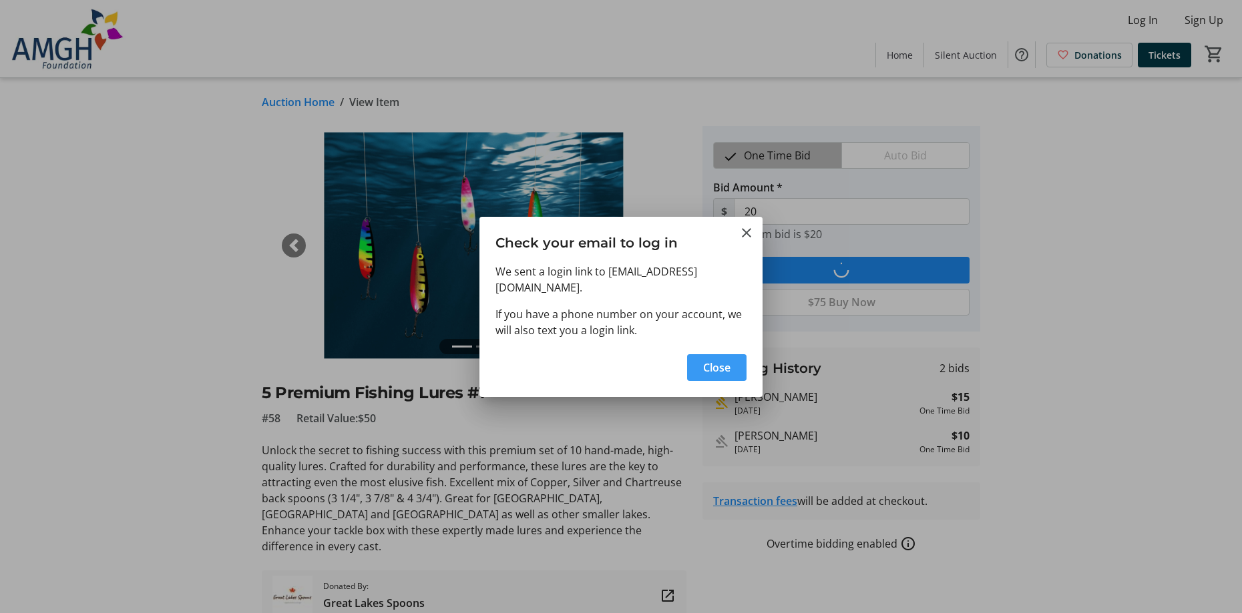
click at [706, 362] on span "Close" at bounding box center [716, 368] width 27 height 16
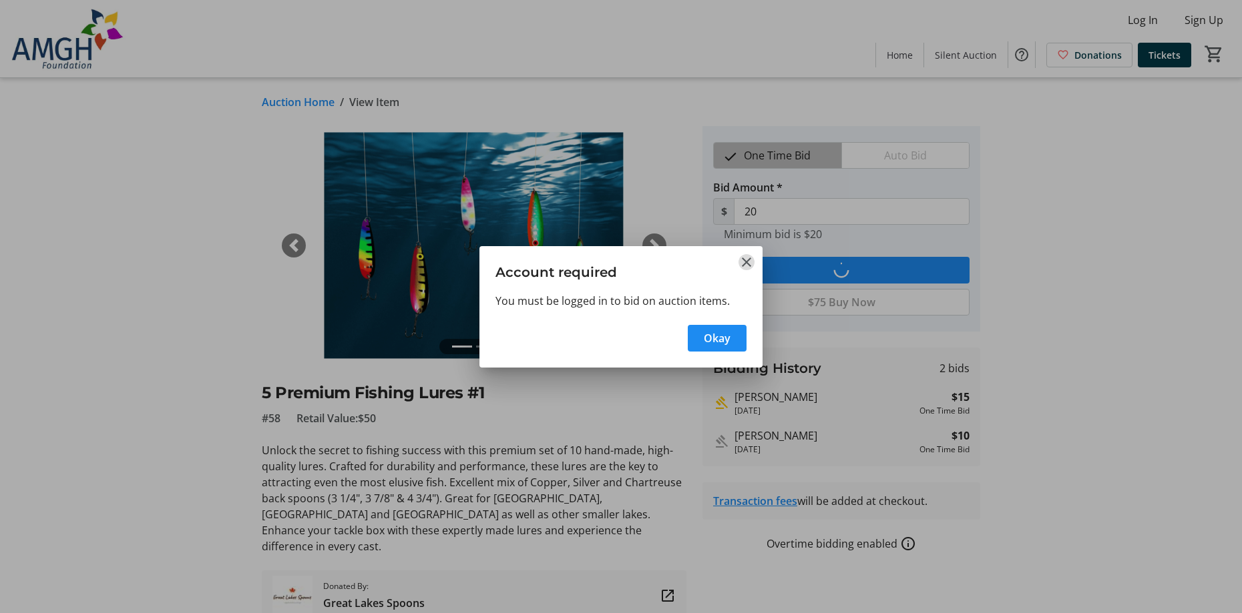
click at [744, 261] on mat-icon "Close" at bounding box center [746, 262] width 16 height 16
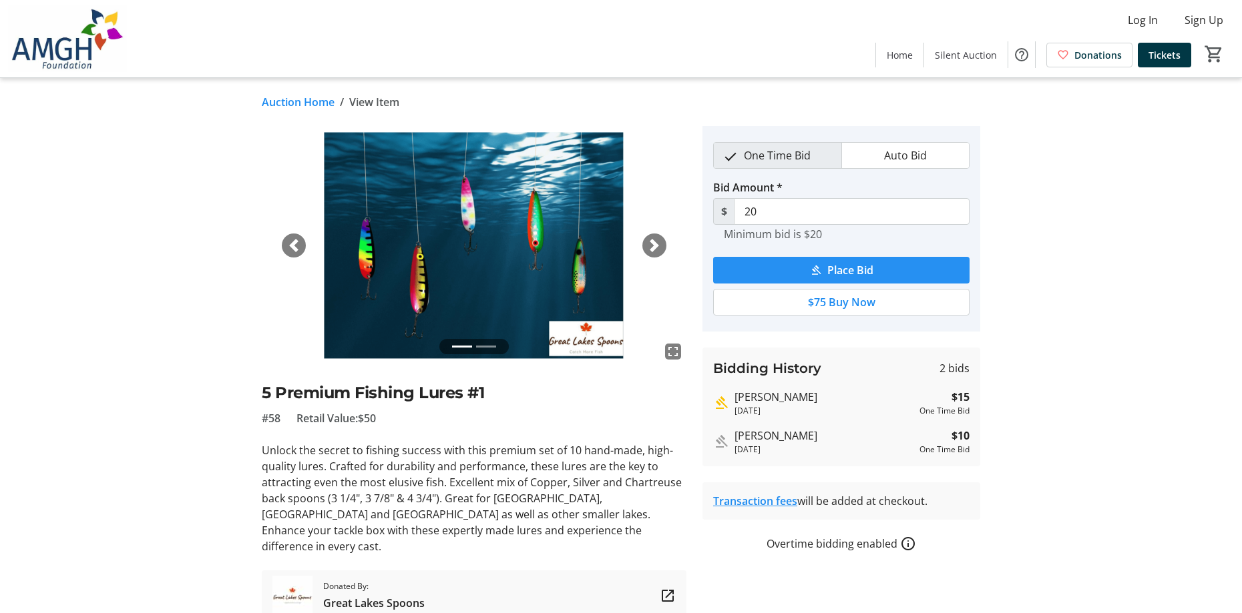
click at [822, 267] on span "submit" at bounding box center [841, 270] width 256 height 32
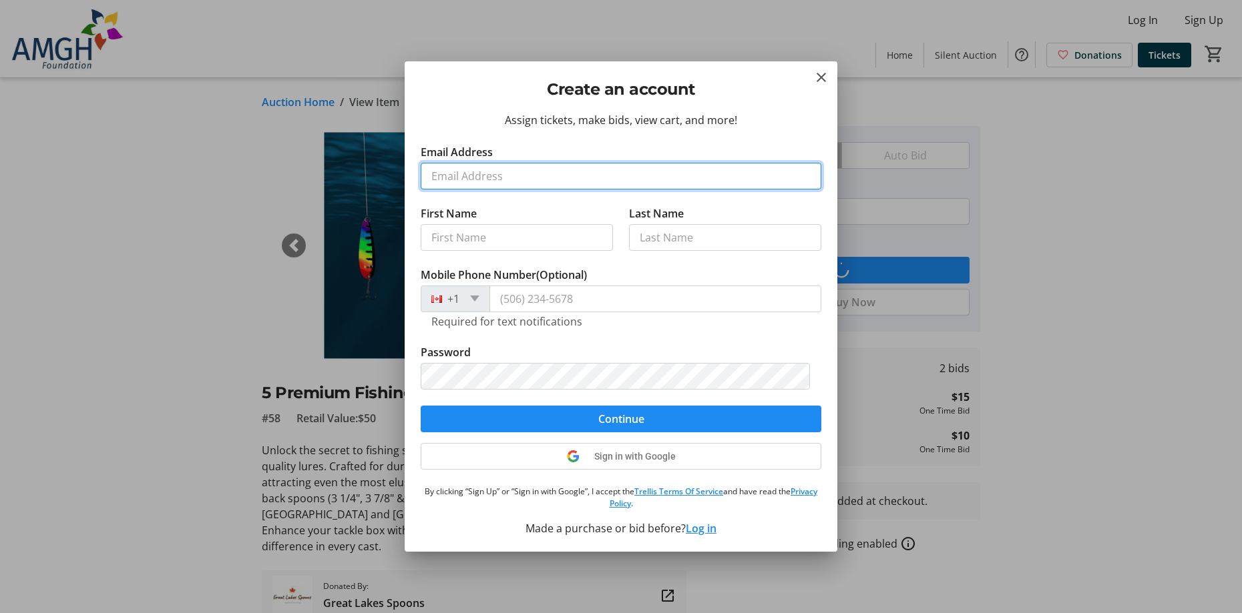
click at [454, 172] on input "Email Address" at bounding box center [621, 176] width 401 height 27
type input "tielwesterhout@cabletv.on.ca"
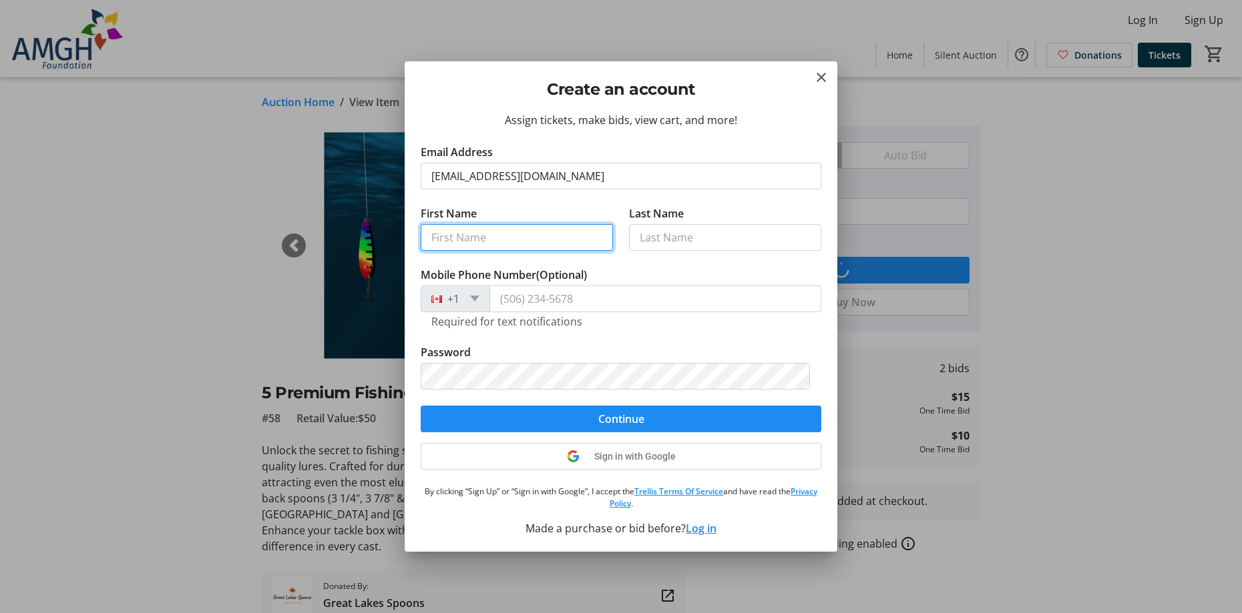
click at [479, 240] on input "First Name" at bounding box center [517, 237] width 192 height 27
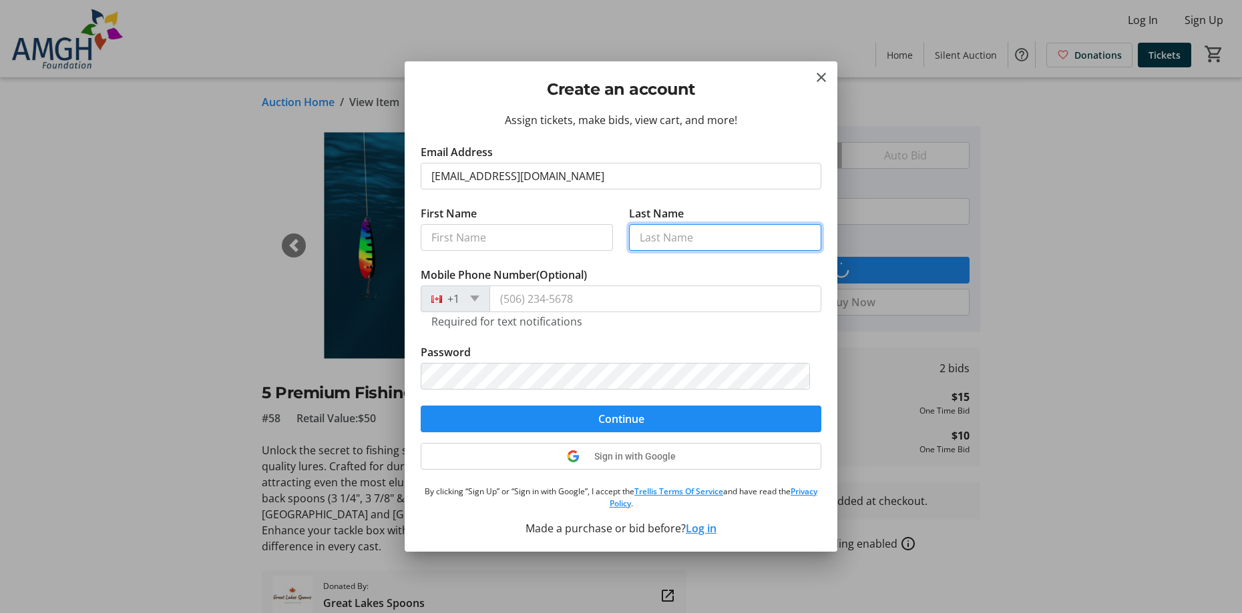
click at [660, 240] on input "Last Name" at bounding box center [725, 237] width 192 height 27
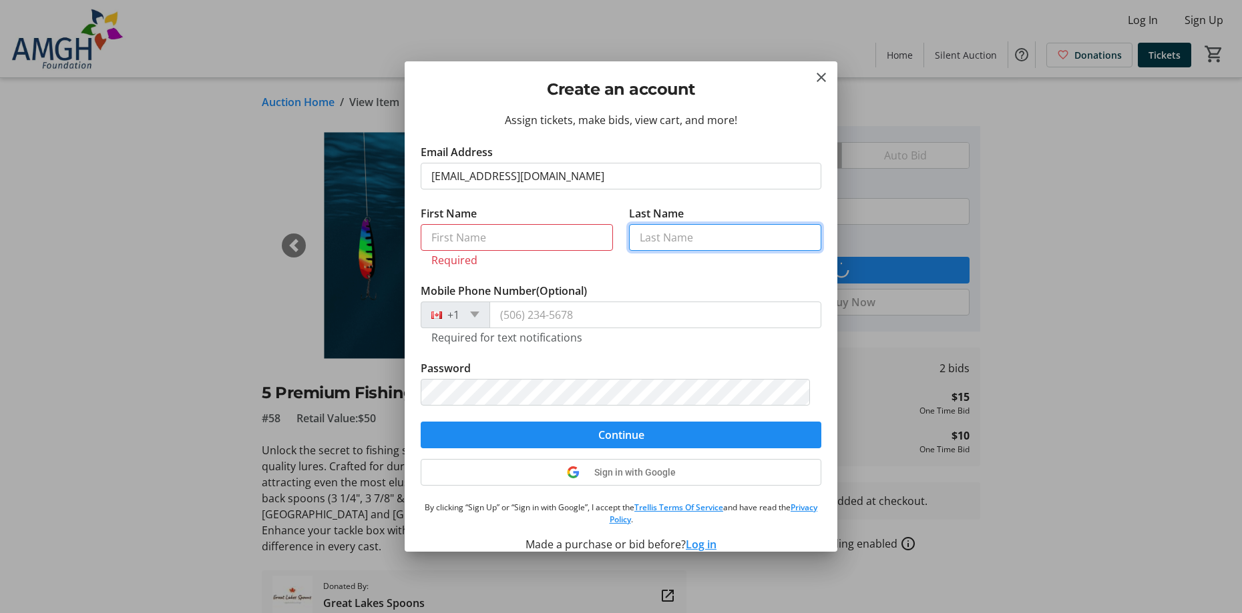
type input "Westerhout"
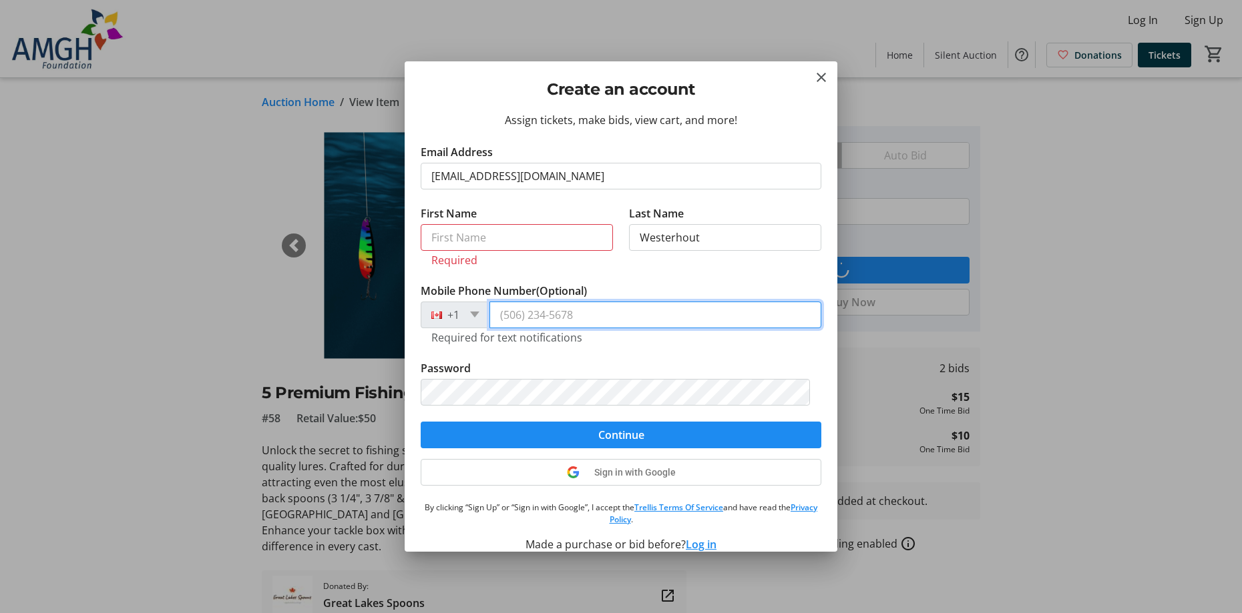
click at [503, 310] on input "Mobile Phone Number (Optional)" at bounding box center [655, 315] width 332 height 27
type input "(519) 524-4735"
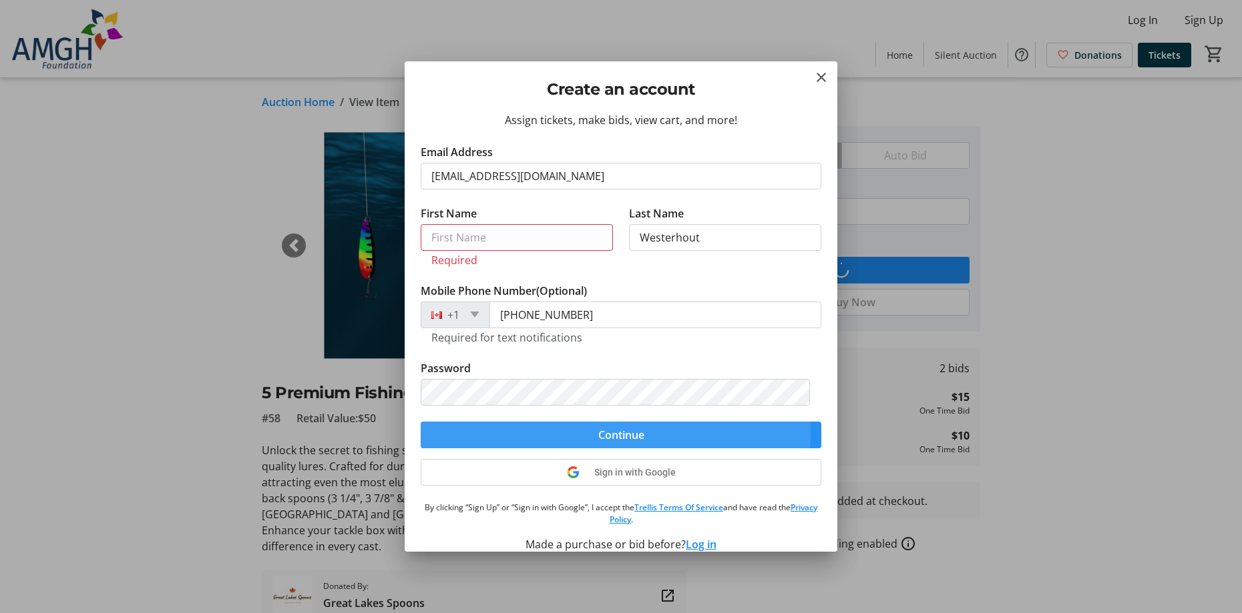
click at [583, 433] on span "submit" at bounding box center [621, 435] width 401 height 32
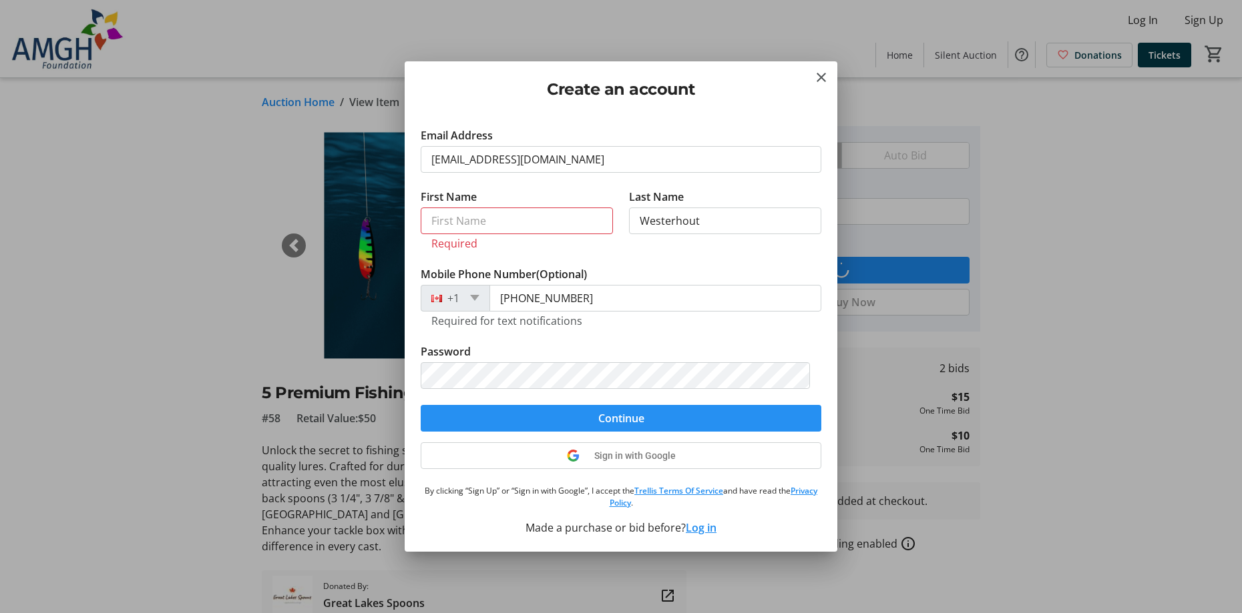
click at [625, 420] on span "Continue" at bounding box center [621, 419] width 46 height 16
click at [460, 217] on input "First Name" at bounding box center [517, 221] width 192 height 27
type input "Tielman"
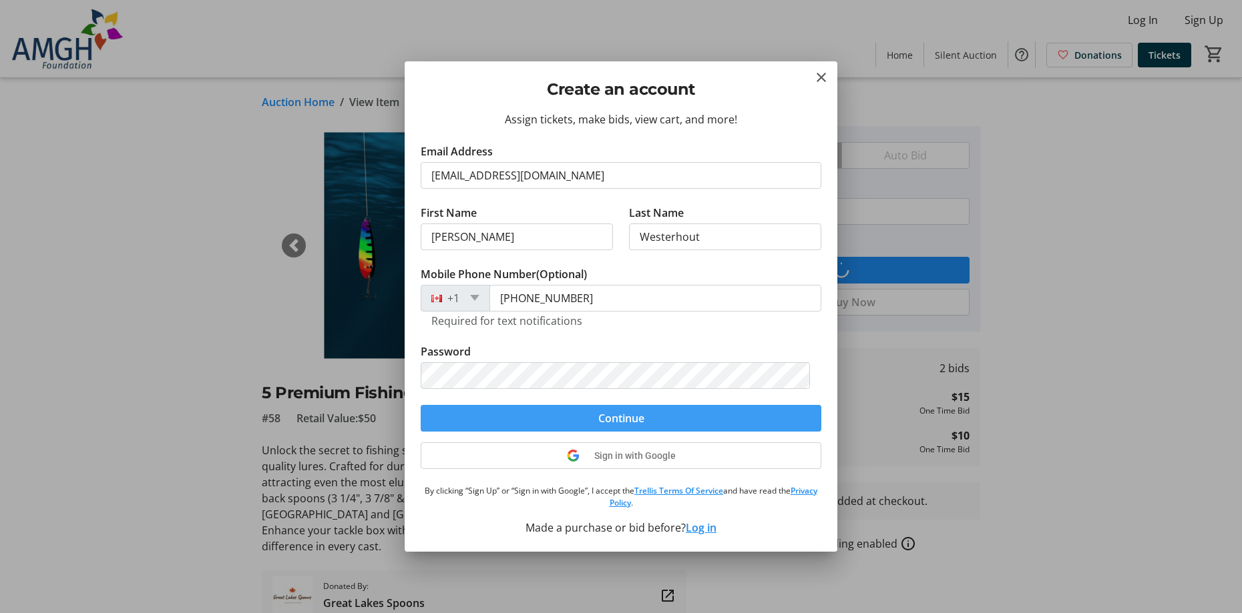
click at [621, 417] on span "Continue" at bounding box center [621, 419] width 46 height 16
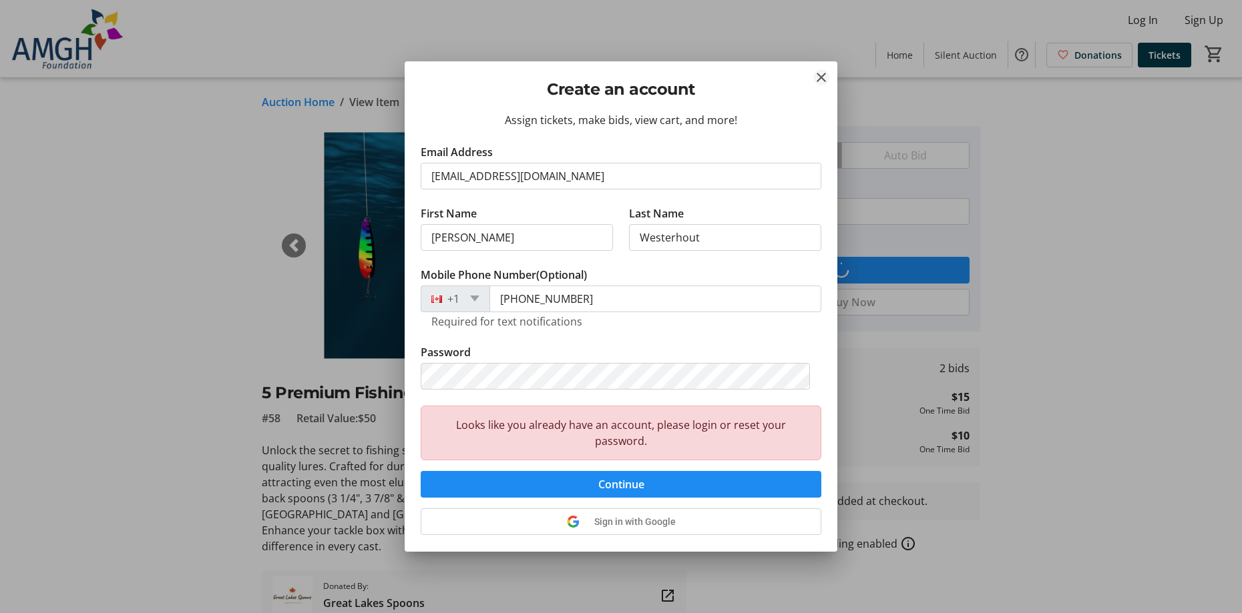
click at [820, 77] on mat-icon "Close" at bounding box center [821, 77] width 16 height 16
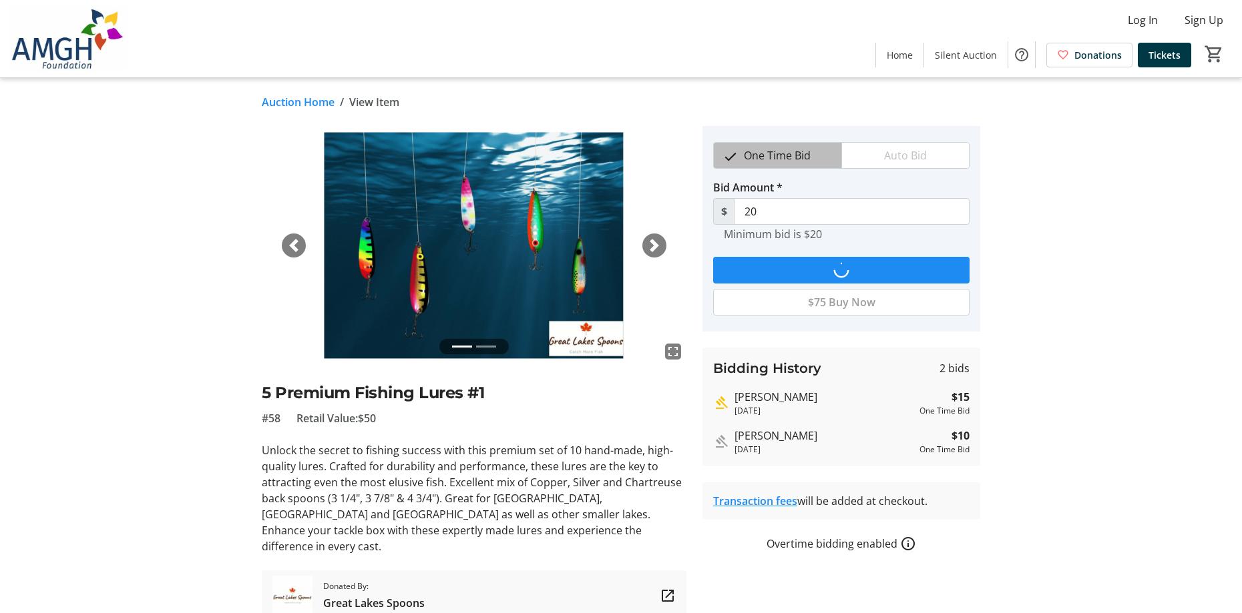
click at [820, 77] on mat-icon "Close" at bounding box center [821, 77] width 16 height 16
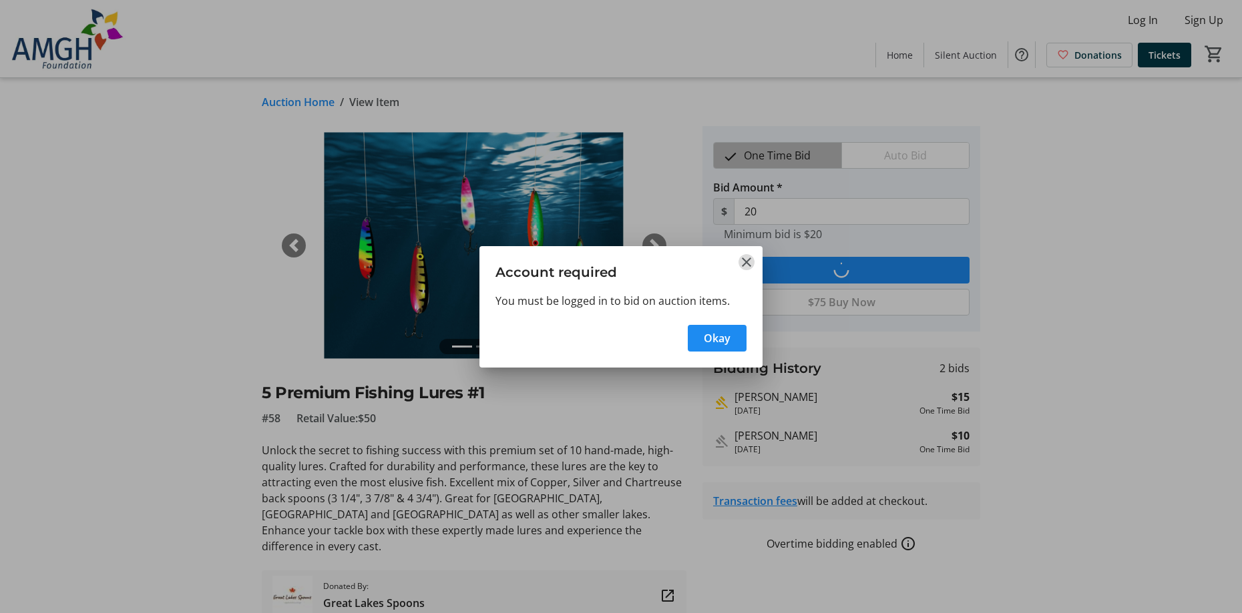
click at [749, 264] on mat-icon "Close" at bounding box center [746, 262] width 16 height 16
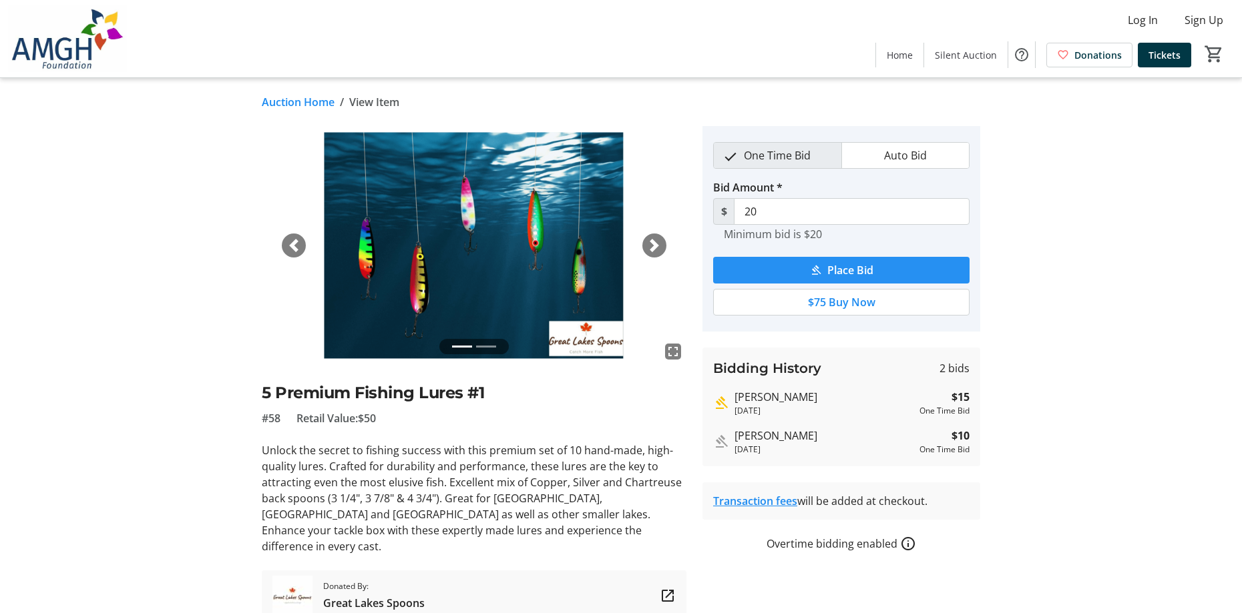
click at [840, 273] on span "Place Bid" at bounding box center [850, 270] width 46 height 16
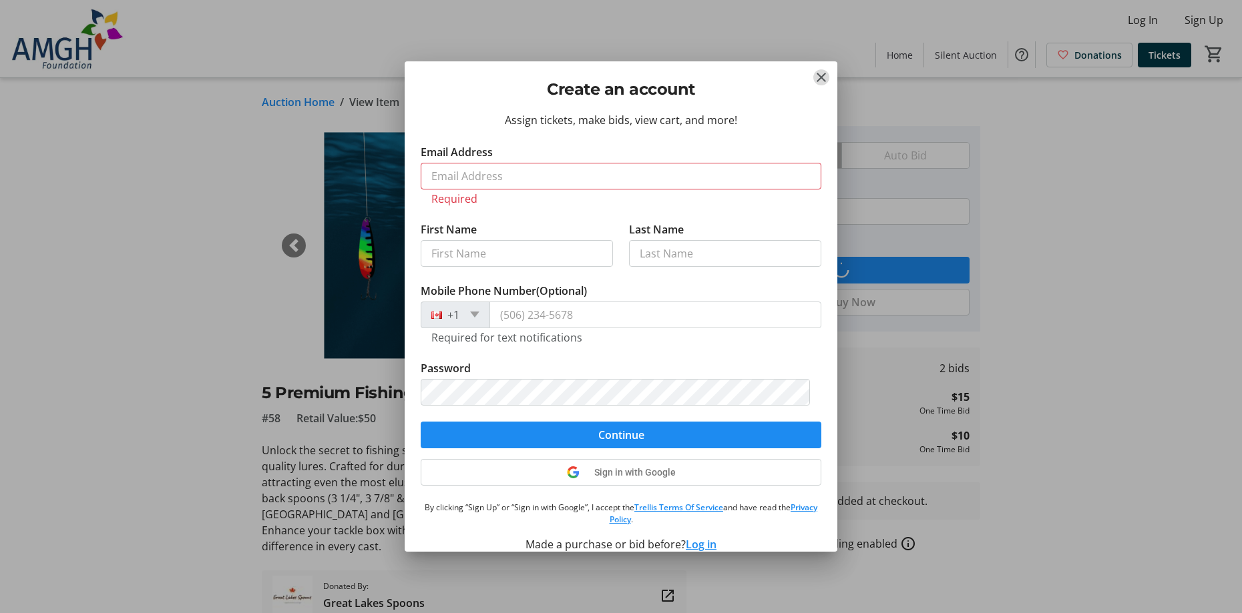
click at [821, 79] on mat-icon "Close" at bounding box center [821, 77] width 16 height 16
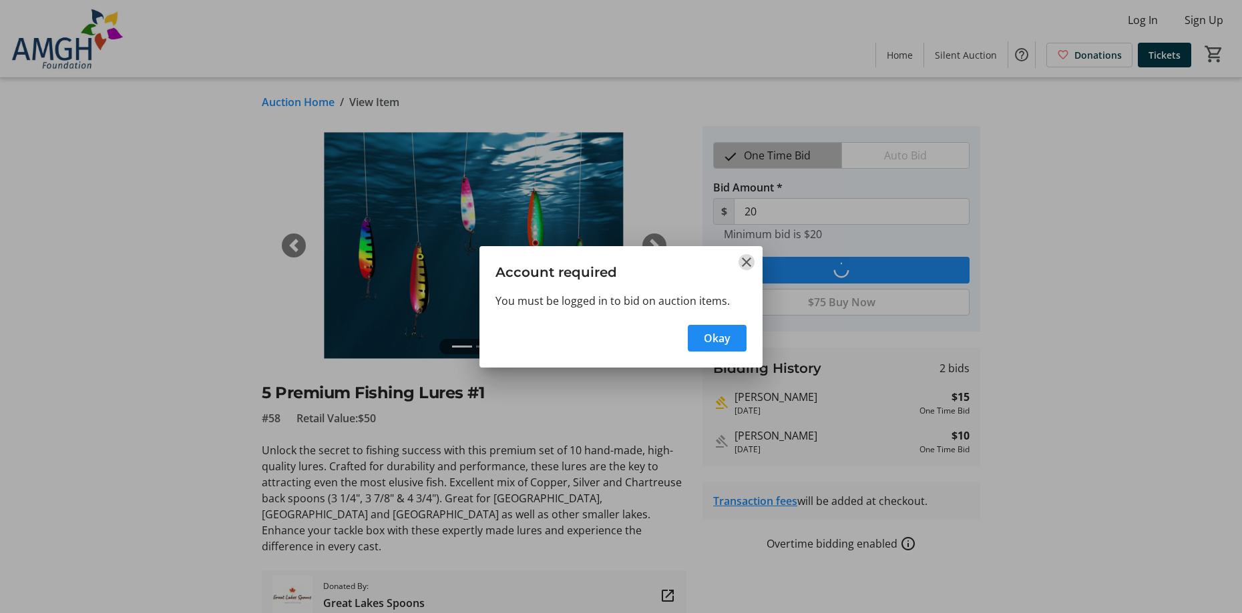
click at [746, 262] on mat-icon "Close" at bounding box center [746, 262] width 16 height 16
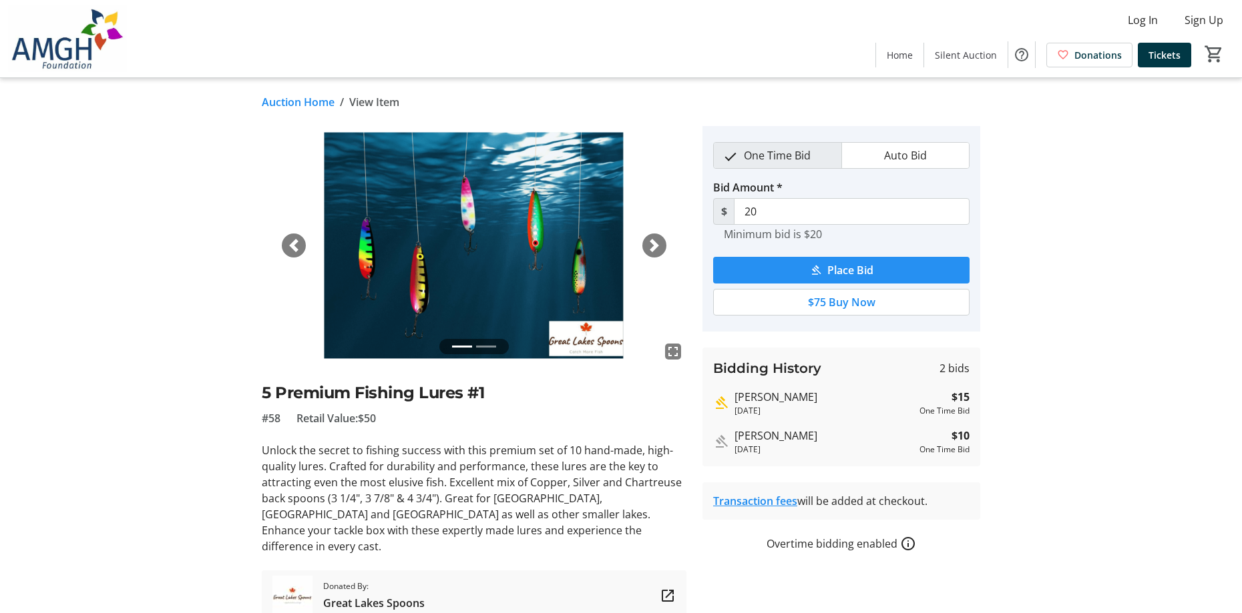
click at [832, 270] on span "Place Bid" at bounding box center [850, 270] width 46 height 16
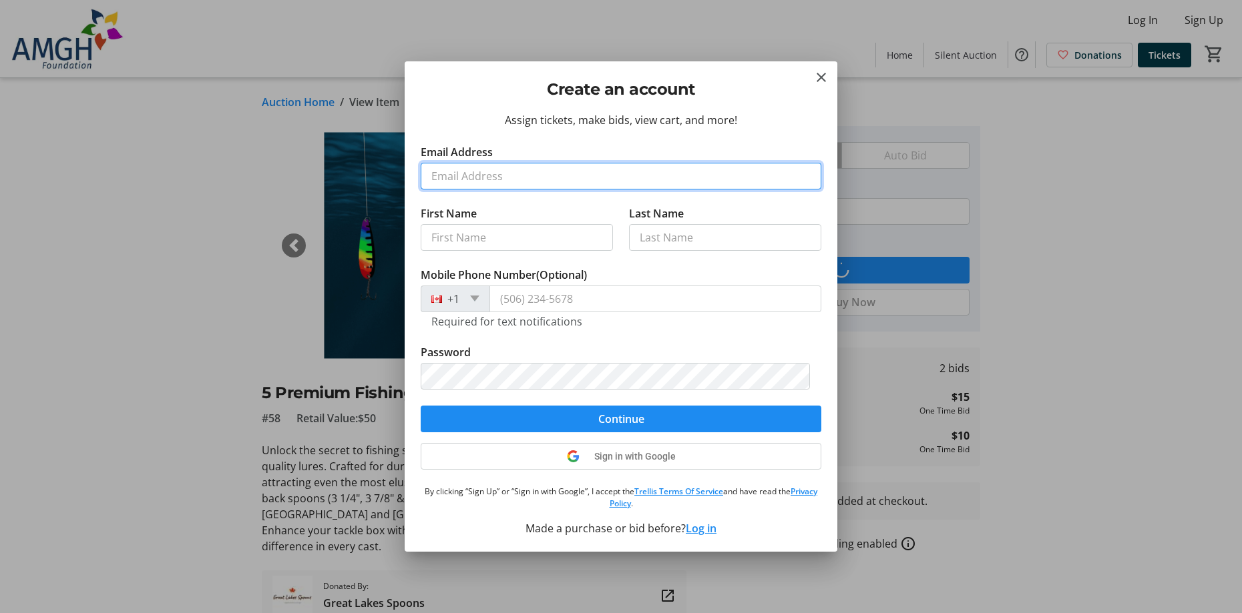
click at [429, 172] on input "Email Address" at bounding box center [621, 176] width 401 height 27
type input "tielwesterhout@cabletv.on.ca"
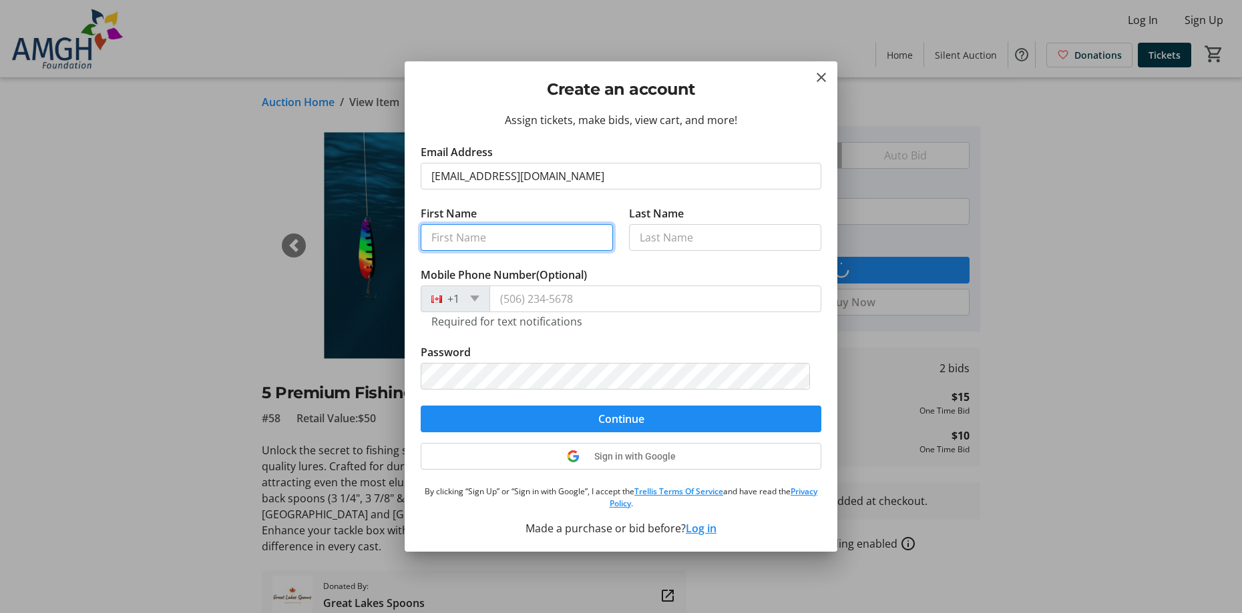
click at [511, 239] on input "First Name" at bounding box center [517, 237] width 192 height 27
type input "Tielman"
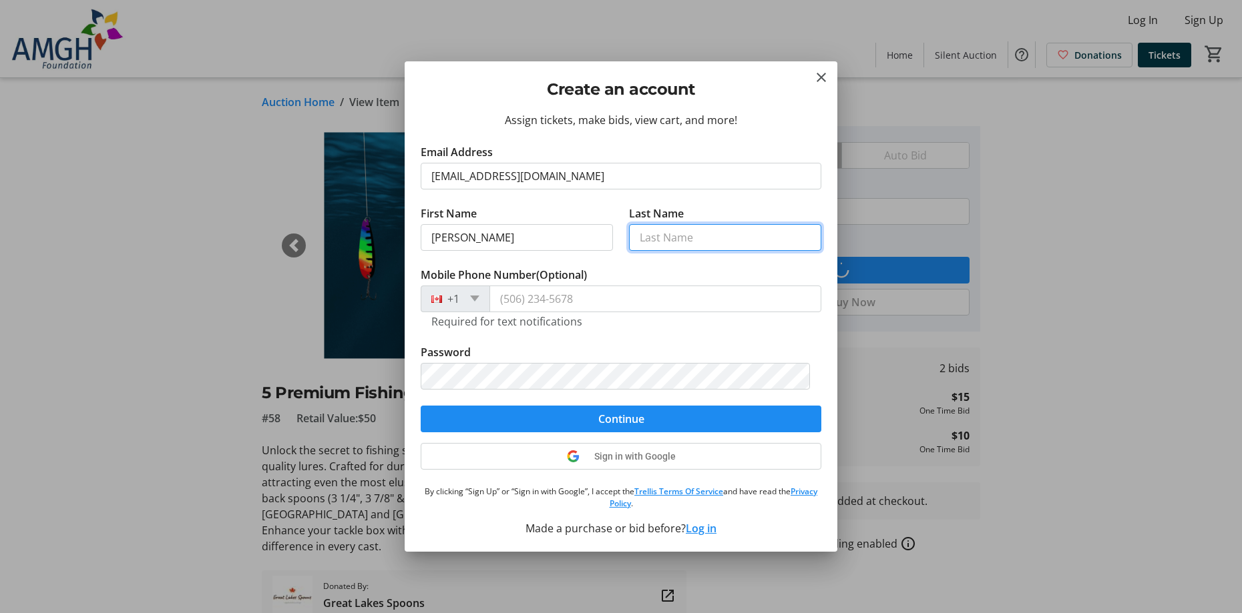
click at [644, 242] on input "Last Name" at bounding box center [725, 237] width 192 height 27
type input "Westerhout"
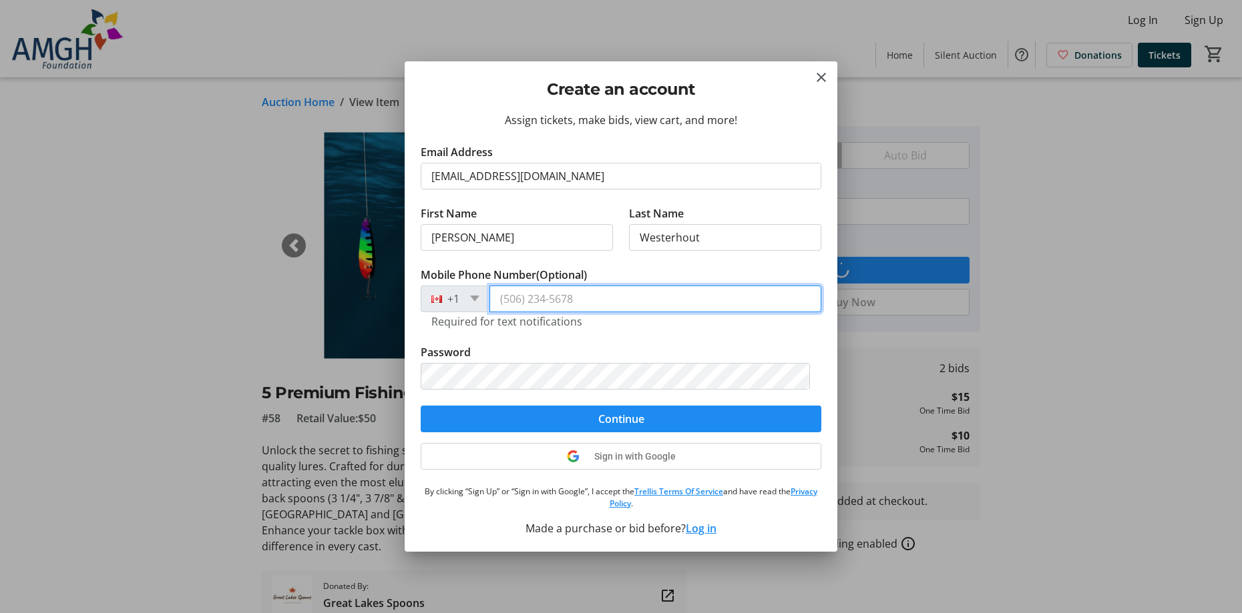
click at [500, 301] on input "Mobile Phone Number (Optional)" at bounding box center [655, 299] width 332 height 27
type input "(519) 525-2497"
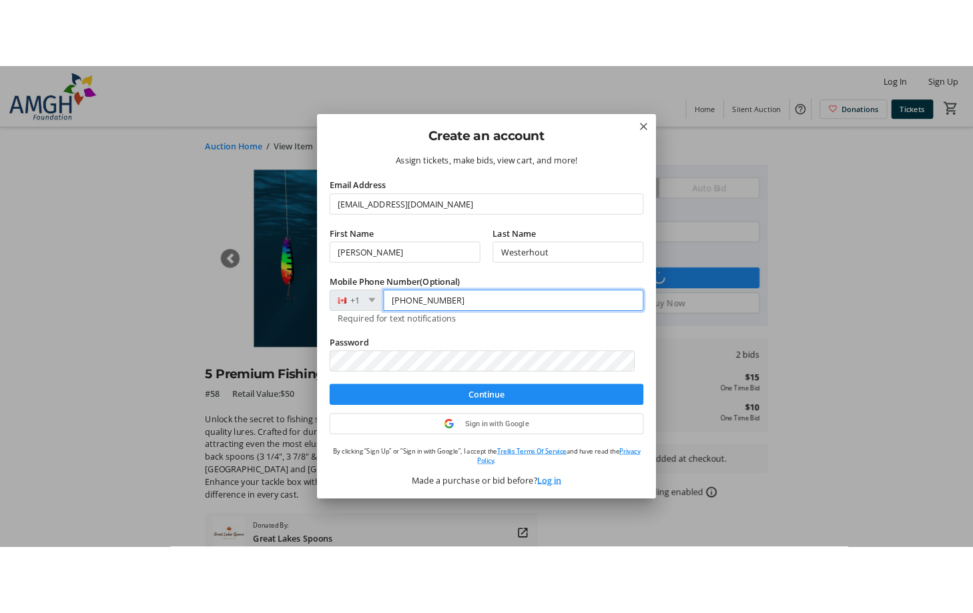
scroll to position [1, 0]
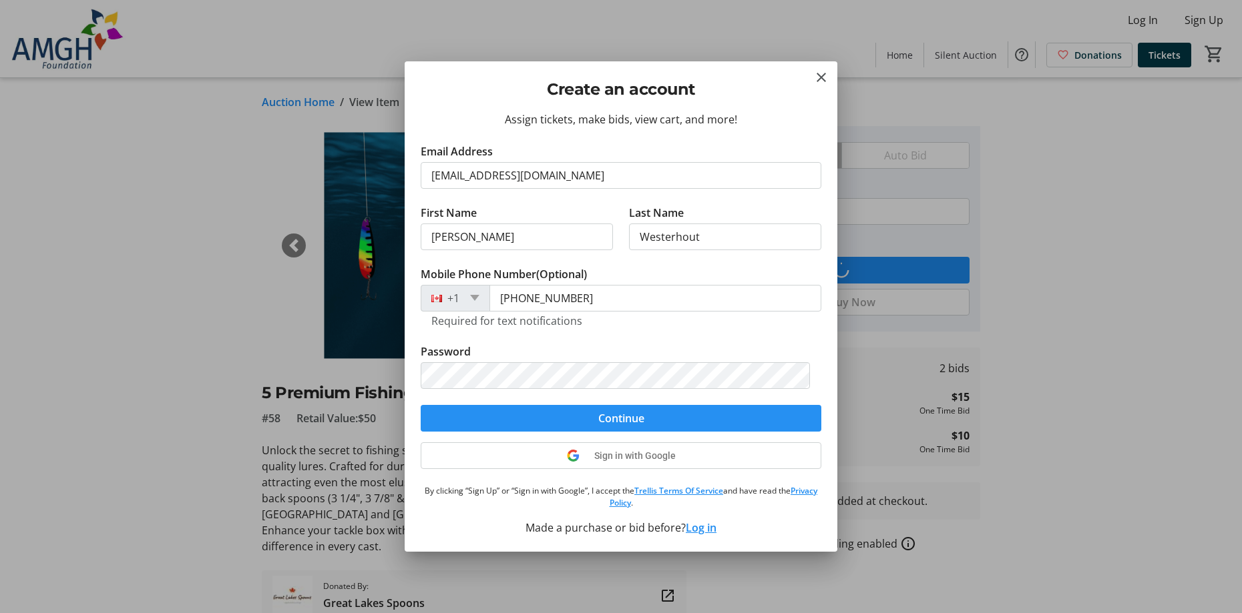
click at [625, 420] on span "Continue" at bounding box center [621, 419] width 46 height 16
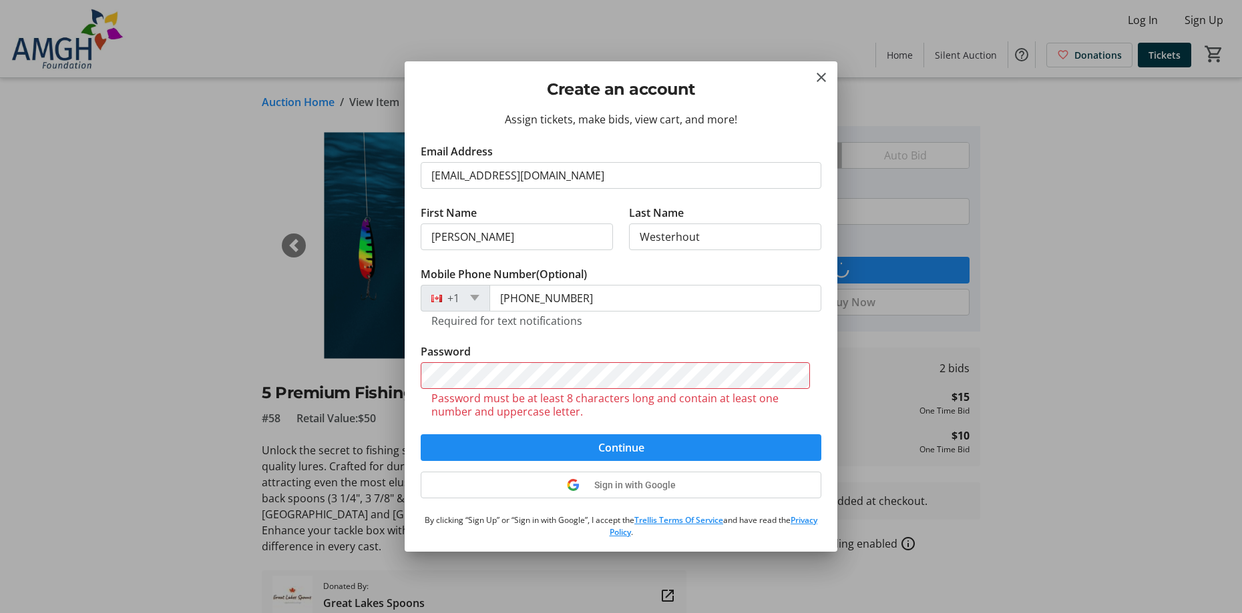
drag, startPoint x: 529, startPoint y: 389, endPoint x: 1001, endPoint y: 211, distance: 504.5
click at [1001, 211] on div at bounding box center [621, 306] width 1242 height 613
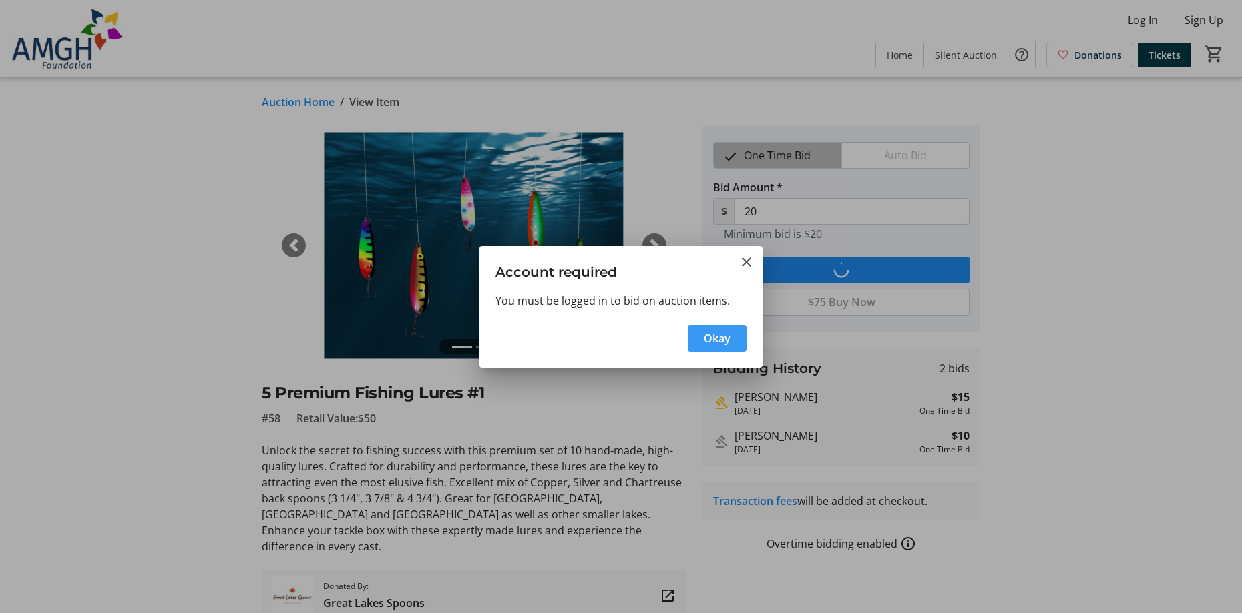
click at [720, 345] on span "Okay" at bounding box center [717, 338] width 27 height 16
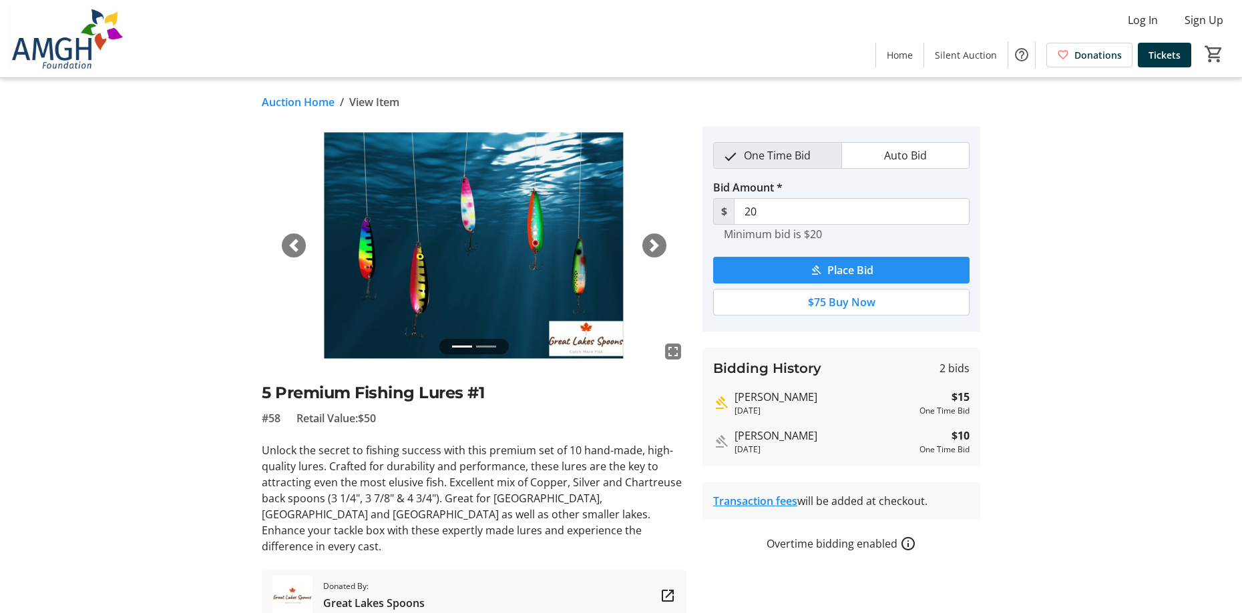
click at [850, 272] on span "Place Bid" at bounding box center [850, 270] width 46 height 16
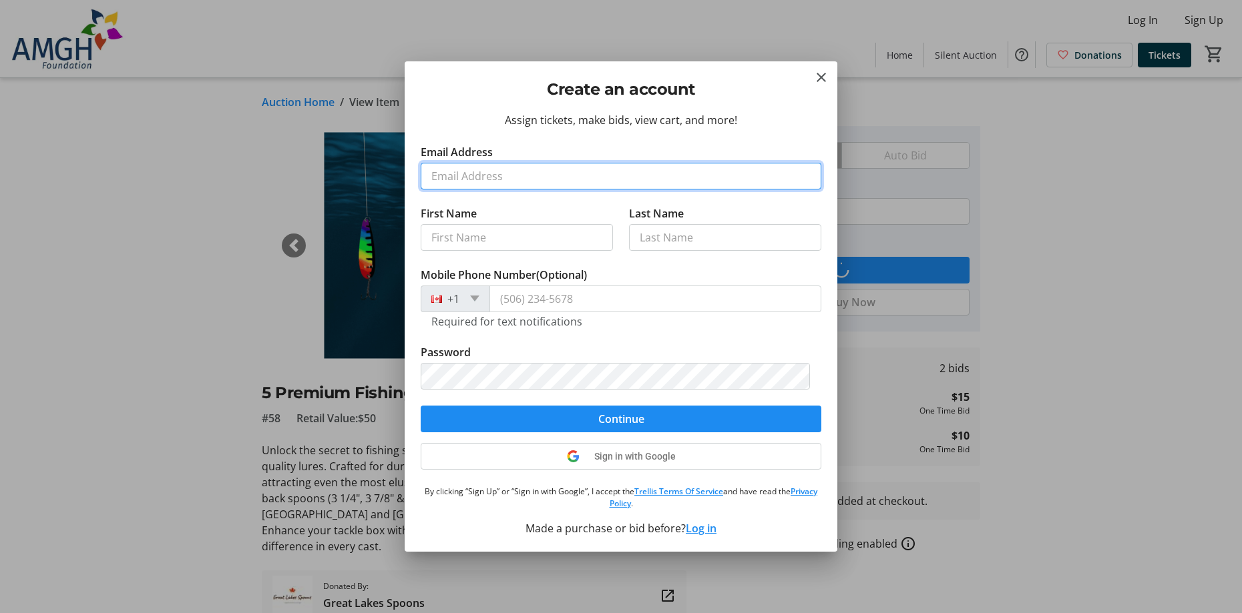
click at [450, 174] on input "Email Address" at bounding box center [621, 176] width 401 height 27
type input "tielwesterhout@cabletv.on.ca"
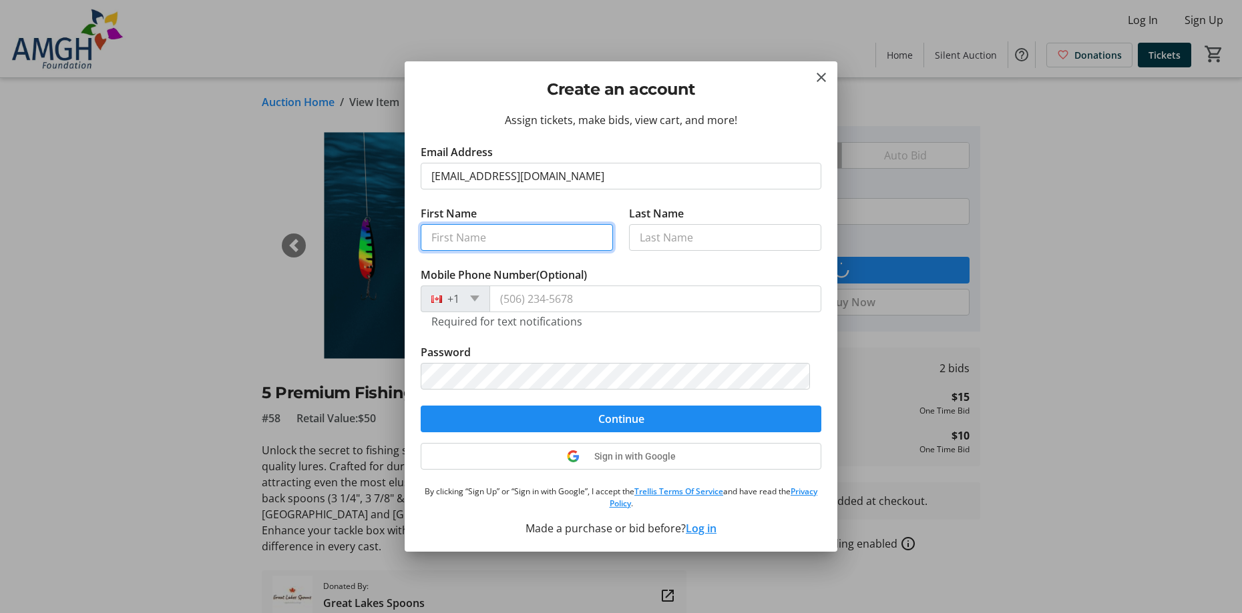
click at [505, 240] on input "First Name" at bounding box center [517, 237] width 192 height 27
type input "Tielman"
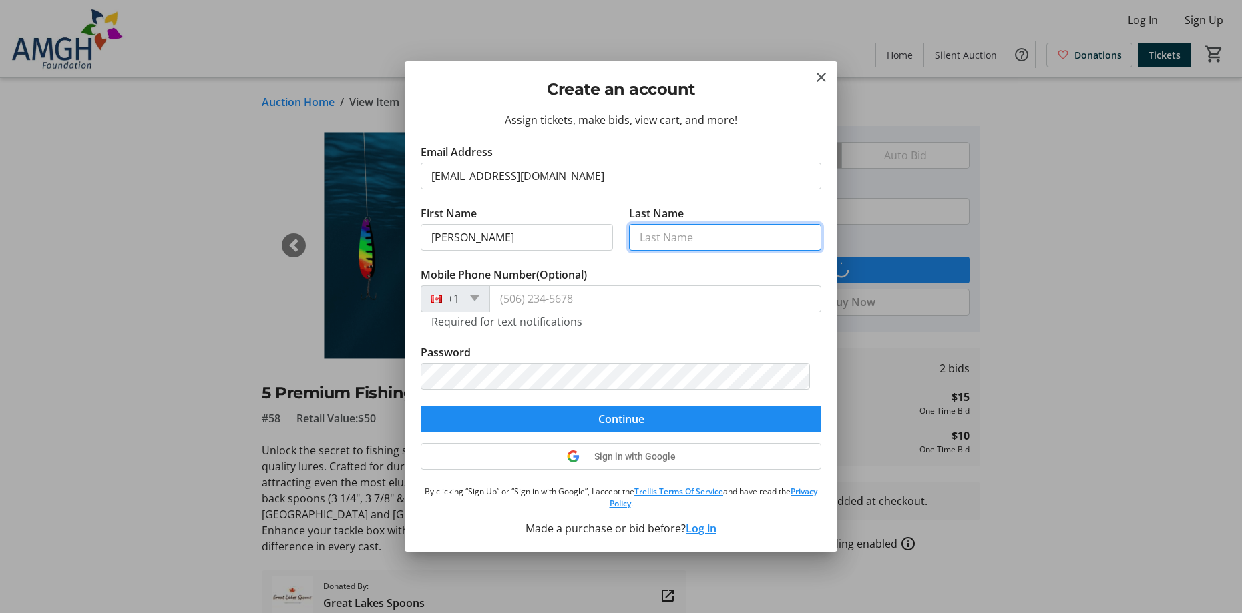
click at [661, 239] on input "Last Name" at bounding box center [725, 237] width 192 height 27
type input "Westerhout"
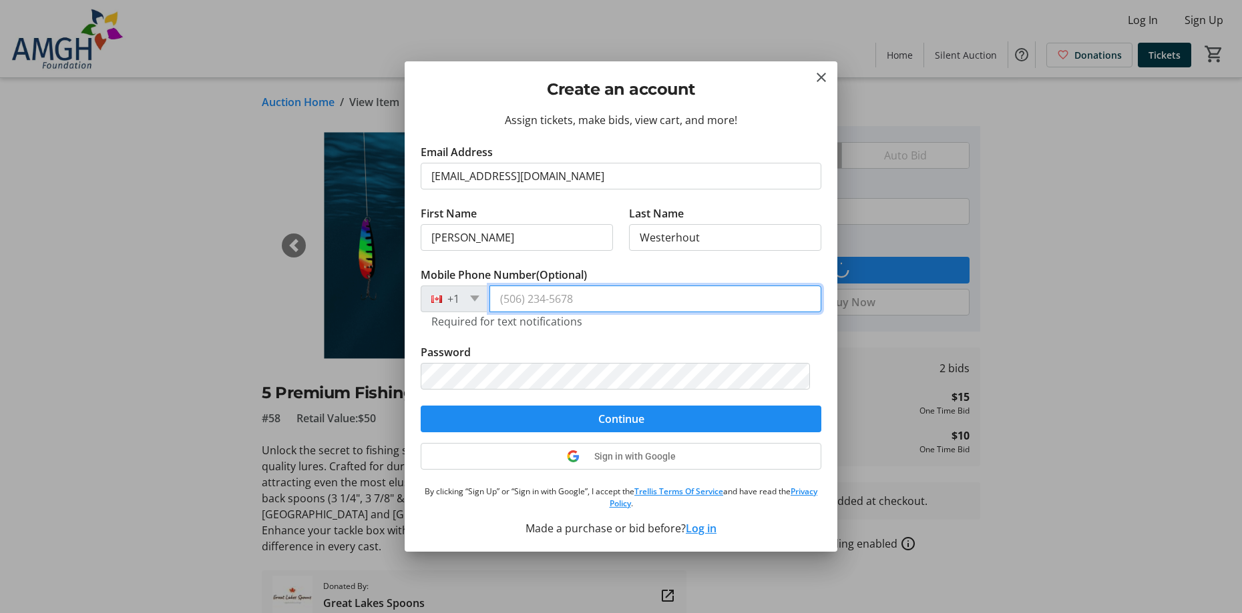
click at [503, 300] on input "Mobile Phone Number (Optional)" at bounding box center [655, 299] width 332 height 27
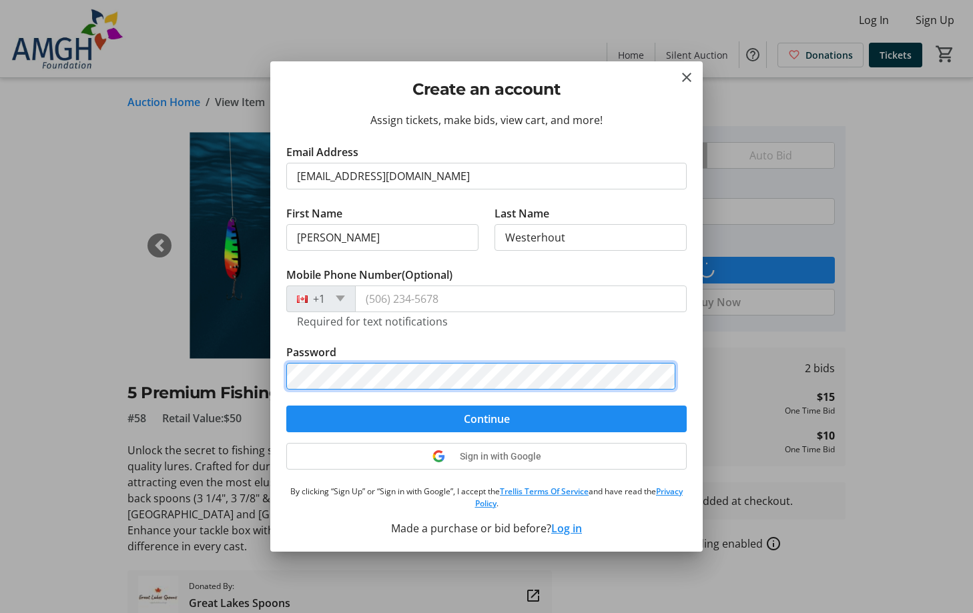
click at [286, 406] on button "Continue" at bounding box center [486, 419] width 401 height 27
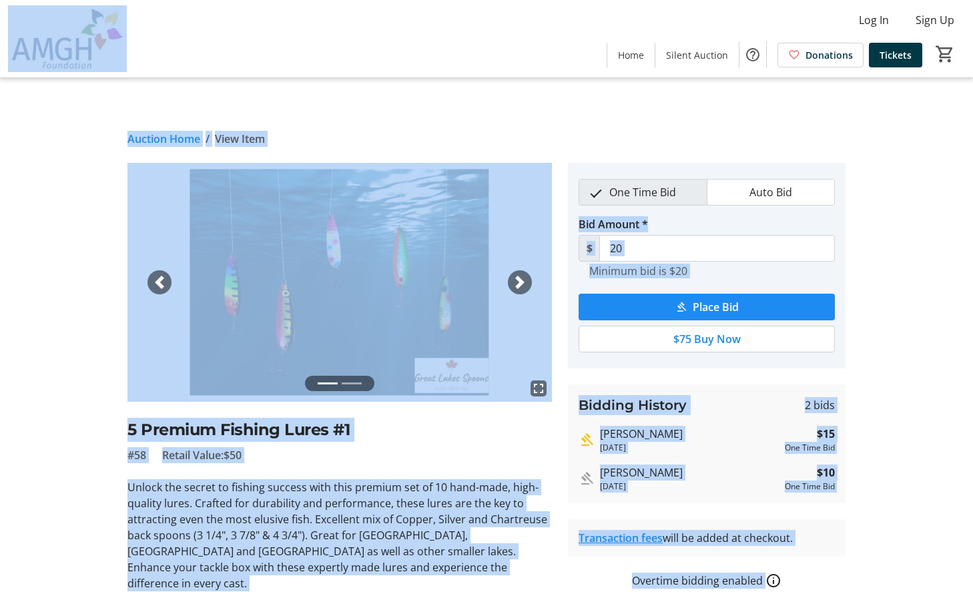
drag, startPoint x: 0, startPoint y: 458, endPoint x: 0, endPoint y: 639, distance: 181.6
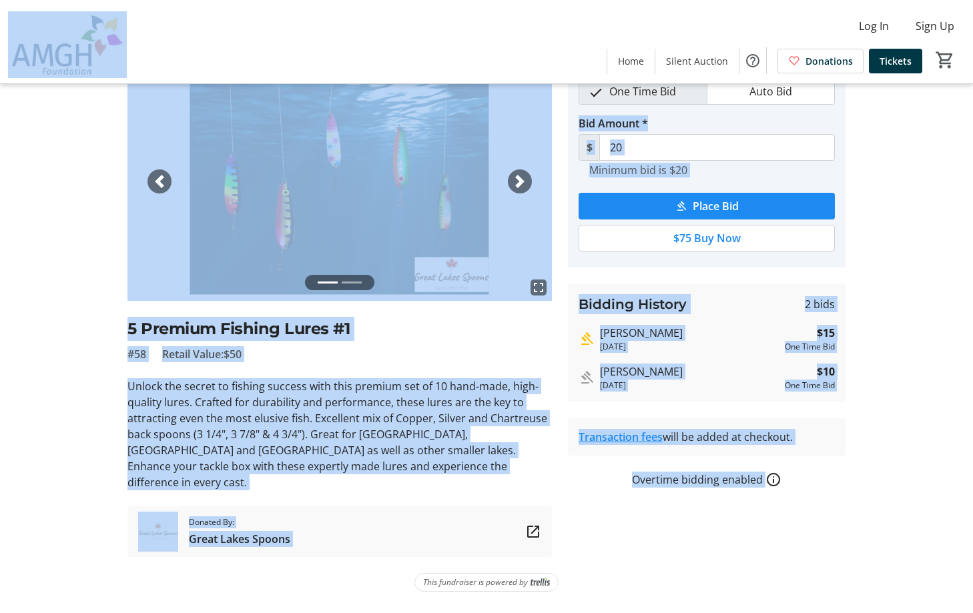
scroll to position [43, 0]
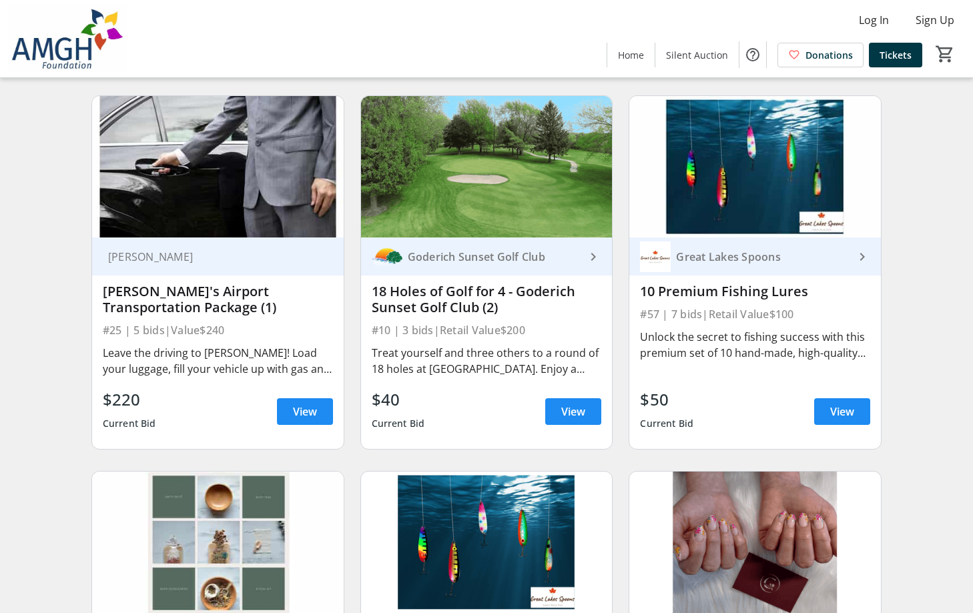
scroll to position [3137, 0]
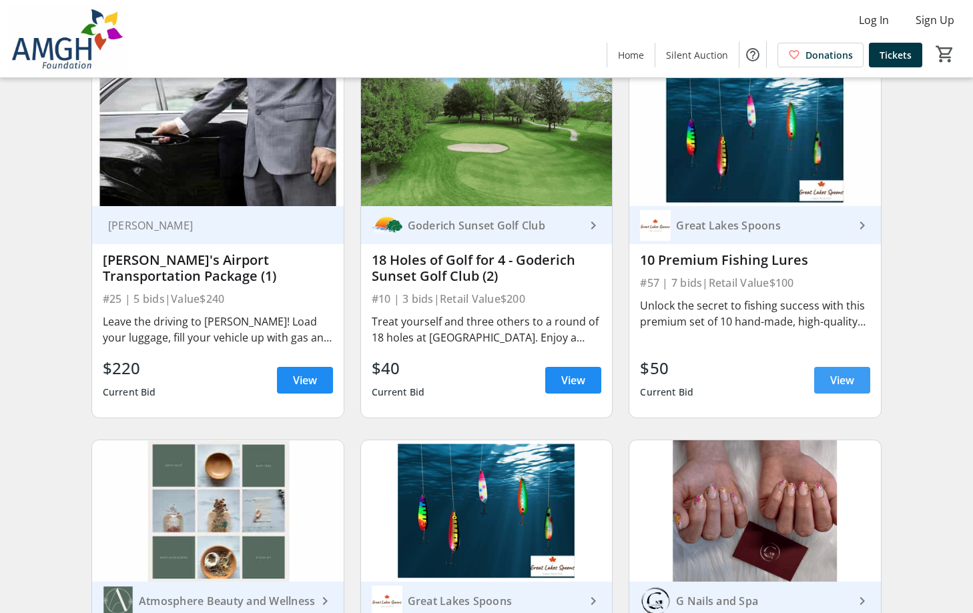
click at [850, 385] on span "View" at bounding box center [842, 380] width 24 height 16
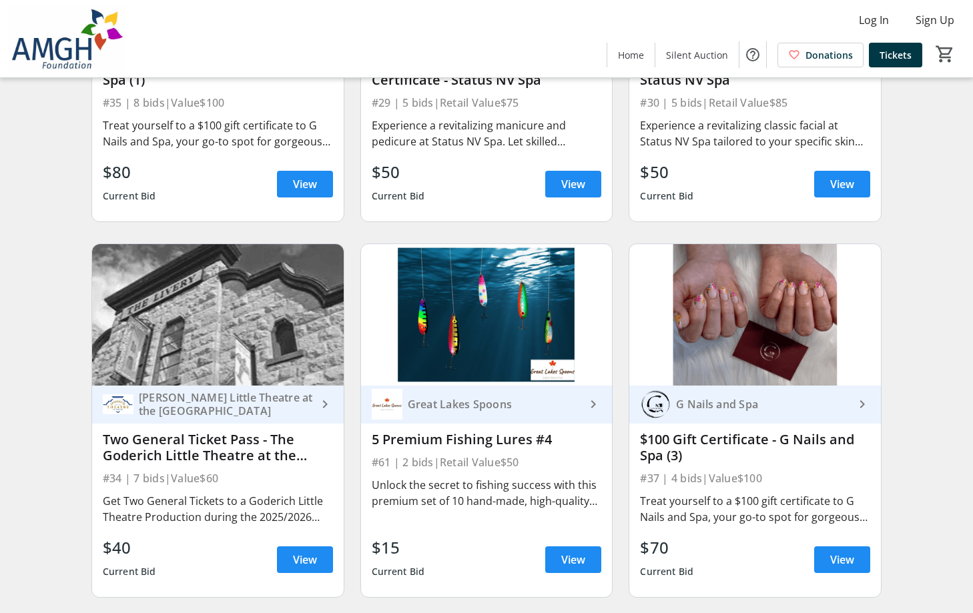
scroll to position [4472, 0]
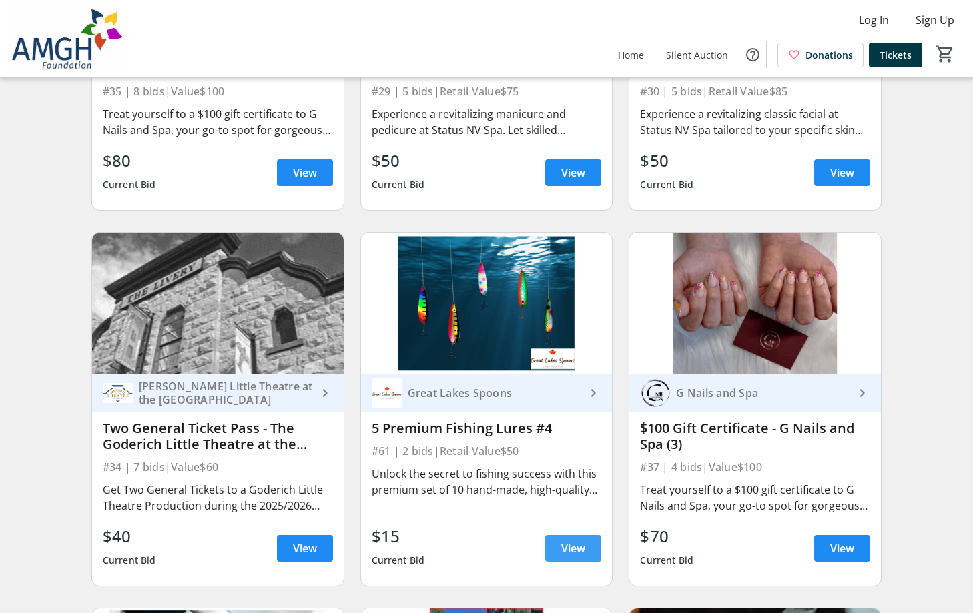
click at [573, 557] on span "View" at bounding box center [573, 549] width 24 height 16
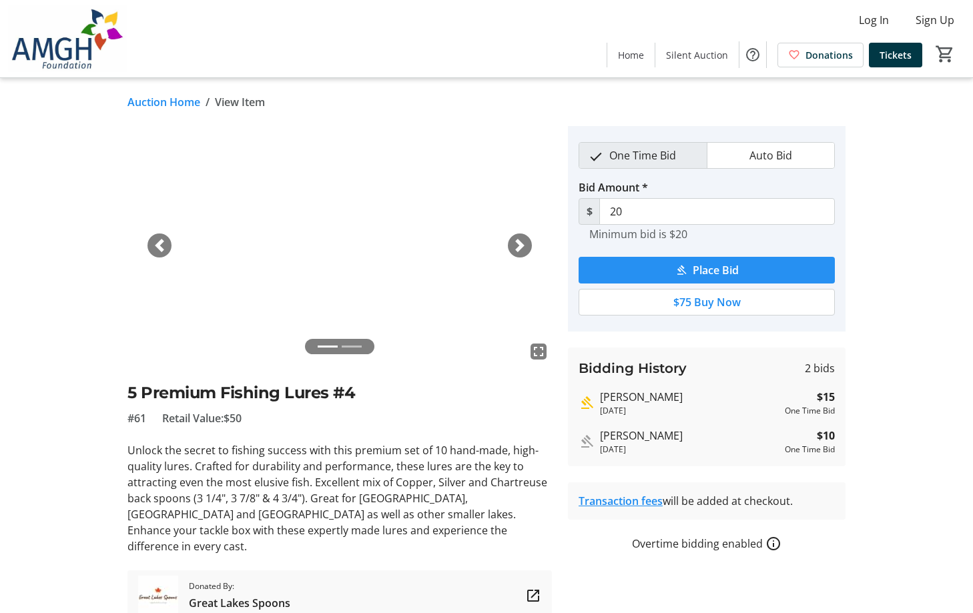
click at [694, 267] on span "Place Bid" at bounding box center [716, 270] width 46 height 16
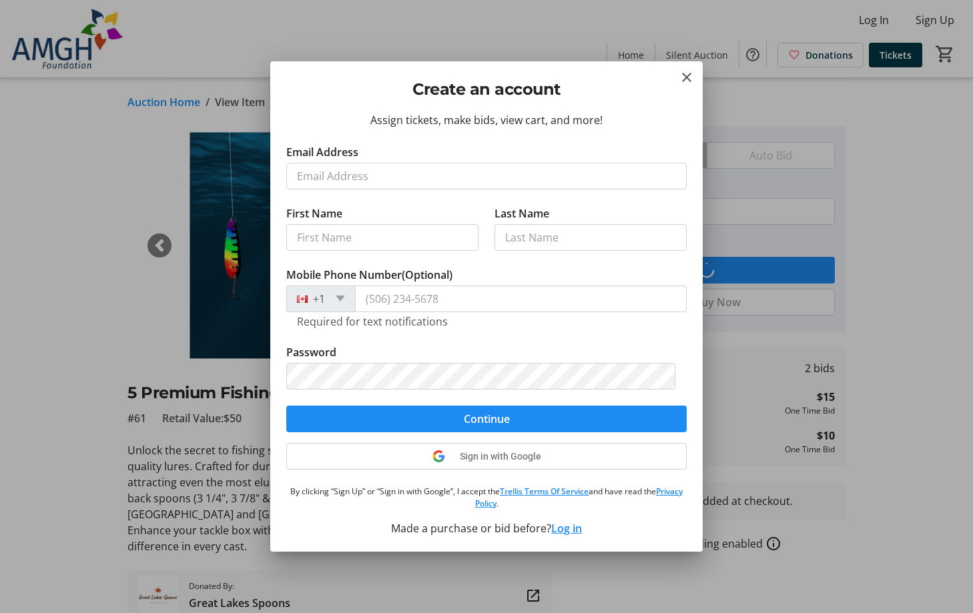
click at [323, 171] on input "Email Address" at bounding box center [486, 176] width 401 height 27
type input "tielwesterhout@cabletv.on.ca"
click at [320, 233] on input "First Name" at bounding box center [382, 237] width 192 height 27
type input "Tielman"
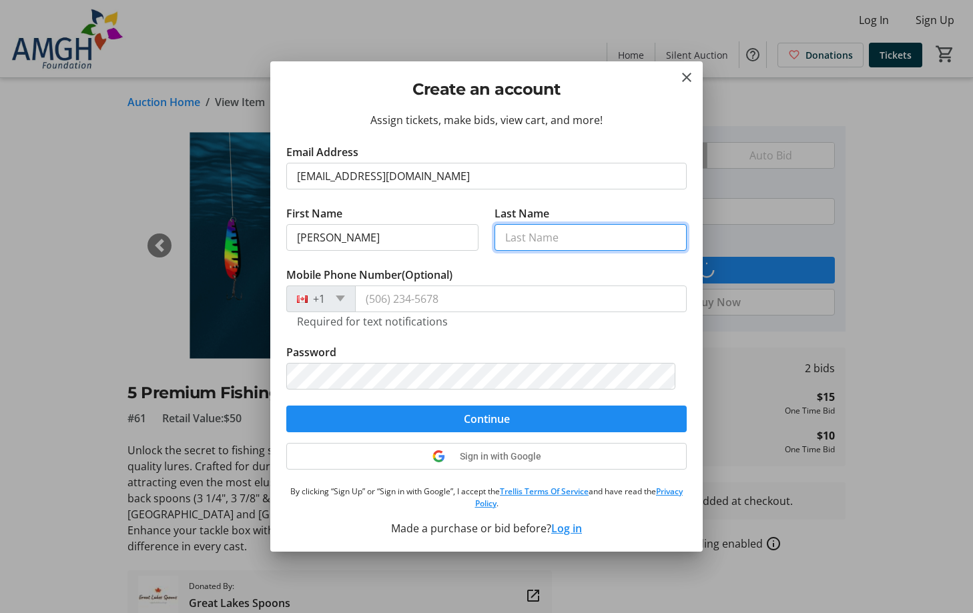
click at [509, 239] on input "Last Name" at bounding box center [591, 237] width 192 height 27
type input "Westerhout"
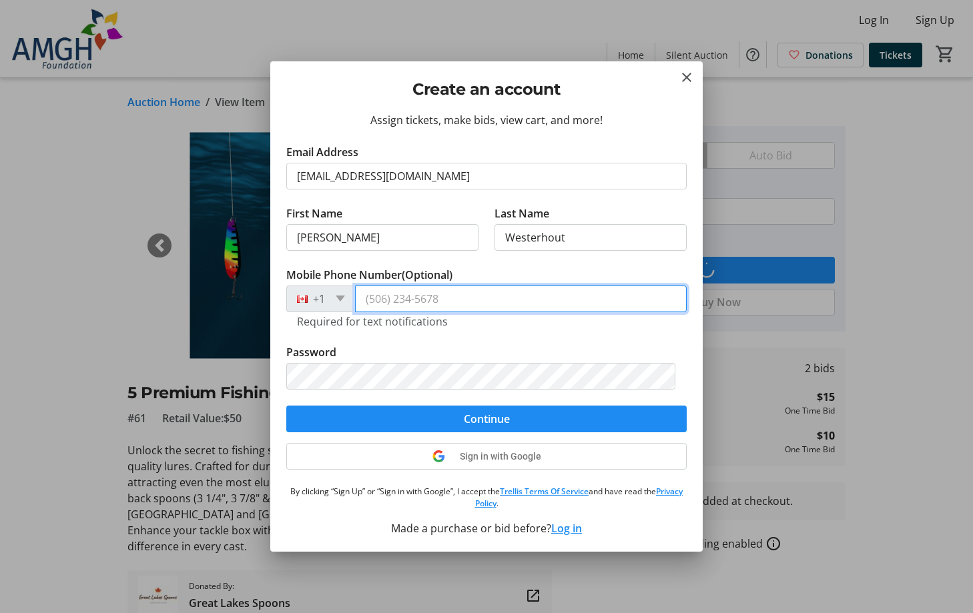
click at [376, 302] on input "Mobile Phone Number (Optional)" at bounding box center [521, 299] width 332 height 27
type input "(519) 525-2497"
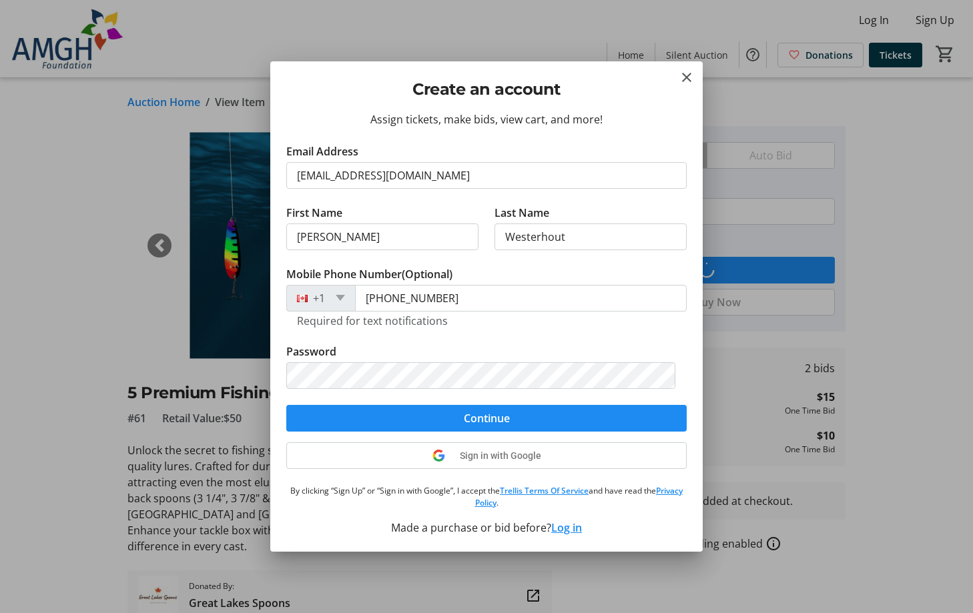
click at [569, 527] on button "Log in" at bounding box center [566, 528] width 31 height 16
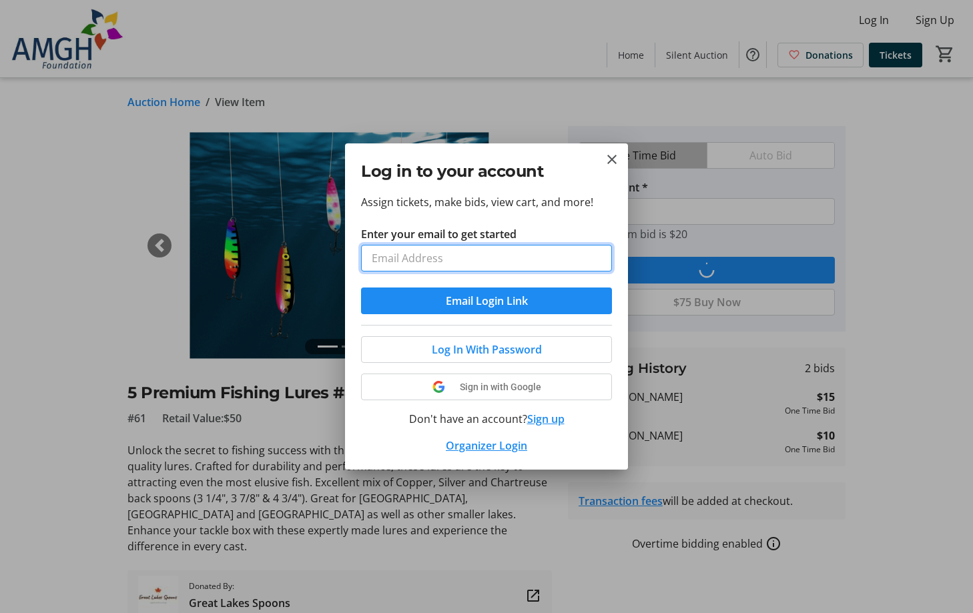
click at [380, 257] on input "Enter your email to get started" at bounding box center [486, 258] width 251 height 27
type input "tielwesterhout@cabletv.on.ca"
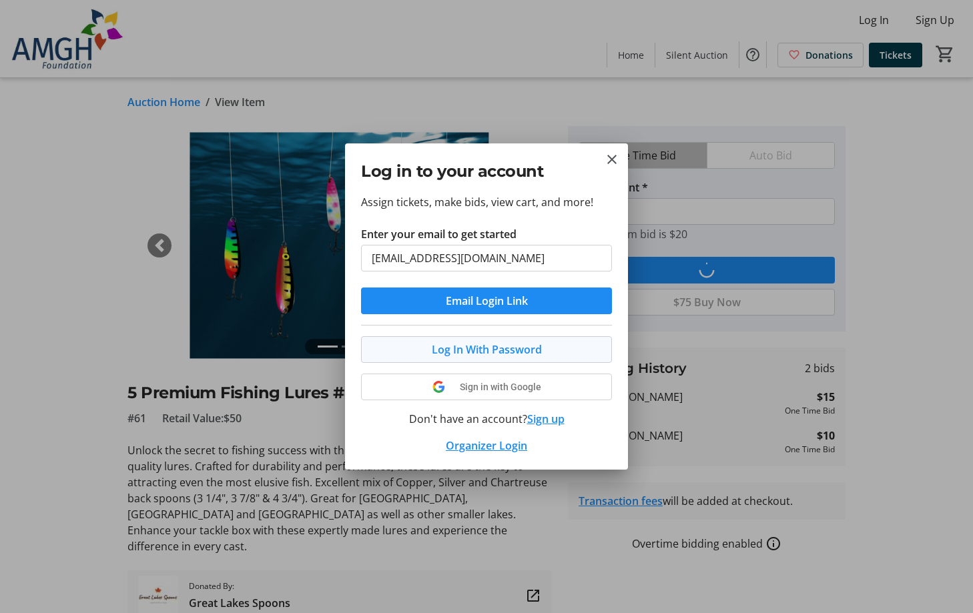
click at [395, 344] on span at bounding box center [487, 350] width 250 height 32
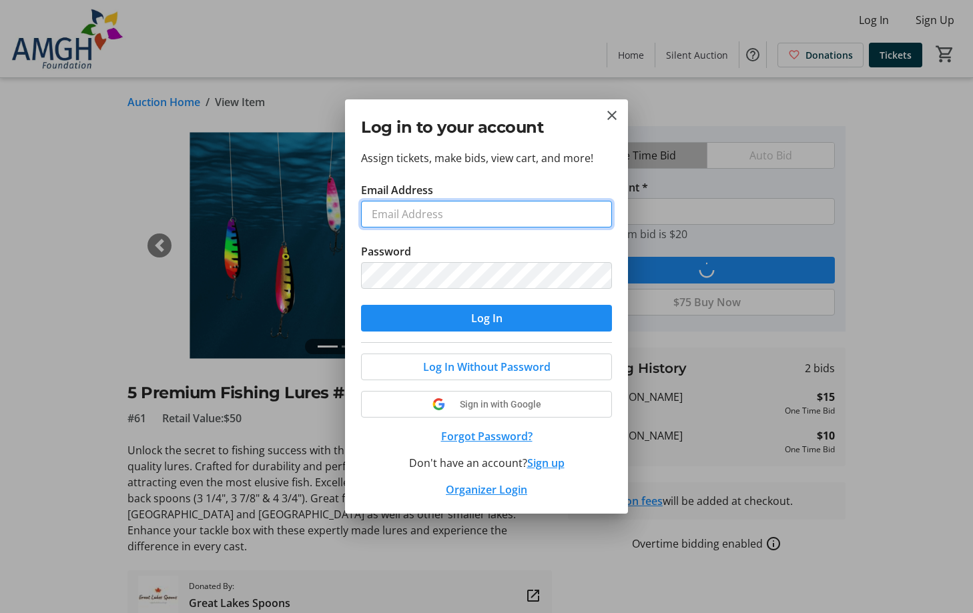
type input "tielwesterhout@cabletv.on.ca"
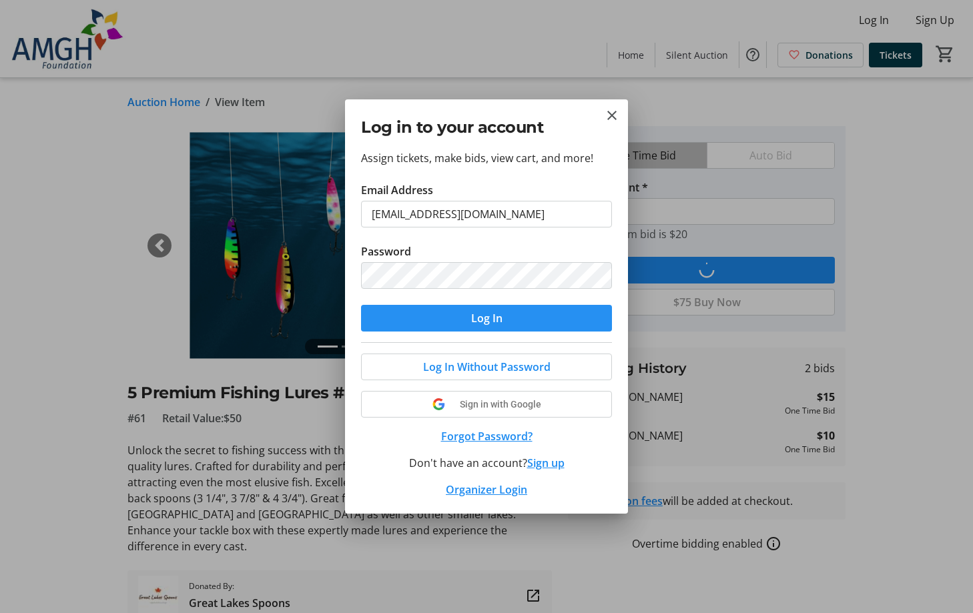
click at [481, 324] on span "Log In" at bounding box center [486, 318] width 31 height 16
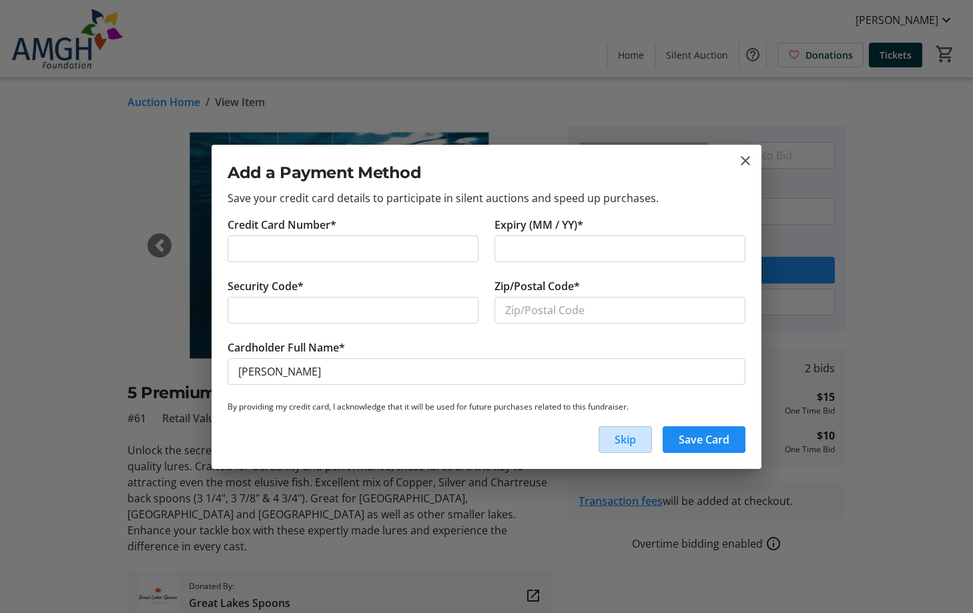
click at [626, 443] on span "Skip" at bounding box center [625, 440] width 21 height 16
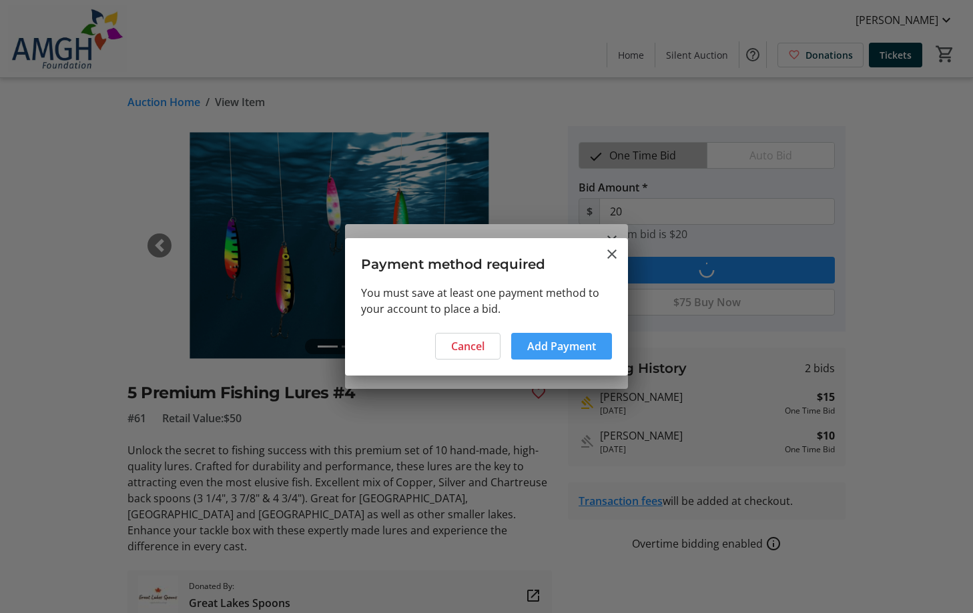
click at [543, 347] on span "Add Payment" at bounding box center [561, 346] width 69 height 16
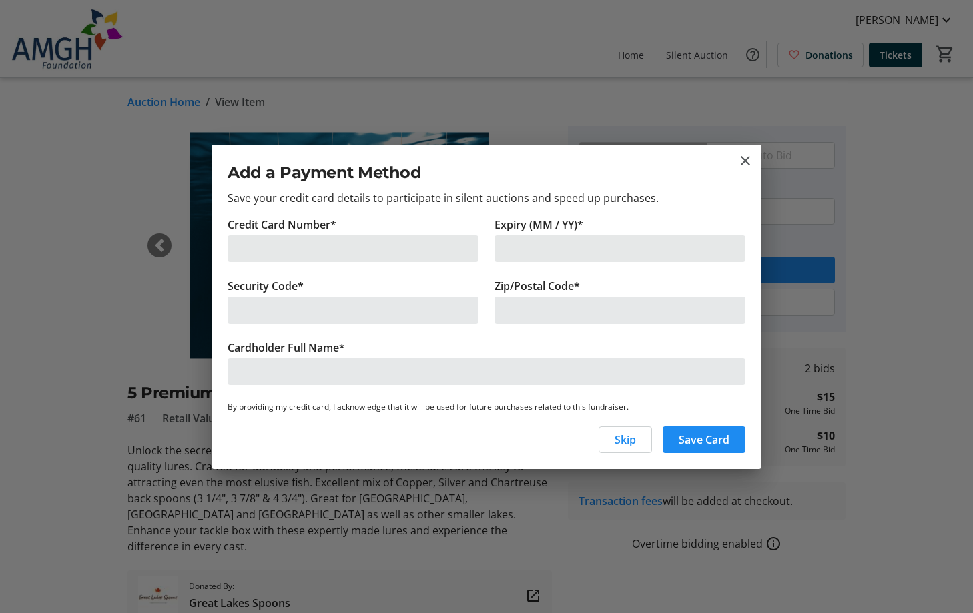
scroll to position [0, 0]
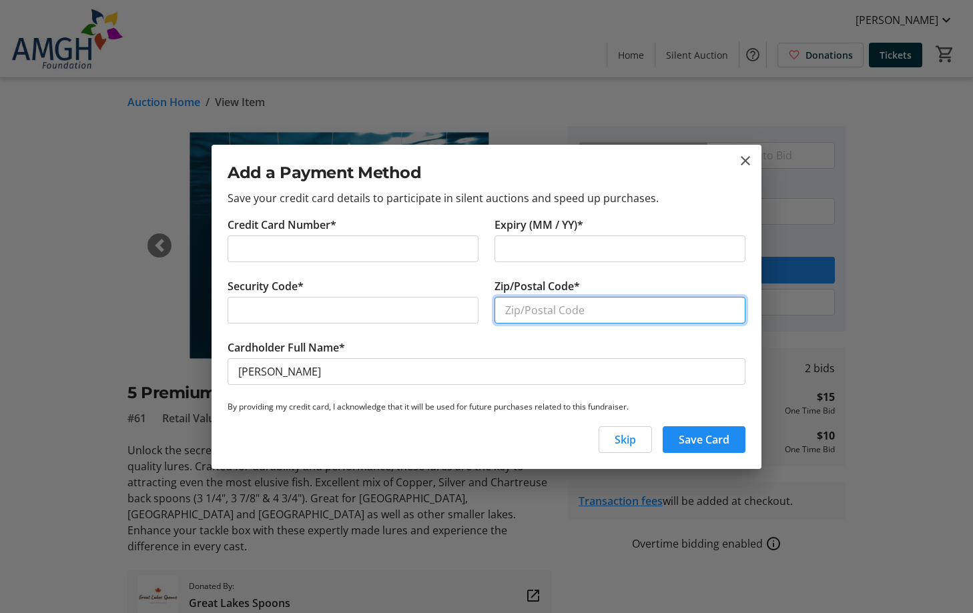
click at [519, 316] on input "Zip/Postal Code*" at bounding box center [620, 310] width 251 height 27
type input "n7a3y2"
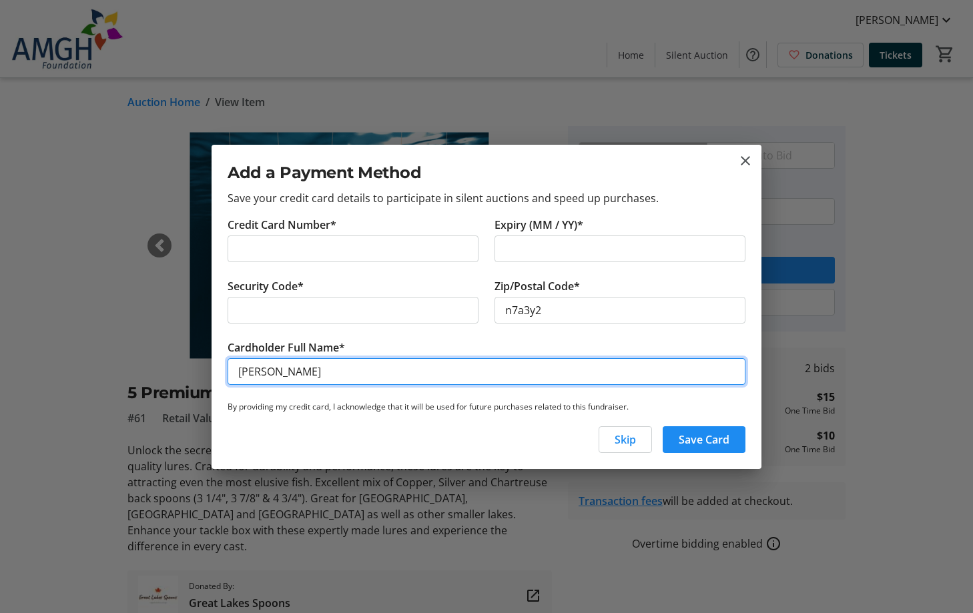
click at [254, 370] on input "[PERSON_NAME]" at bounding box center [487, 371] width 518 height 27
type input "Tielman Westerhout"
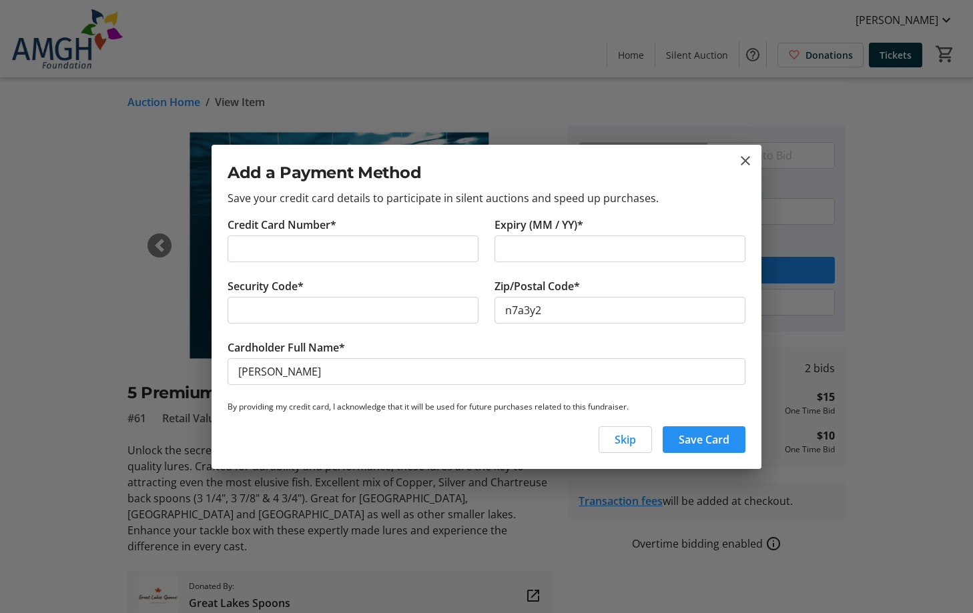
click at [684, 439] on span "Save Card" at bounding box center [704, 440] width 51 height 16
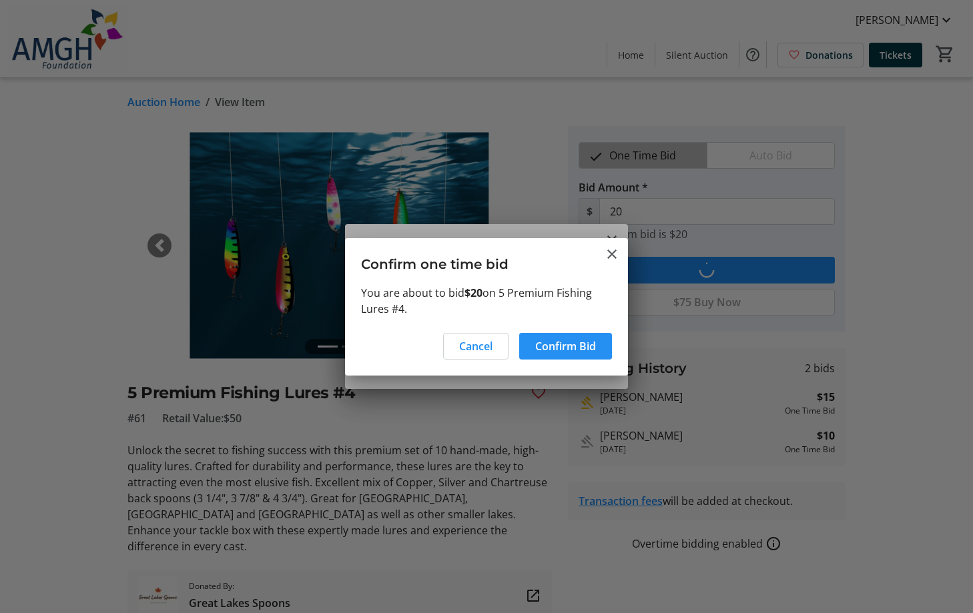
click at [562, 349] on span "Confirm Bid" at bounding box center [565, 346] width 61 height 16
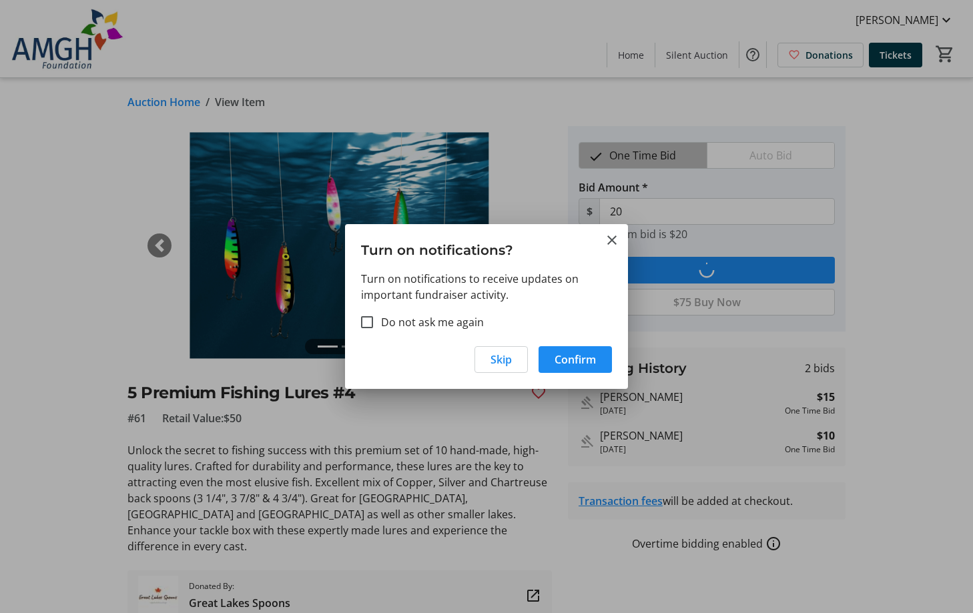
type input "25"
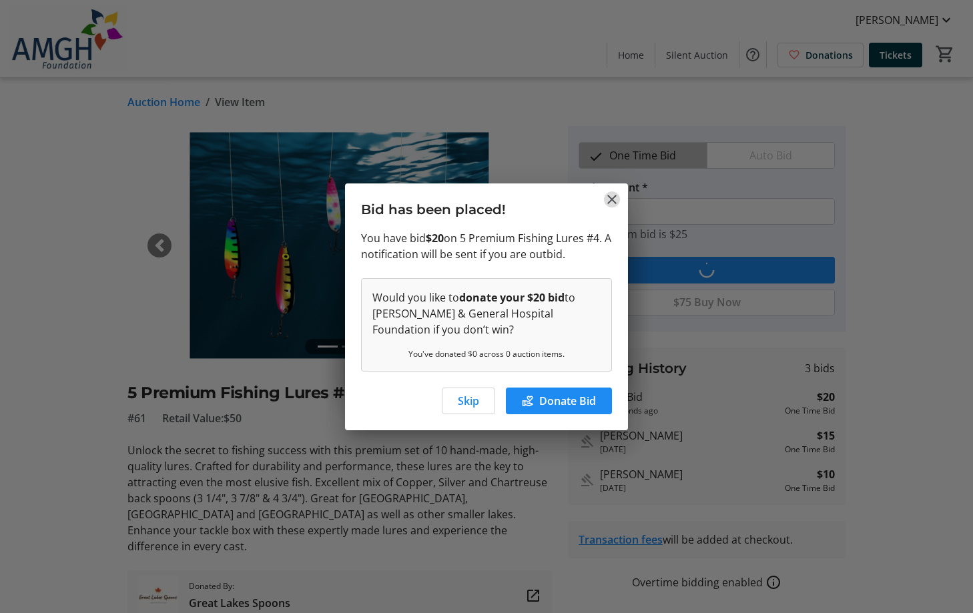
click at [614, 198] on mat-icon "Close" at bounding box center [612, 200] width 16 height 16
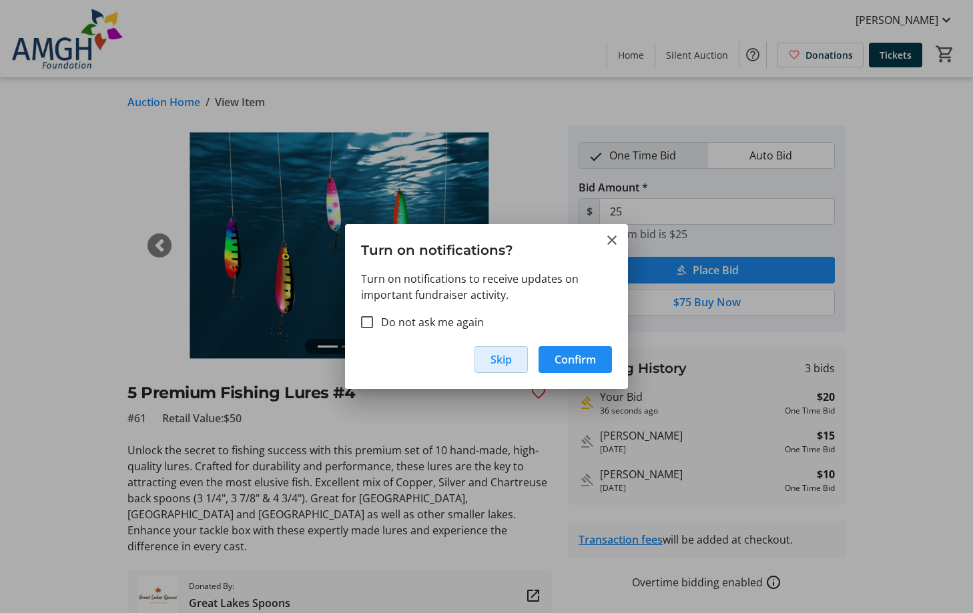
click at [484, 356] on span "button" at bounding box center [501, 360] width 52 height 32
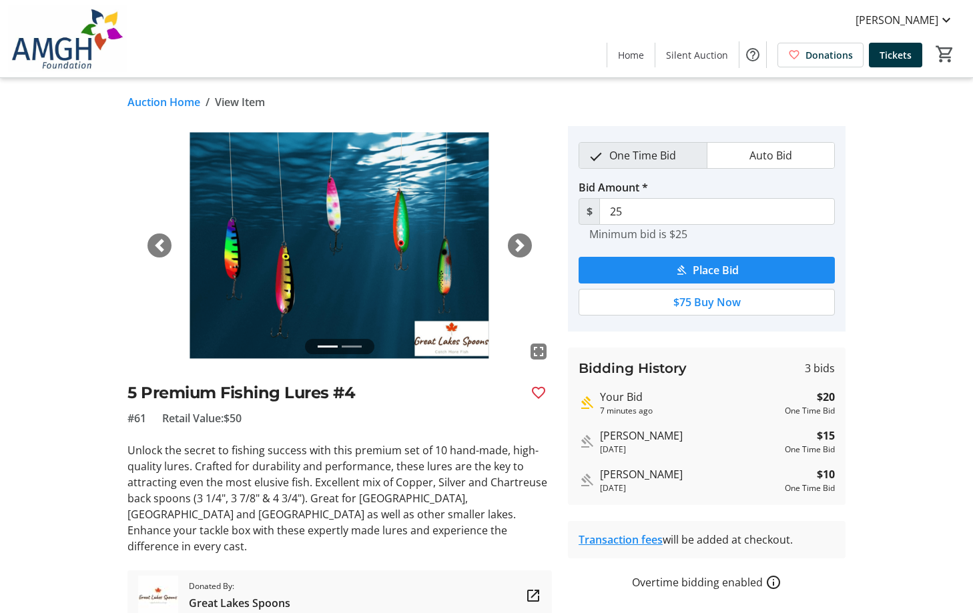
scroll to position [43, 0]
